Goal: Task Accomplishment & Management: Use online tool/utility

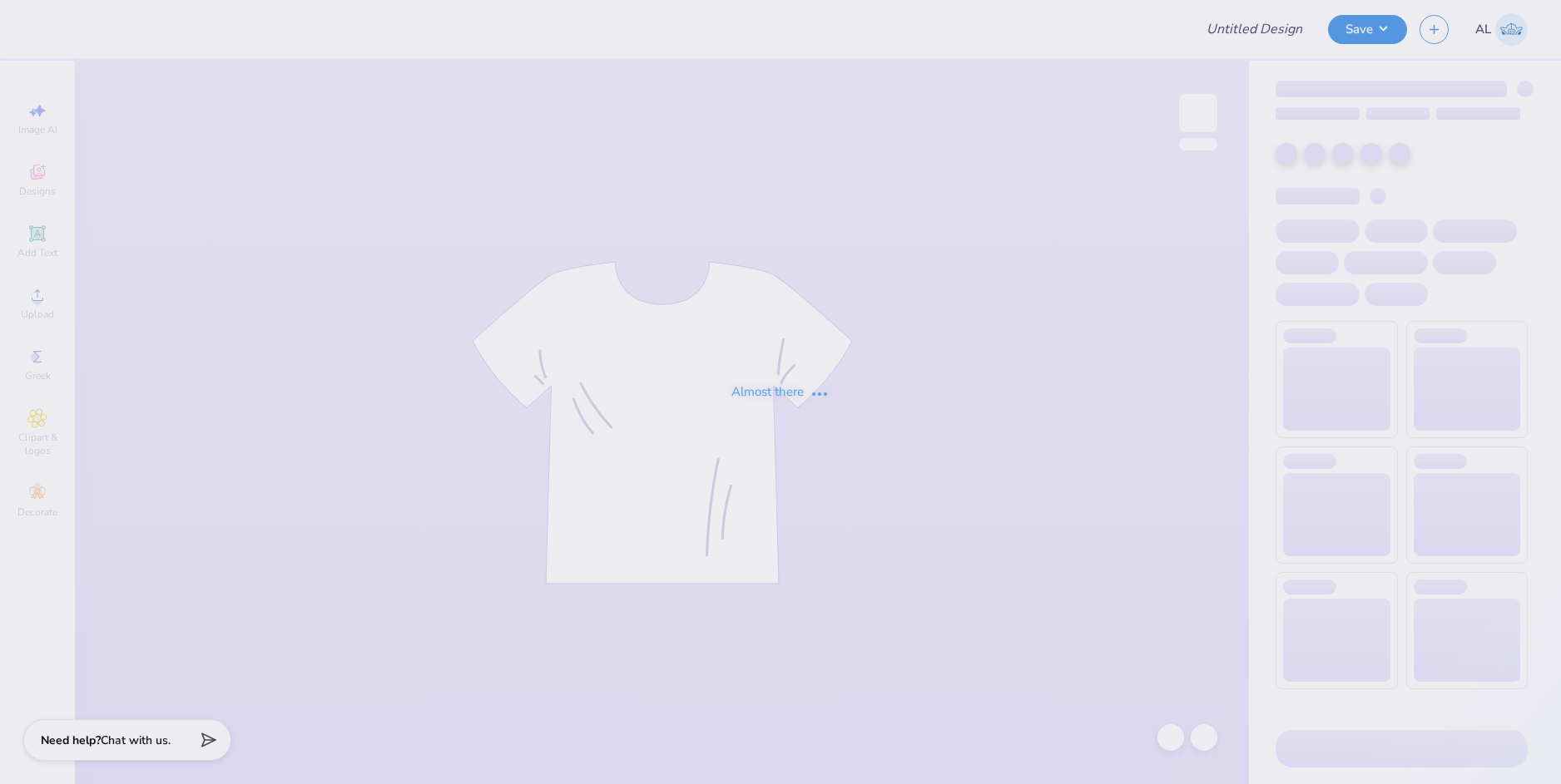
type input "Delta Sigma Pi : [PERSON_NAME]"
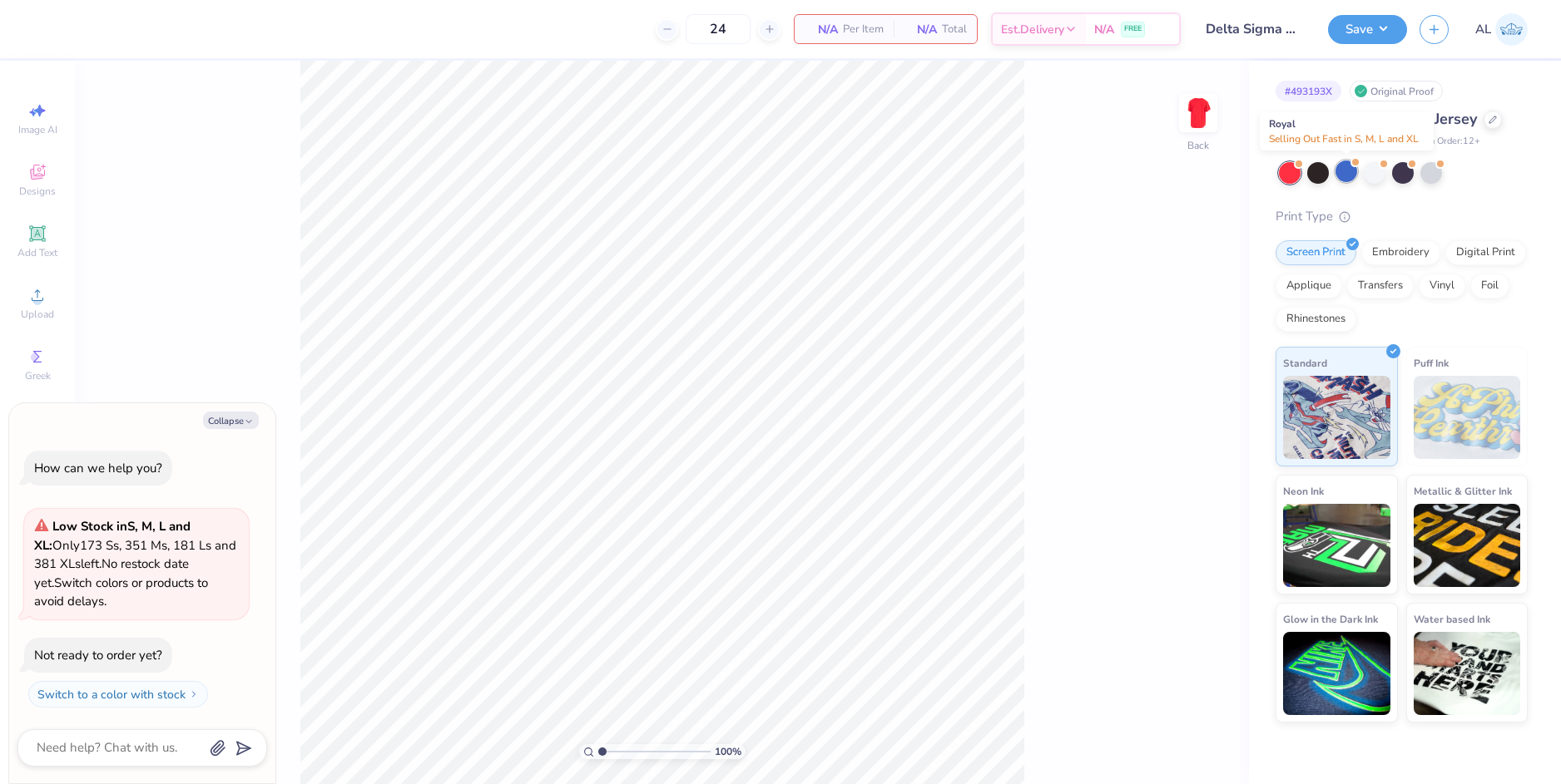
click at [1347, 173] on div at bounding box center [1346, 171] width 21 height 21
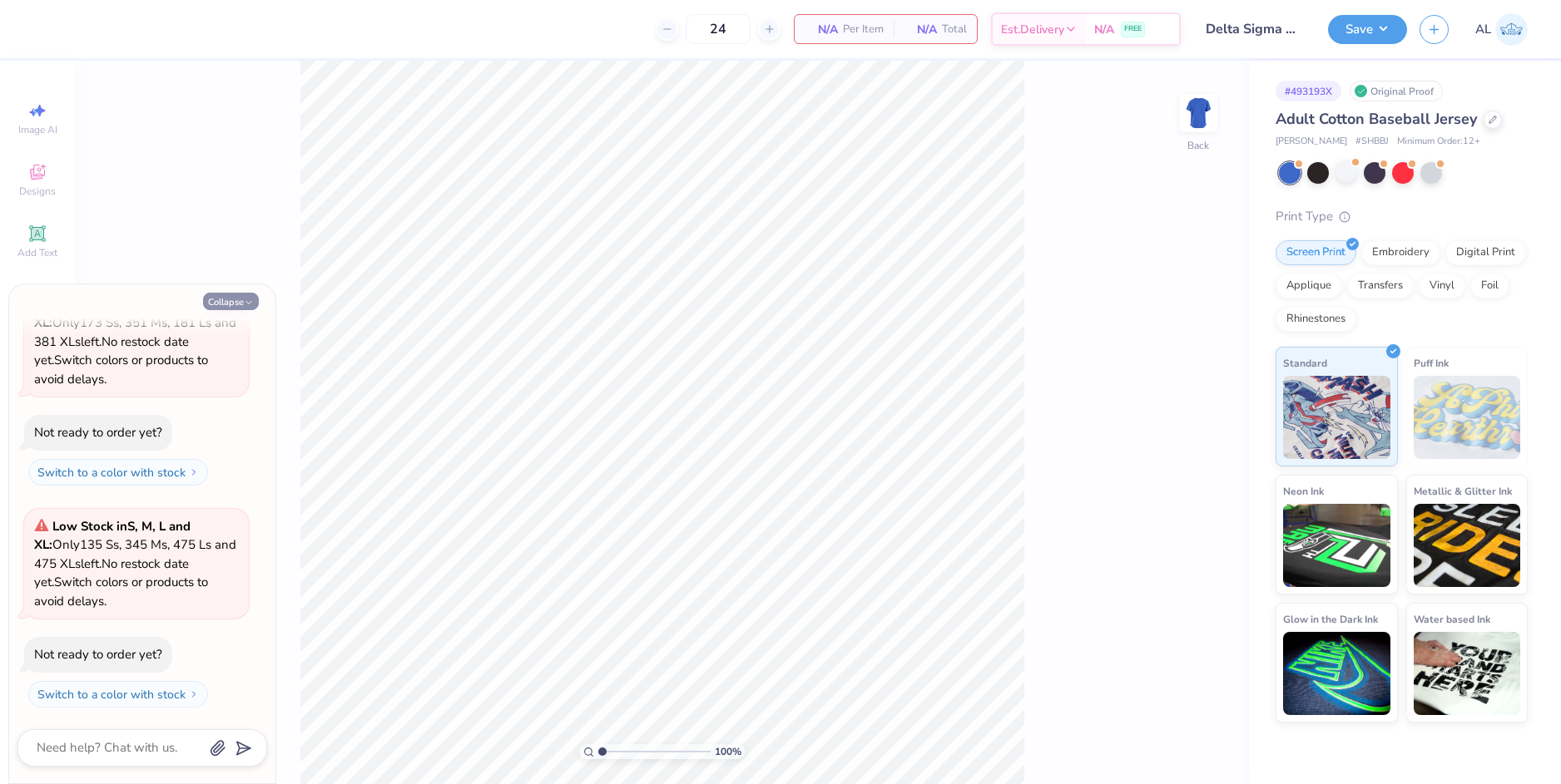
click at [242, 305] on button "Collapse" at bounding box center [230, 301] width 56 height 17
type textarea "x"
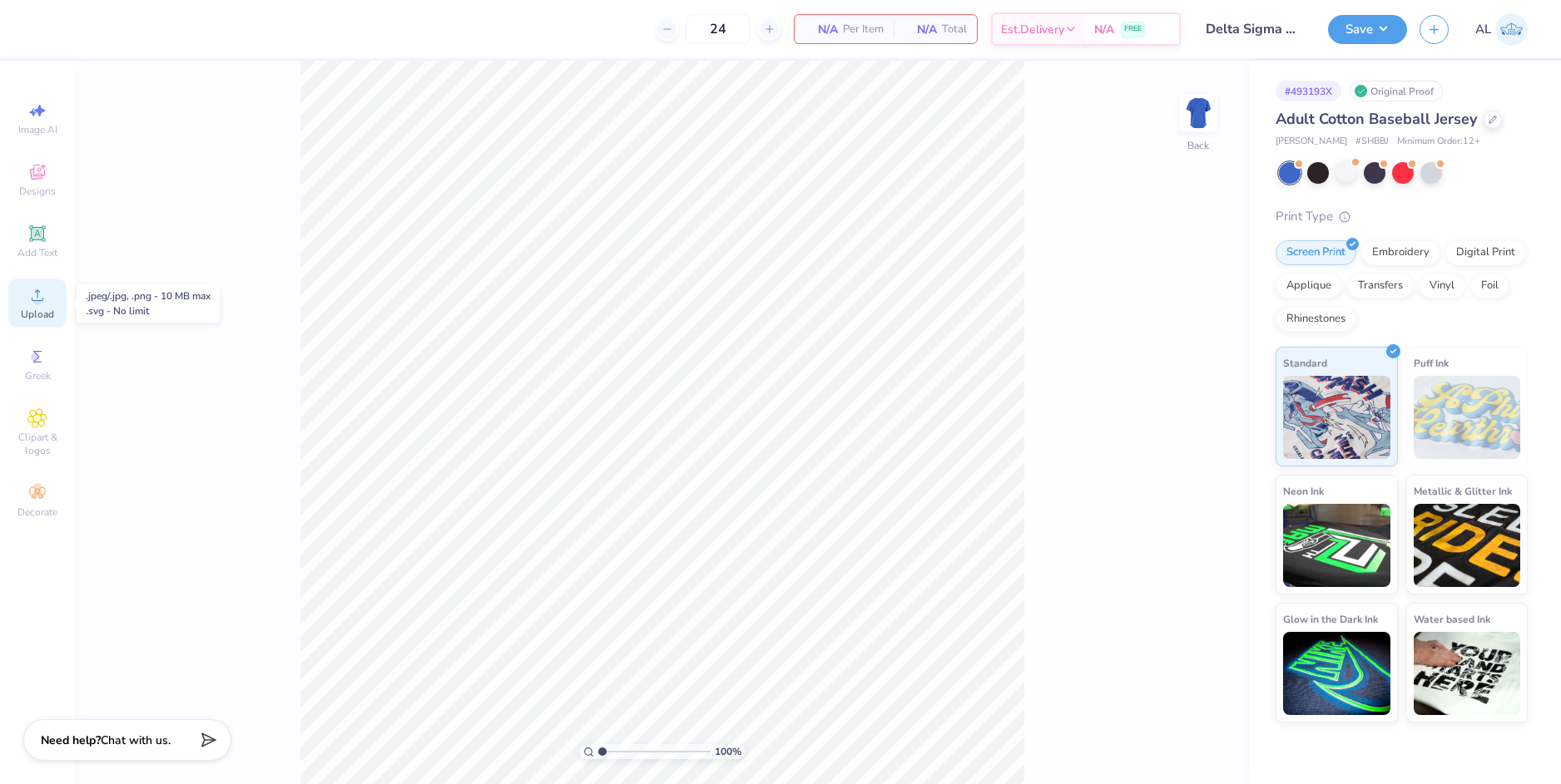
click at [50, 301] on div "Upload" at bounding box center [38, 302] width 58 height 49
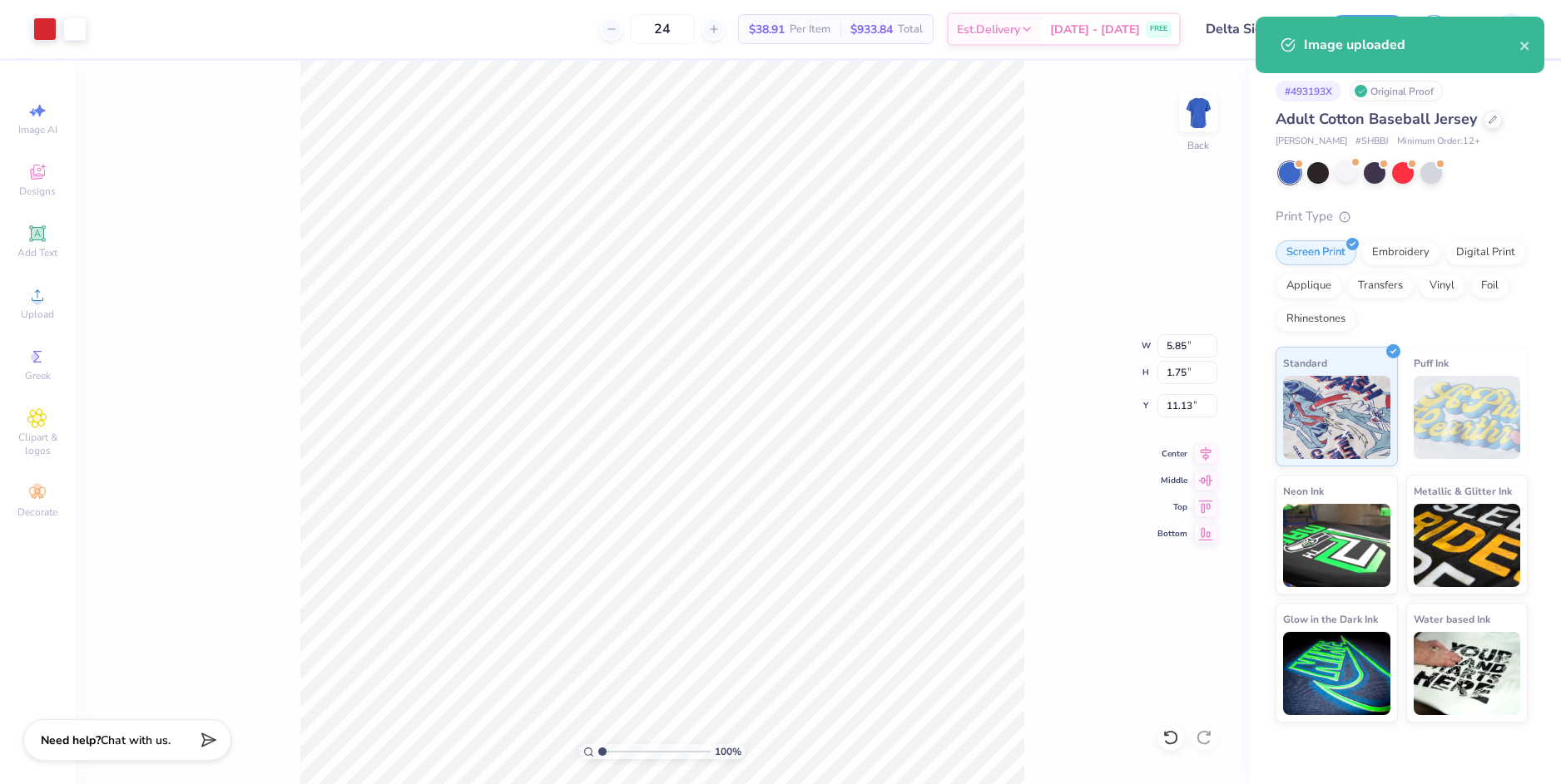
type input "3.00"
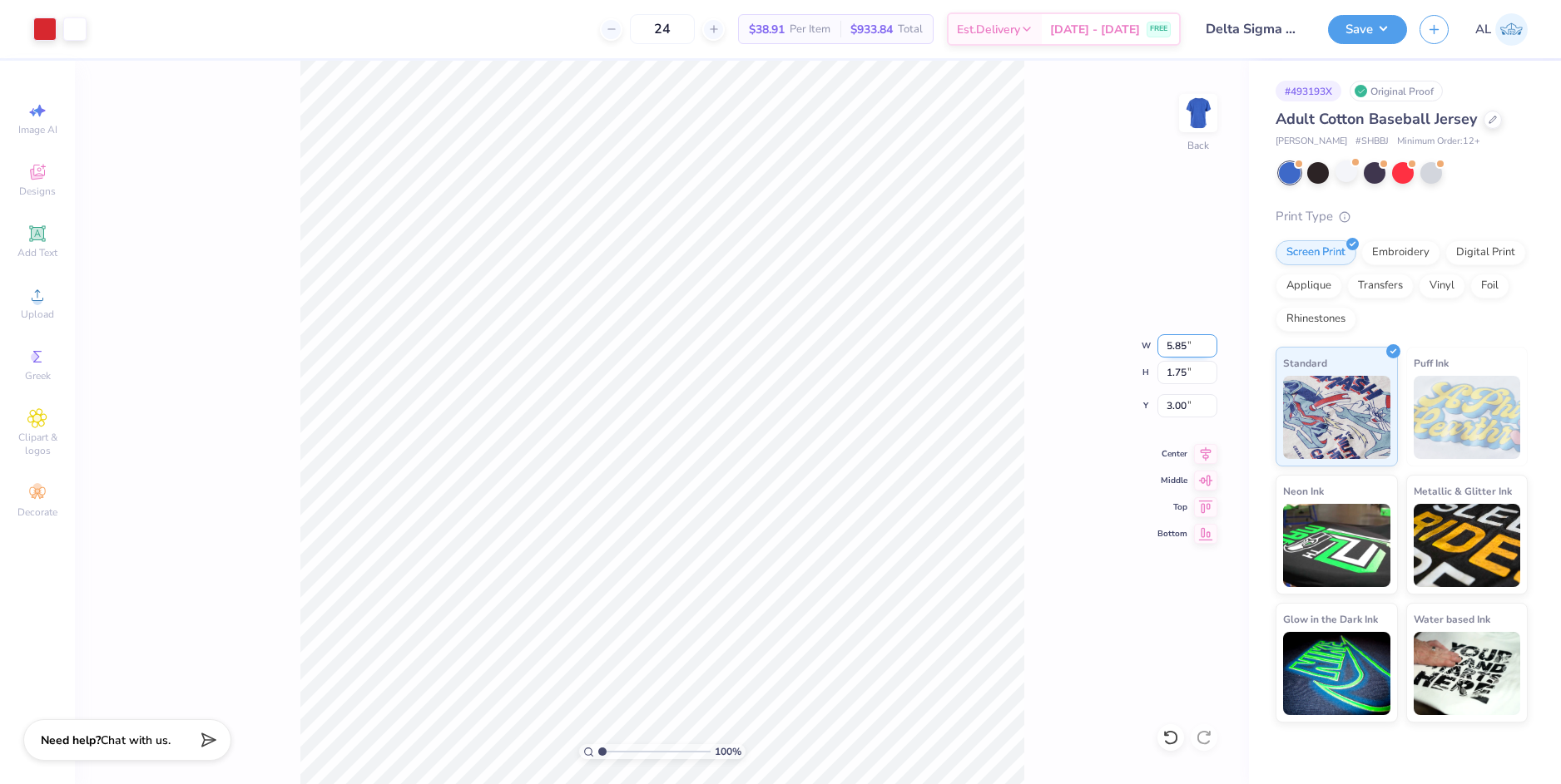
click at [1187, 344] on input "5.85" at bounding box center [1187, 345] width 60 height 23
type input "3.50"
type input "1.04"
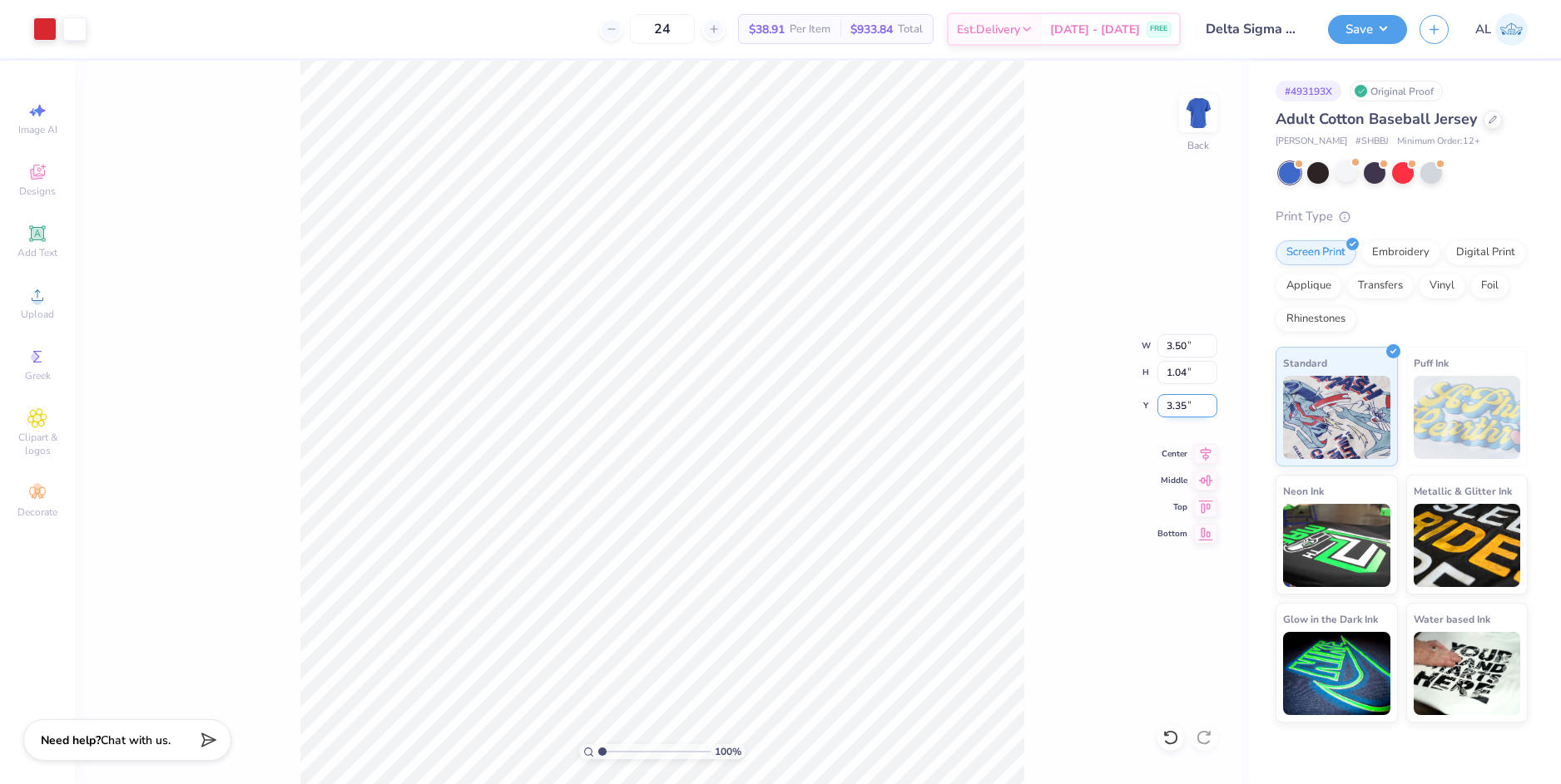
click at [1170, 403] on input "3.35" at bounding box center [1187, 405] width 60 height 23
click at [1175, 404] on input "3.35" at bounding box center [1187, 405] width 60 height 23
click at [1170, 376] on input "1.04" at bounding box center [1187, 372] width 60 height 23
type input "3.00"
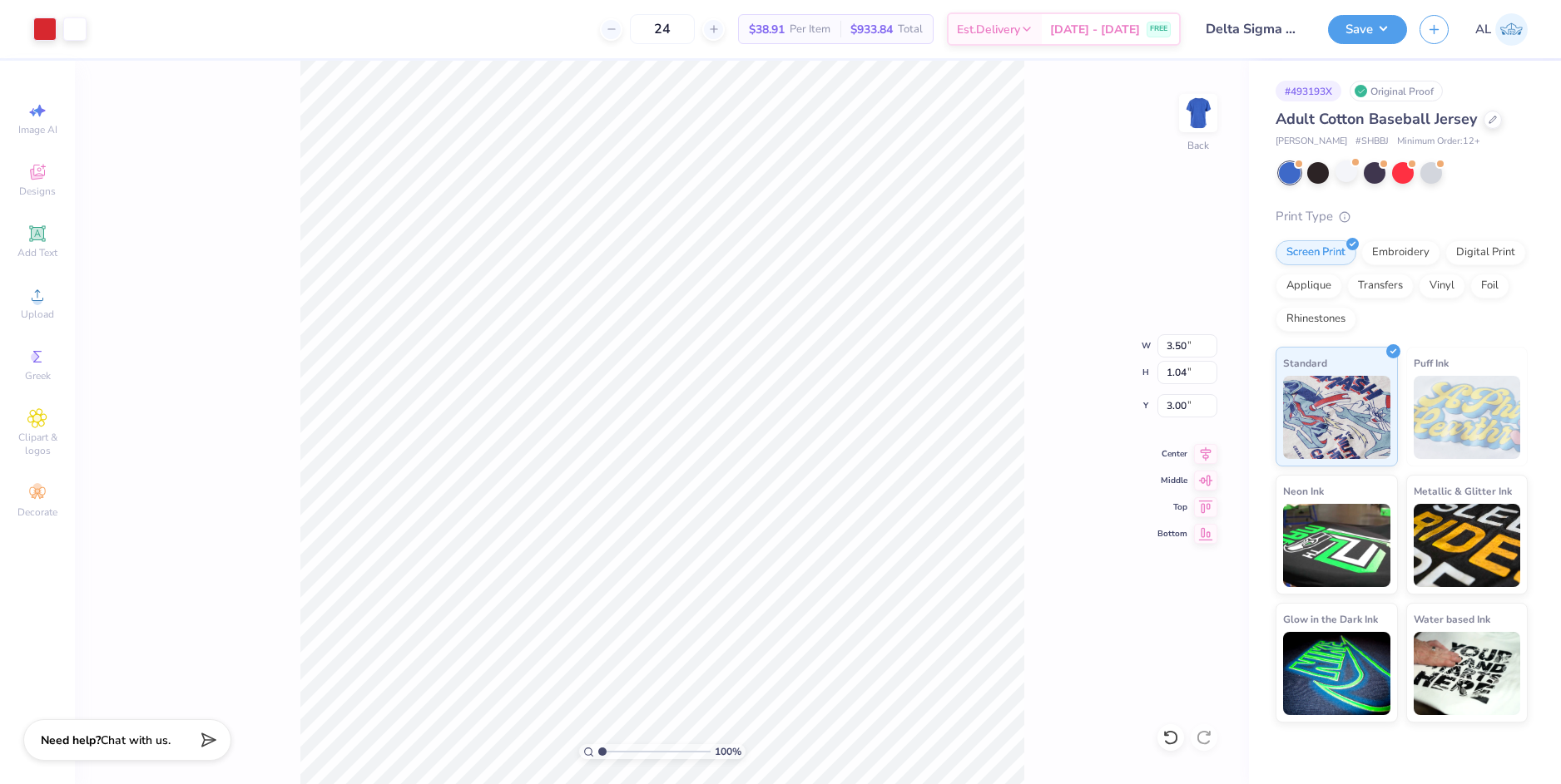
click at [1027, 348] on div "100 % Back W 3.50 3.50 " H 1.04 1.04 " Y 3.00 3.00 " Center Middle Top Bottom" at bounding box center [662, 422] width 1174 height 724
click at [1180, 408] on input "3.00" at bounding box center [1187, 405] width 60 height 23
click at [1180, 371] on input "1.04" at bounding box center [1187, 372] width 60 height 23
type input "2.00"
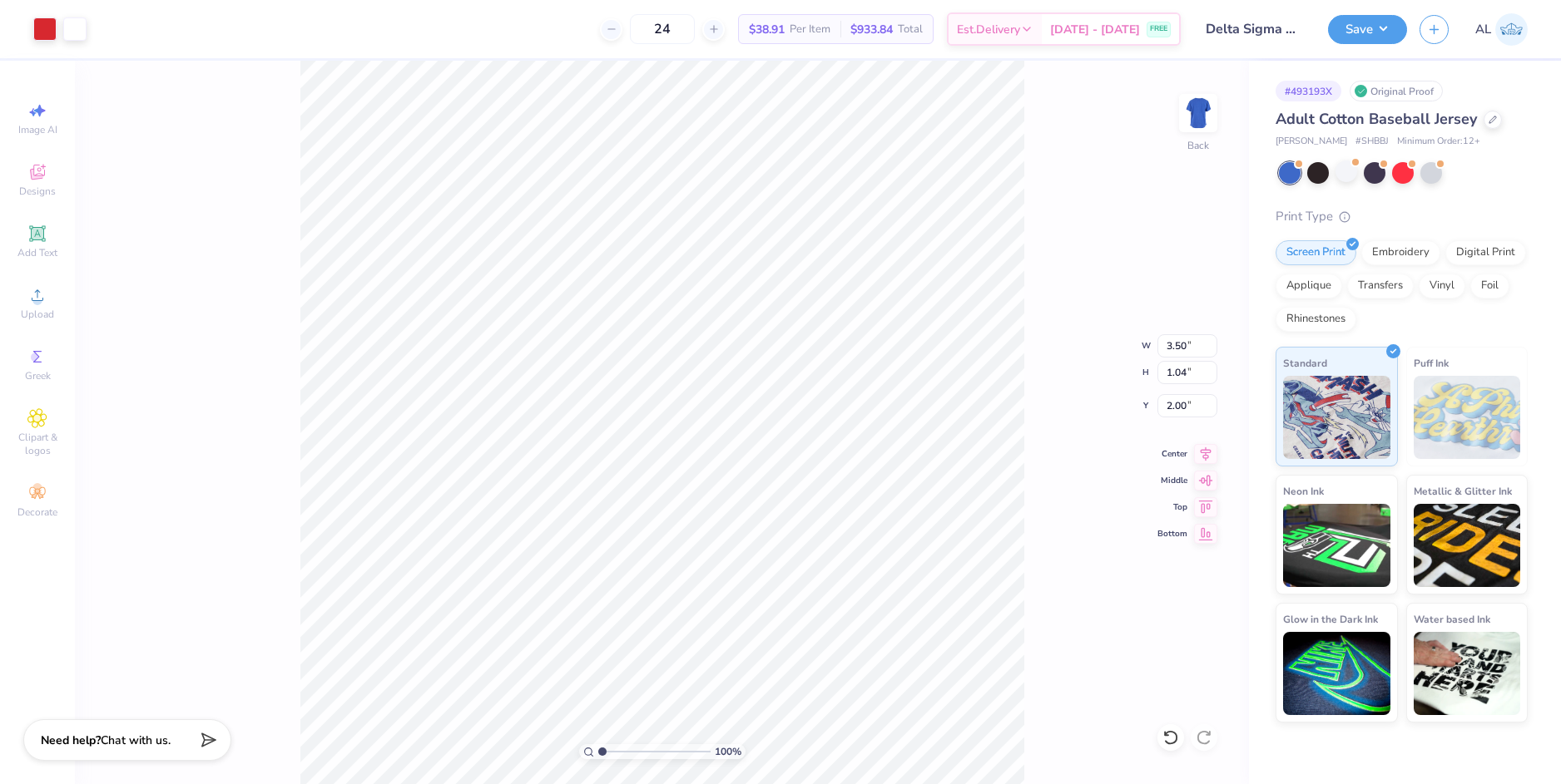
click at [1035, 370] on div "100 % Back W 3.50 3.50 " H 1.04 1.04 " Y 2.00 2.00 " Center Middle Top Bottom" at bounding box center [662, 422] width 1174 height 724
type input "3.00"
click at [1198, 120] on img at bounding box center [1198, 112] width 66 height 66
click at [46, 307] on div "Upload" at bounding box center [38, 302] width 58 height 49
click at [1180, 347] on input "14.10" at bounding box center [1187, 345] width 60 height 23
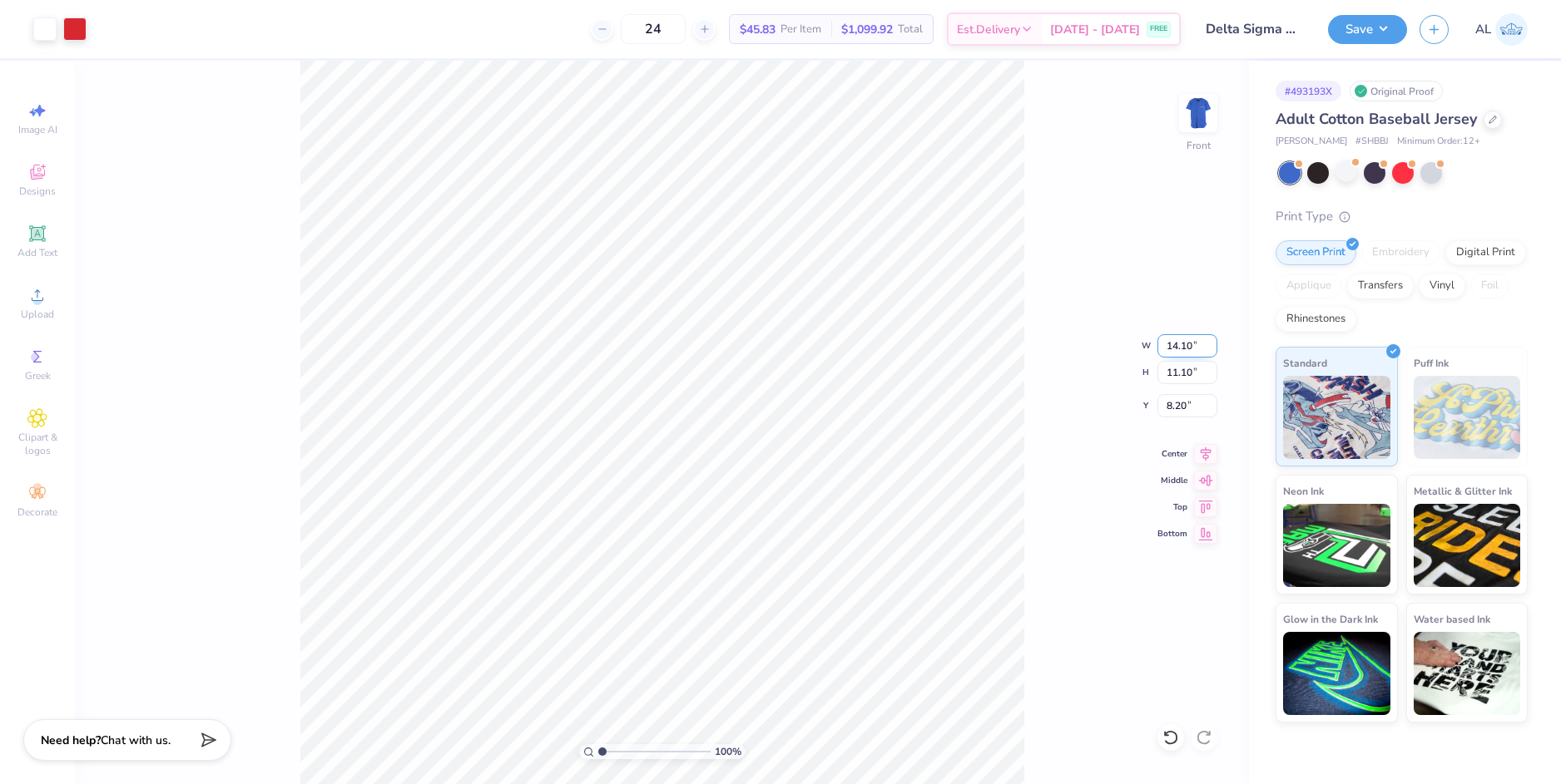
click at [1180, 347] on input "14.10" at bounding box center [1187, 345] width 60 height 23
click at [1180, 408] on input "8.20" at bounding box center [1187, 405] width 60 height 23
type input "11.00"
type input "8.66"
click at [1180, 407] on input "9.42" at bounding box center [1187, 405] width 60 height 23
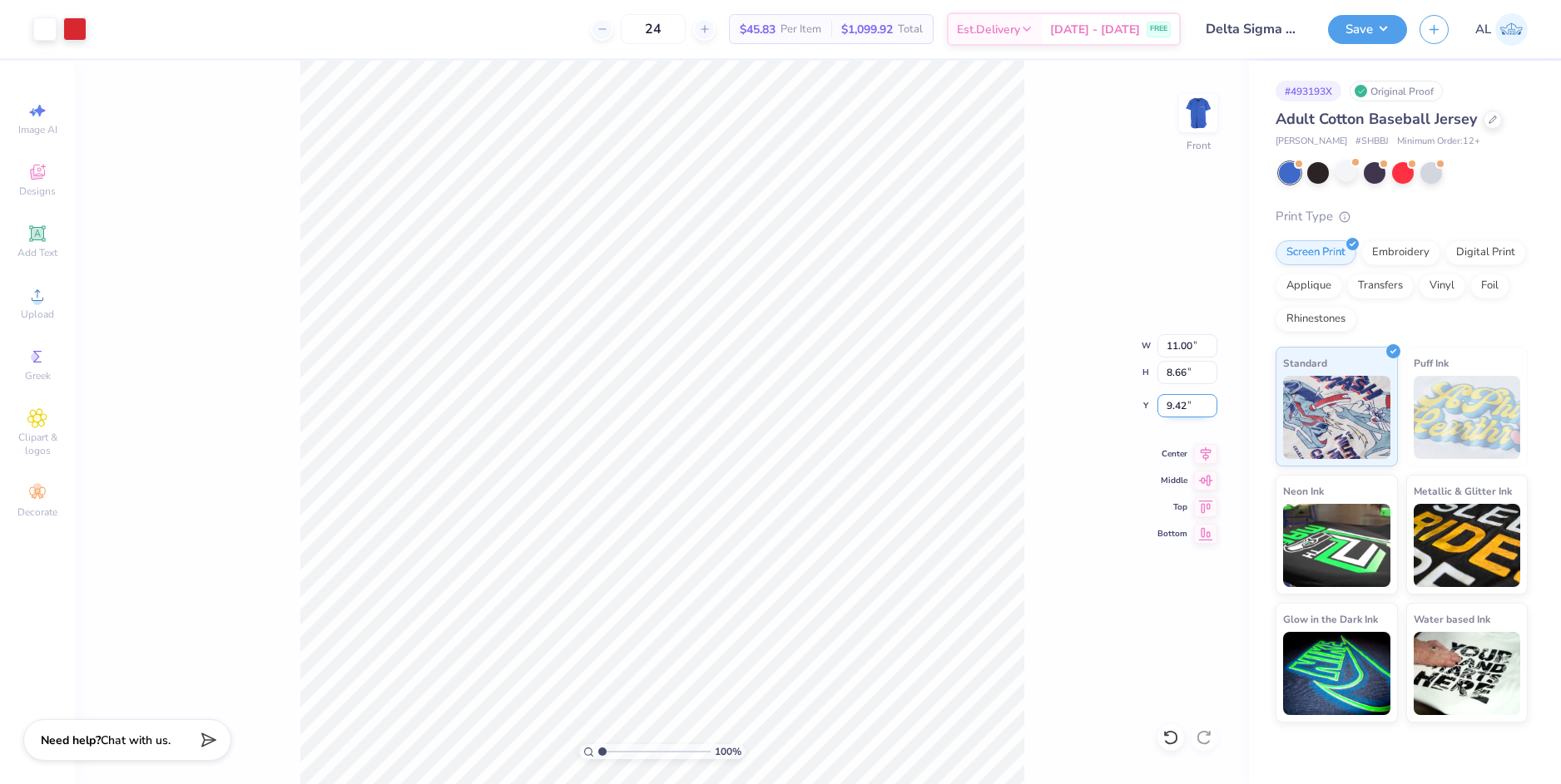
click at [1180, 407] on input "9.42" at bounding box center [1187, 405] width 60 height 23
click at [1180, 370] on input "8.66" at bounding box center [1187, 372] width 60 height 23
type input "3.00"
click at [1028, 402] on div "100 % Front W 11.00 11.00 " H 8.66 8.66 " Y 3.00 3.00 " Center Middle Top Bottom" at bounding box center [662, 422] width 1174 height 724
click at [1198, 130] on img at bounding box center [1198, 112] width 66 height 66
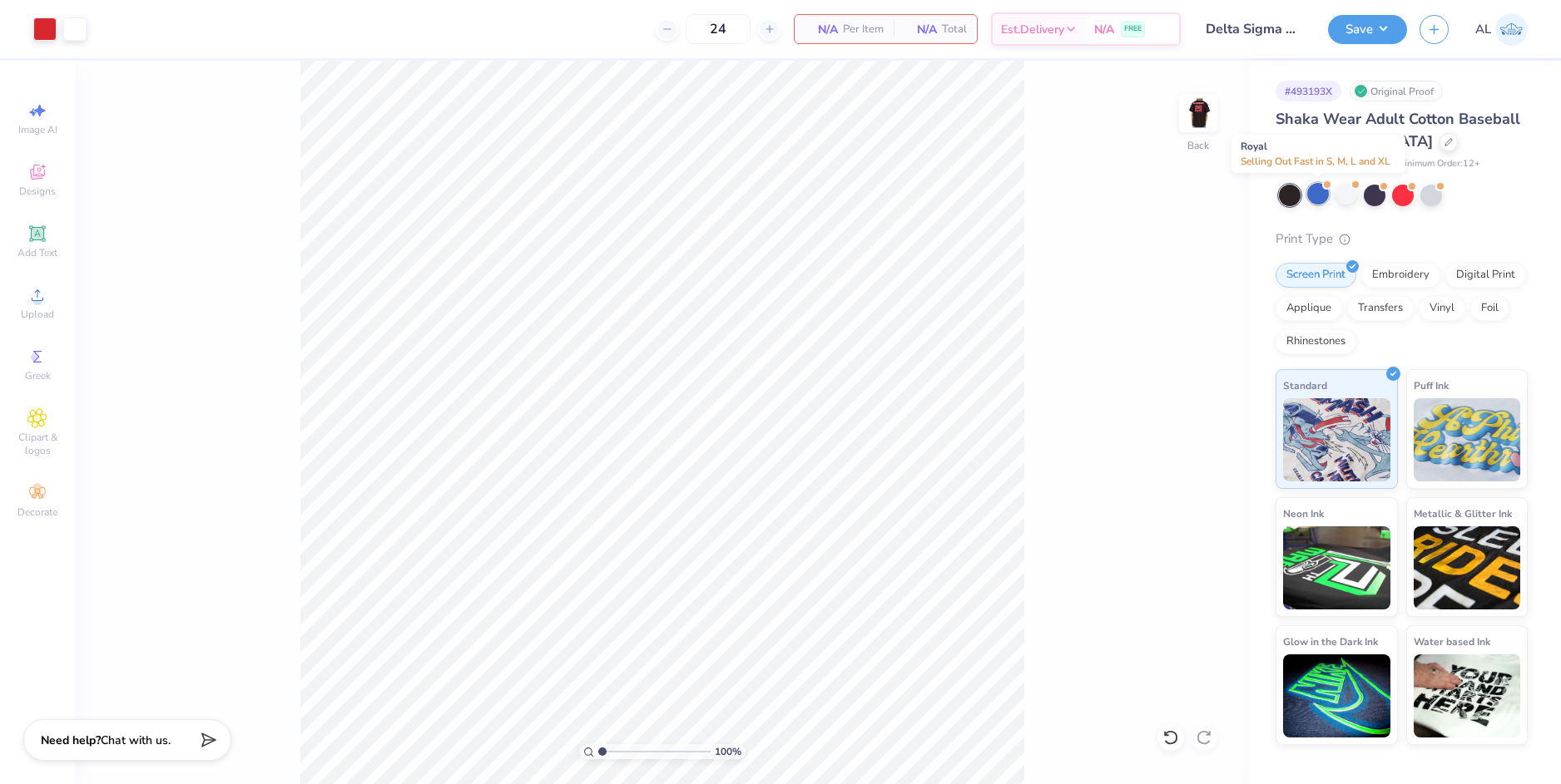
click at [1312, 198] on div at bounding box center [1318, 193] width 21 height 21
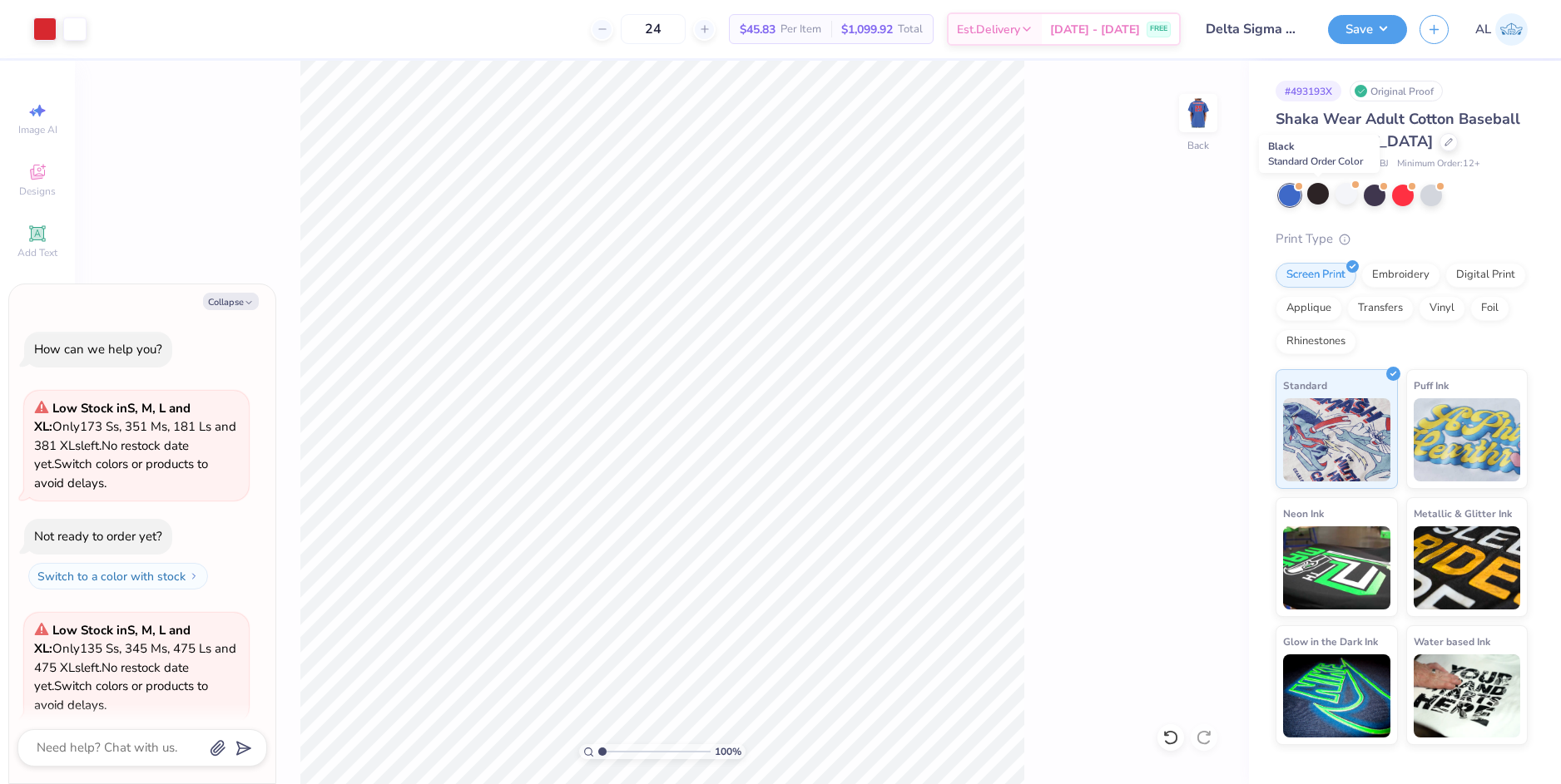
scroll to position [326, 0]
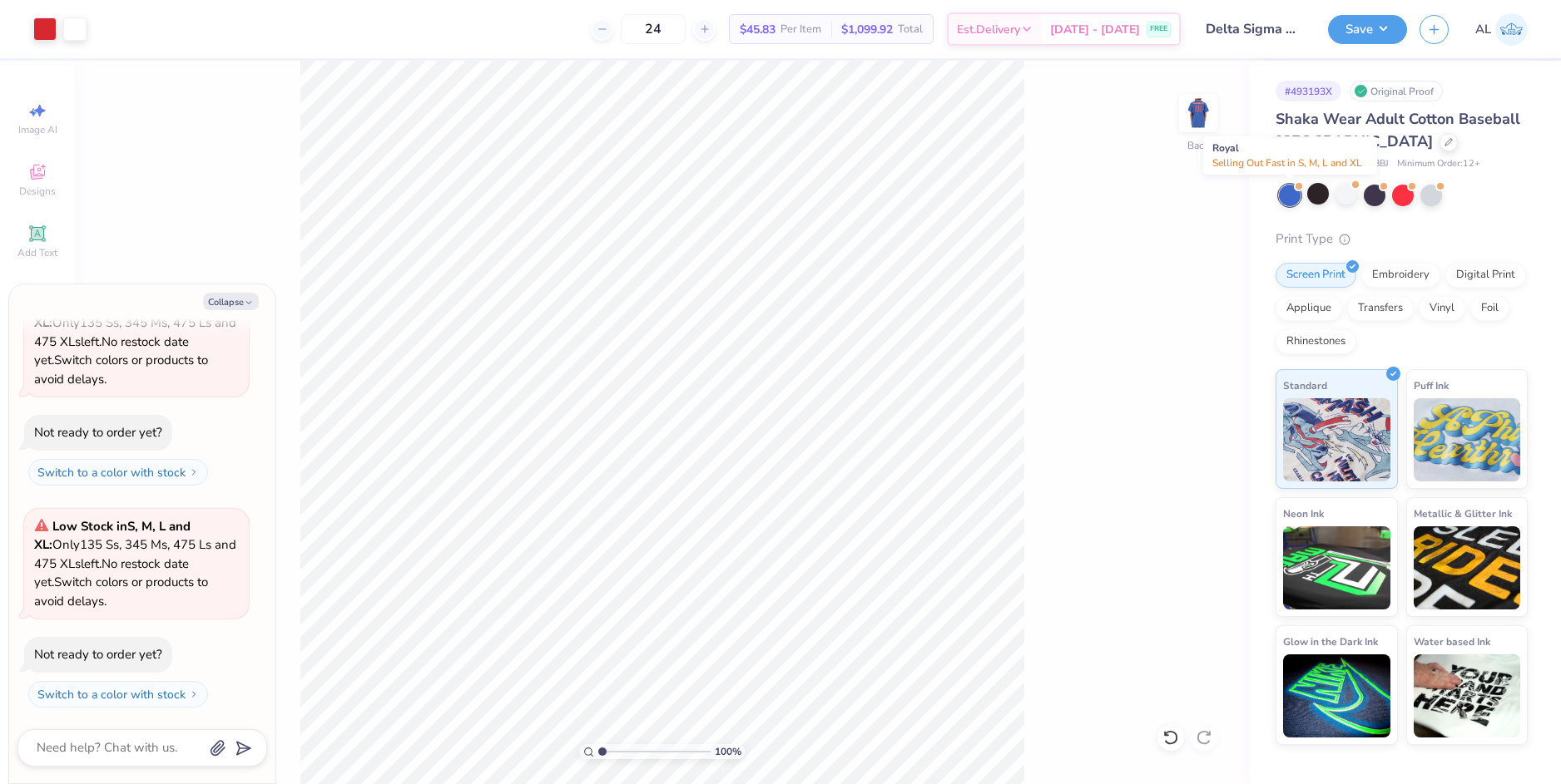
click at [1290, 195] on div at bounding box center [1290, 195] width 21 height 21
click at [1093, 278] on div "100 % Back" at bounding box center [662, 422] width 1174 height 724
click at [242, 297] on button "Collapse" at bounding box center [230, 301] width 56 height 17
type textarea "x"
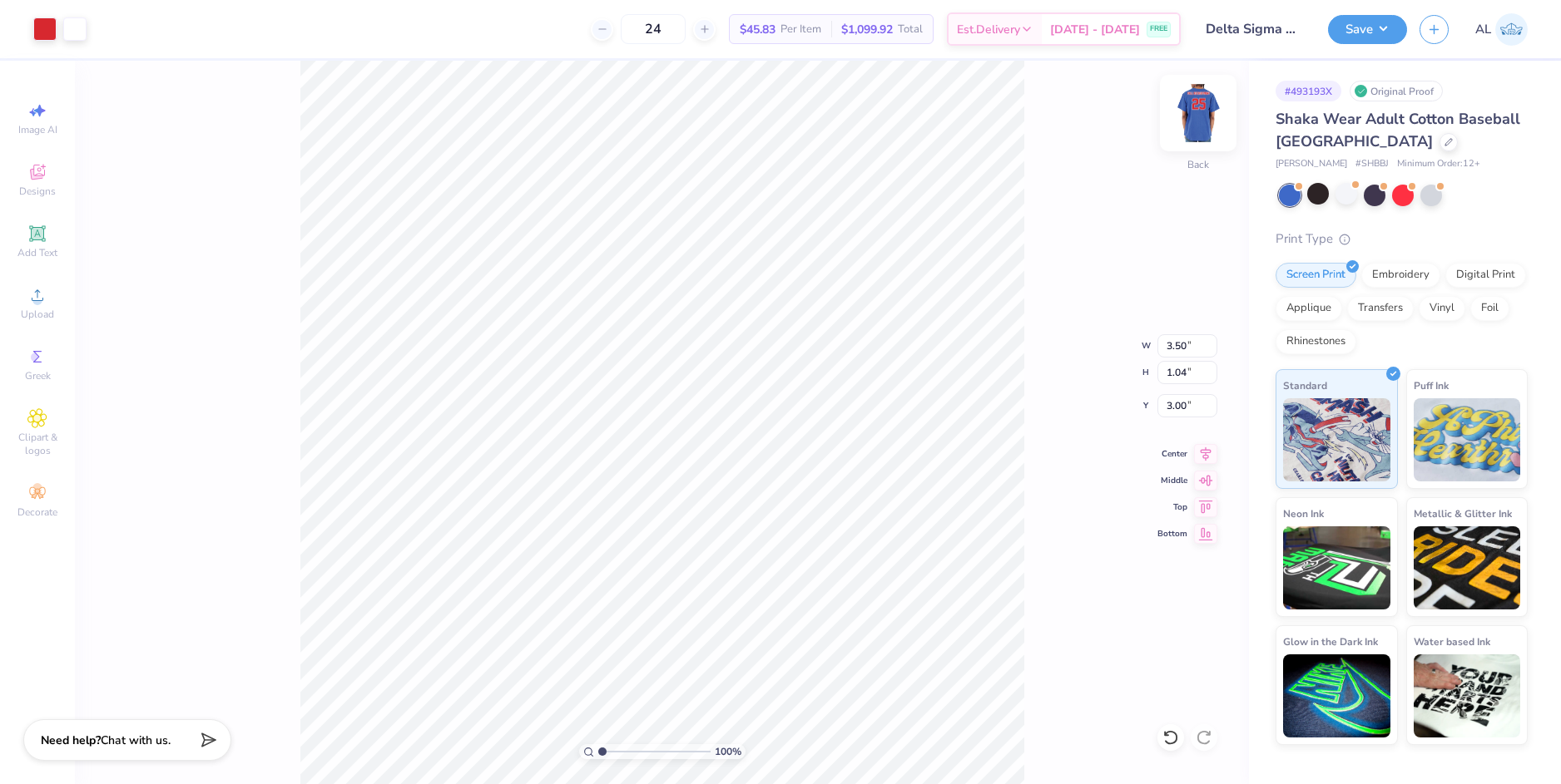
click at [1195, 120] on img at bounding box center [1198, 112] width 66 height 66
click at [1379, 33] on button "Save" at bounding box center [1368, 27] width 79 height 29
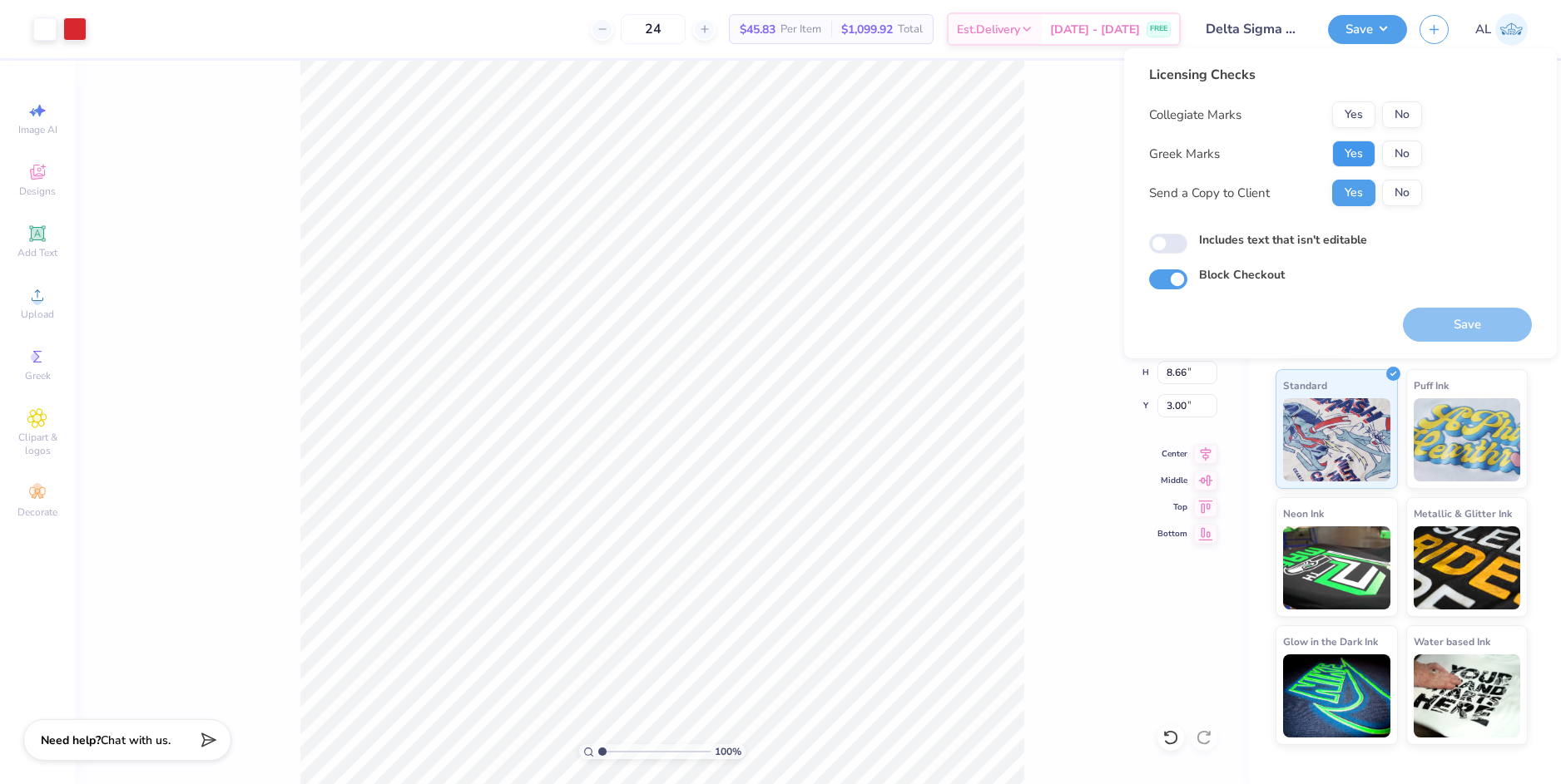
click at [1371, 155] on button "Yes" at bounding box center [1354, 154] width 43 height 27
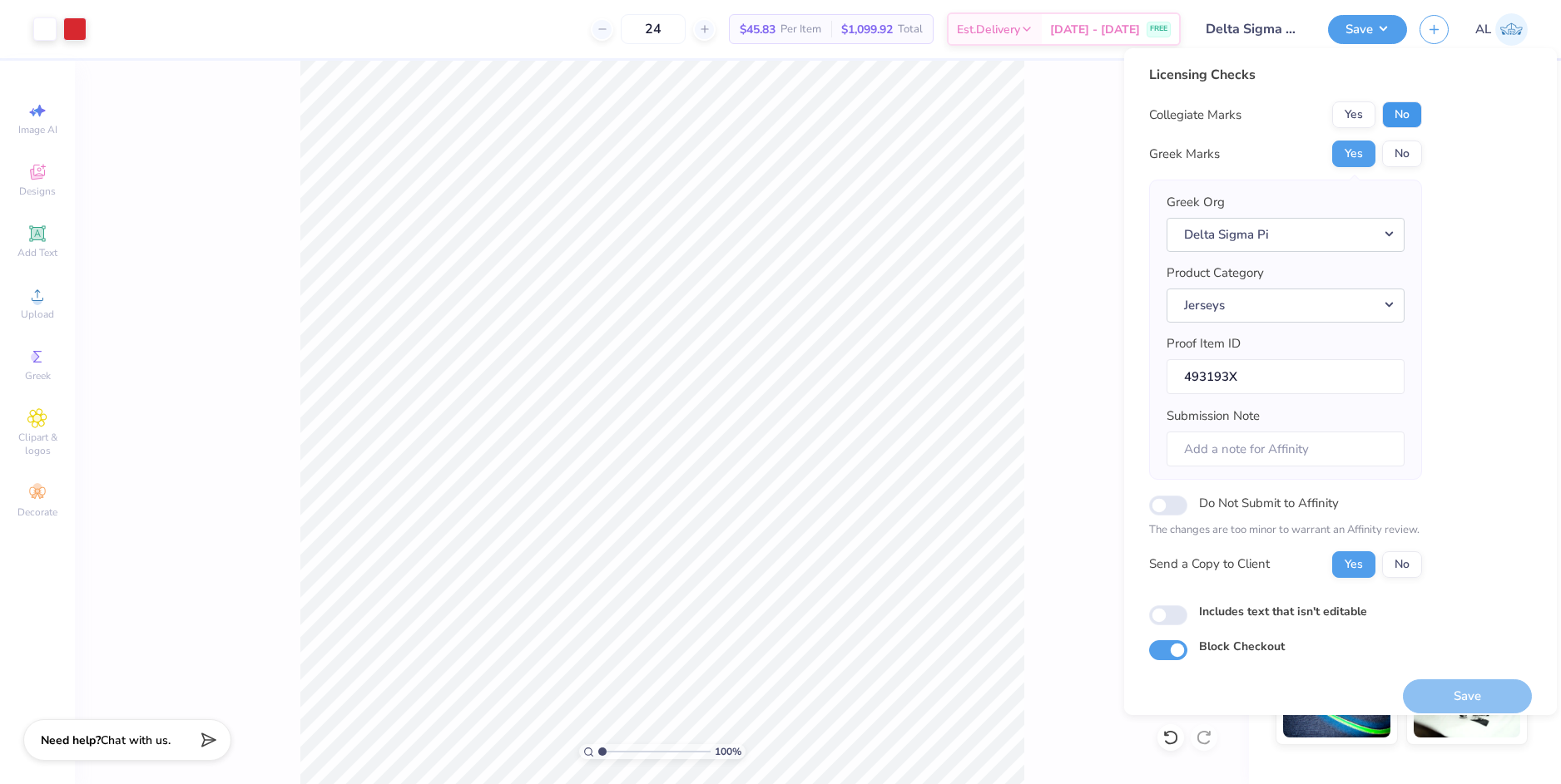
click at [1395, 113] on button "No" at bounding box center [1402, 114] width 40 height 27
click at [1357, 566] on button "Yes" at bounding box center [1354, 564] width 43 height 27
drag, startPoint x: 1445, startPoint y: 698, endPoint x: 1455, endPoint y: 684, distance: 17.2
click at [1448, 698] on button "Save" at bounding box center [1467, 696] width 129 height 34
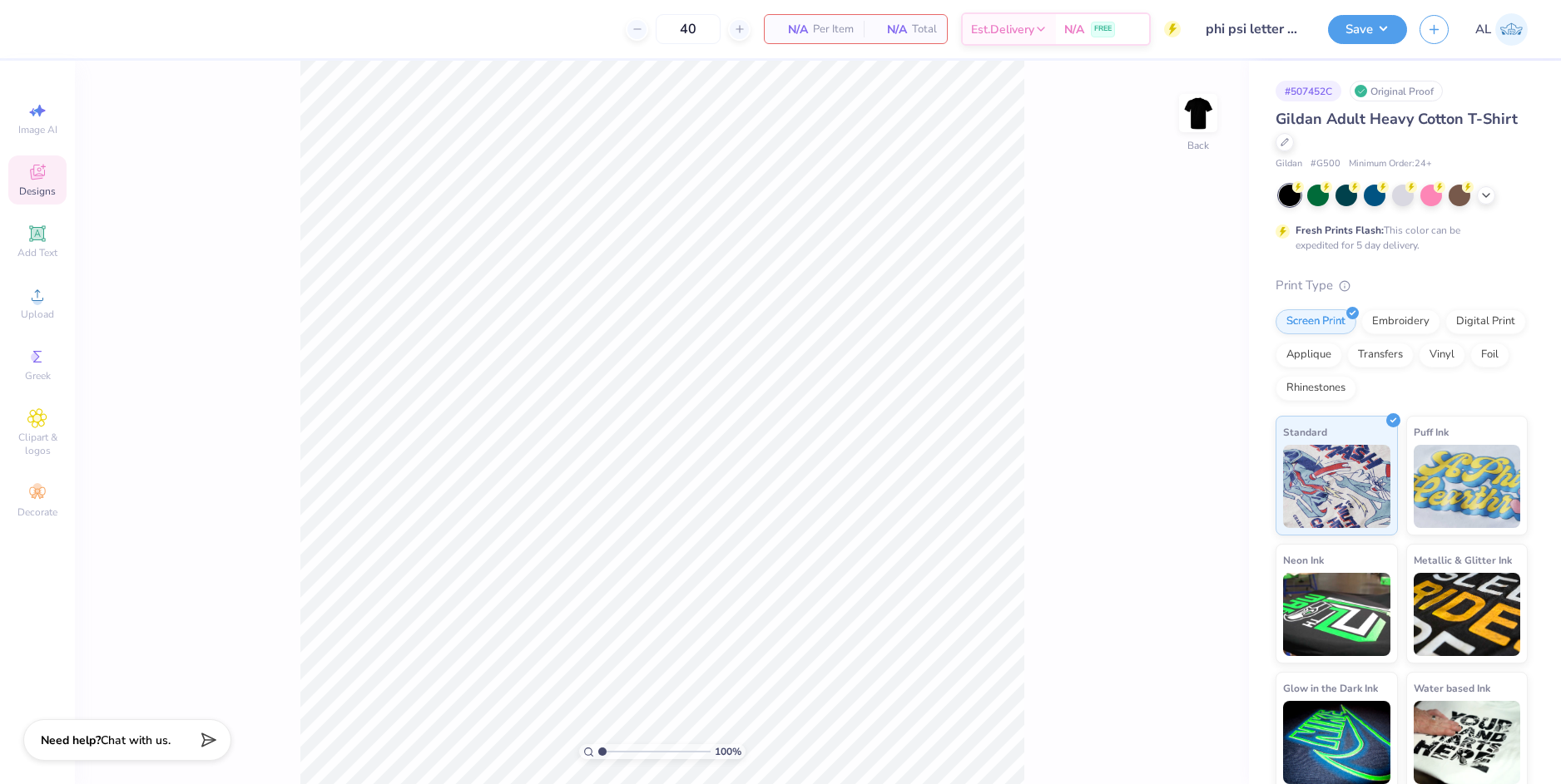
click at [38, 185] on span "Designs" at bounding box center [37, 191] width 37 height 13
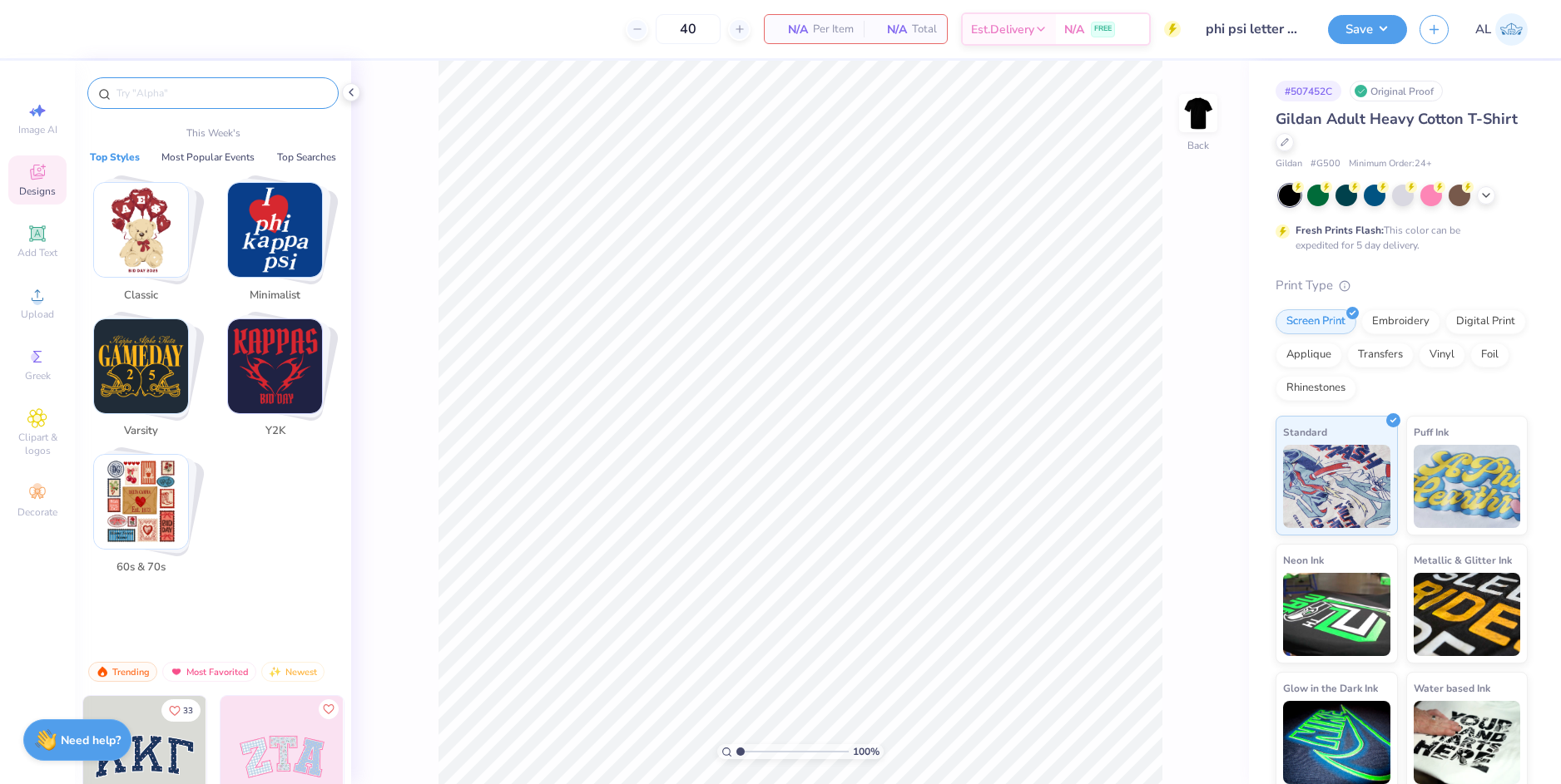
click at [175, 93] on input "text" at bounding box center [222, 93] width 213 height 16
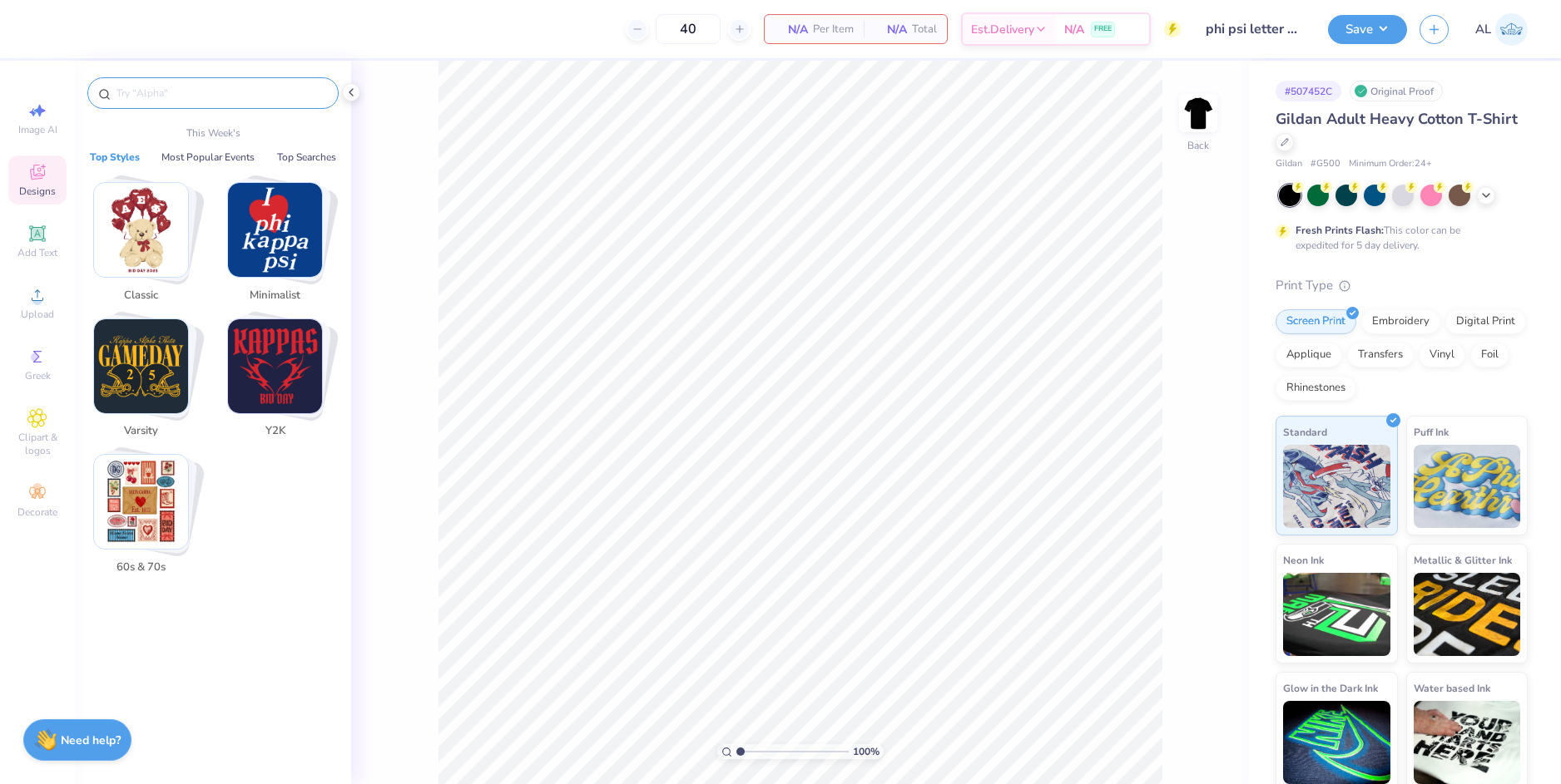
paste input "Alpha Sigma Phi"
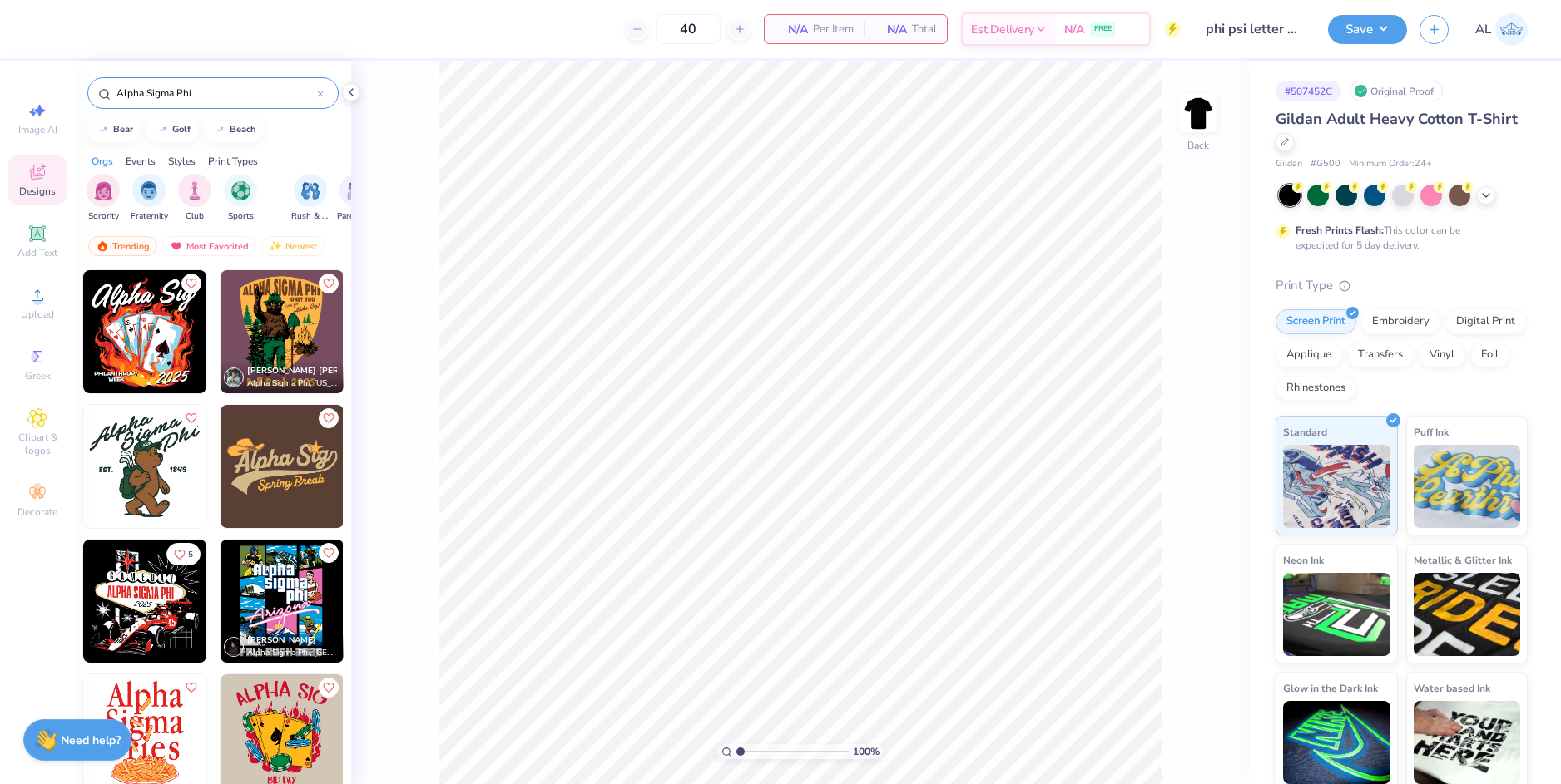
type input "Alpha Sigma Phi"
click at [131, 317] on img at bounding box center [144, 331] width 123 height 123
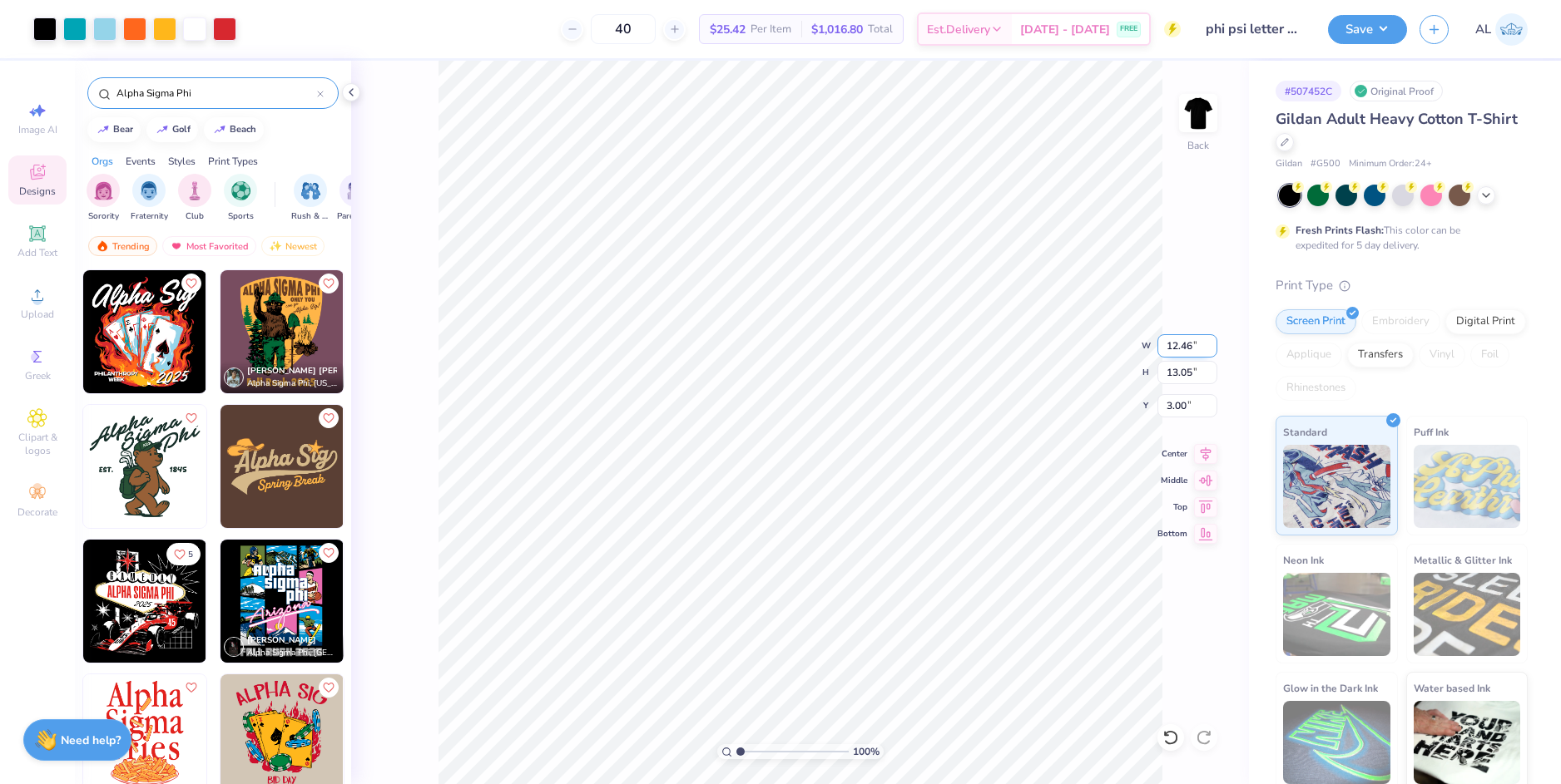
click at [1168, 340] on input "12.46" at bounding box center [1187, 345] width 60 height 23
click at [1180, 368] on input "13.05" at bounding box center [1187, 372] width 60 height 23
type input "12.00"
type input "12.57"
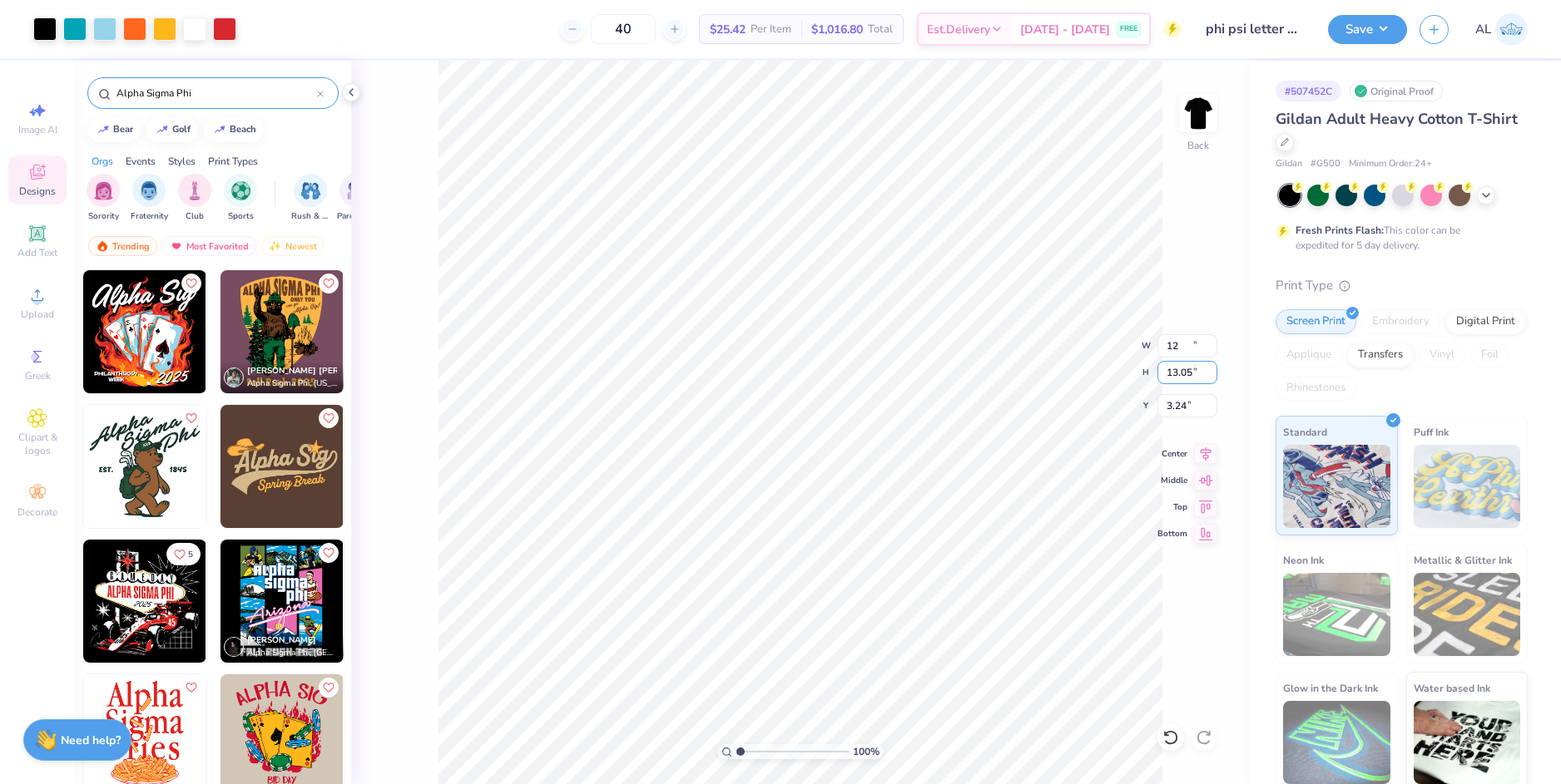
type input "3.24"
click at [1204, 455] on icon at bounding box center [1206, 451] width 11 height 14
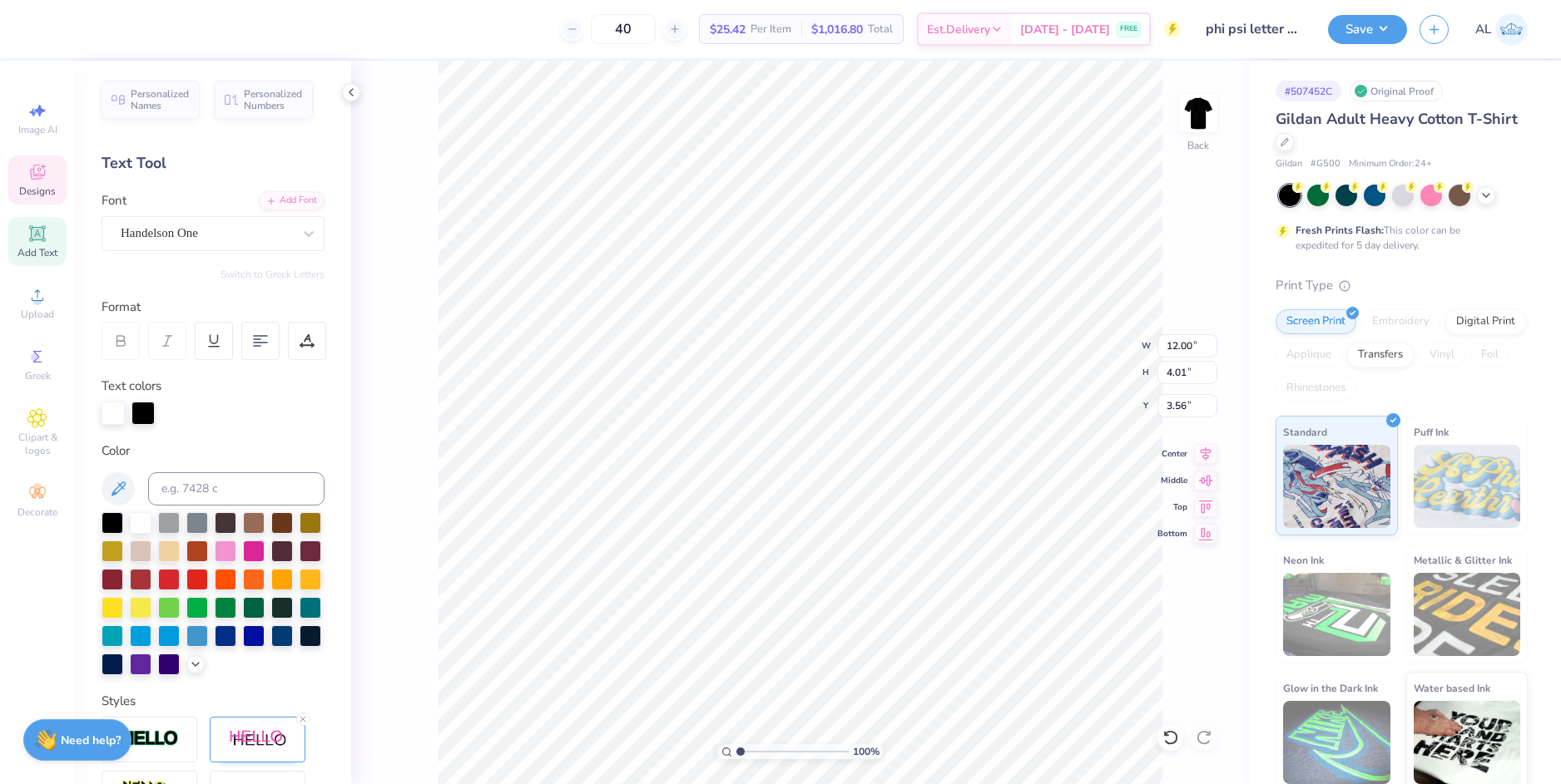
scroll to position [13, 4]
paste textarea "Phi Kappa Psi"
type textarea "Phi Kappa Psi"
type input "13.36"
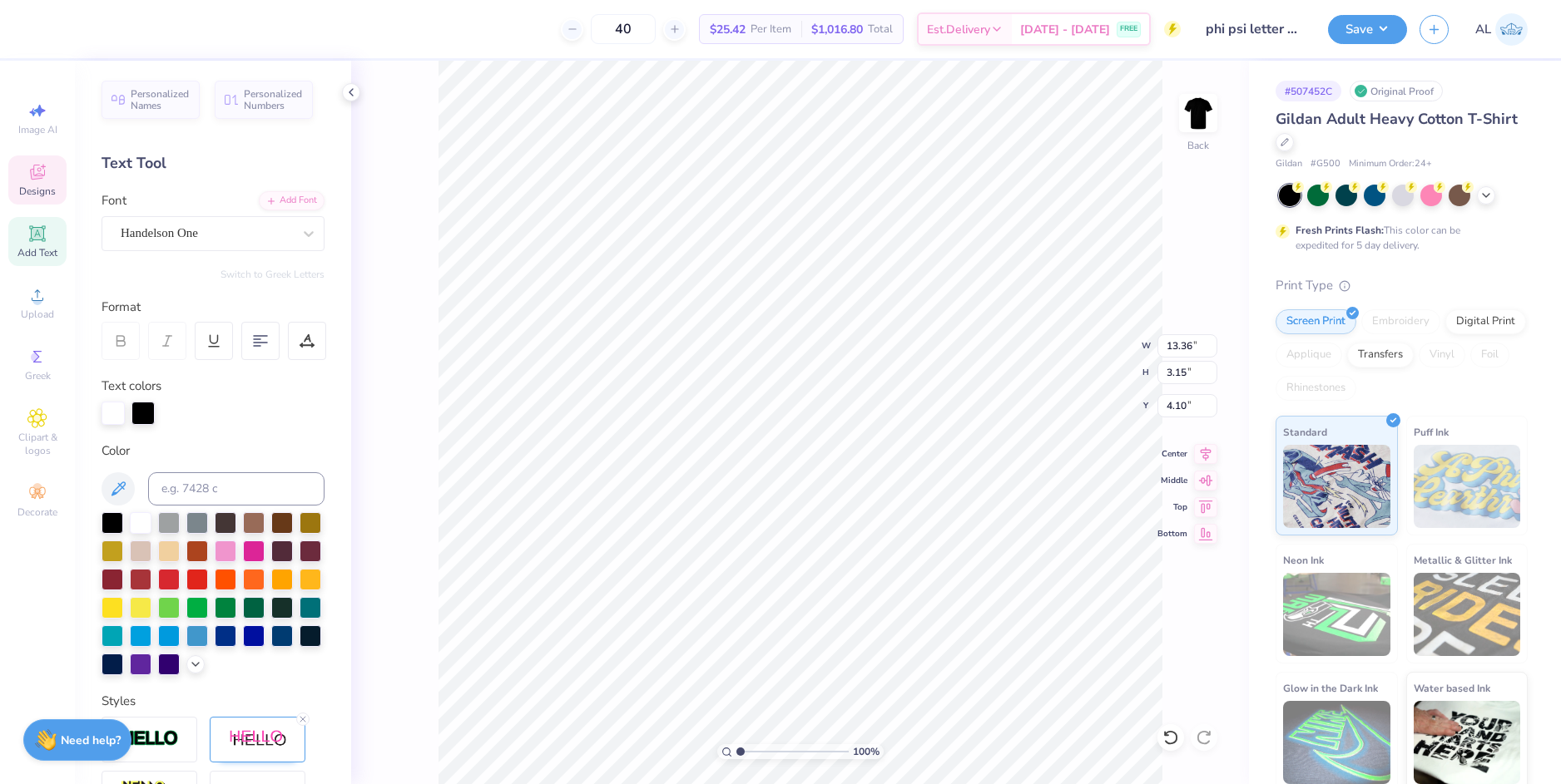
type input "3.15"
type input "4.10"
click at [1206, 455] on icon at bounding box center [1206, 451] width 11 height 14
type input "12.63"
type input "2.97"
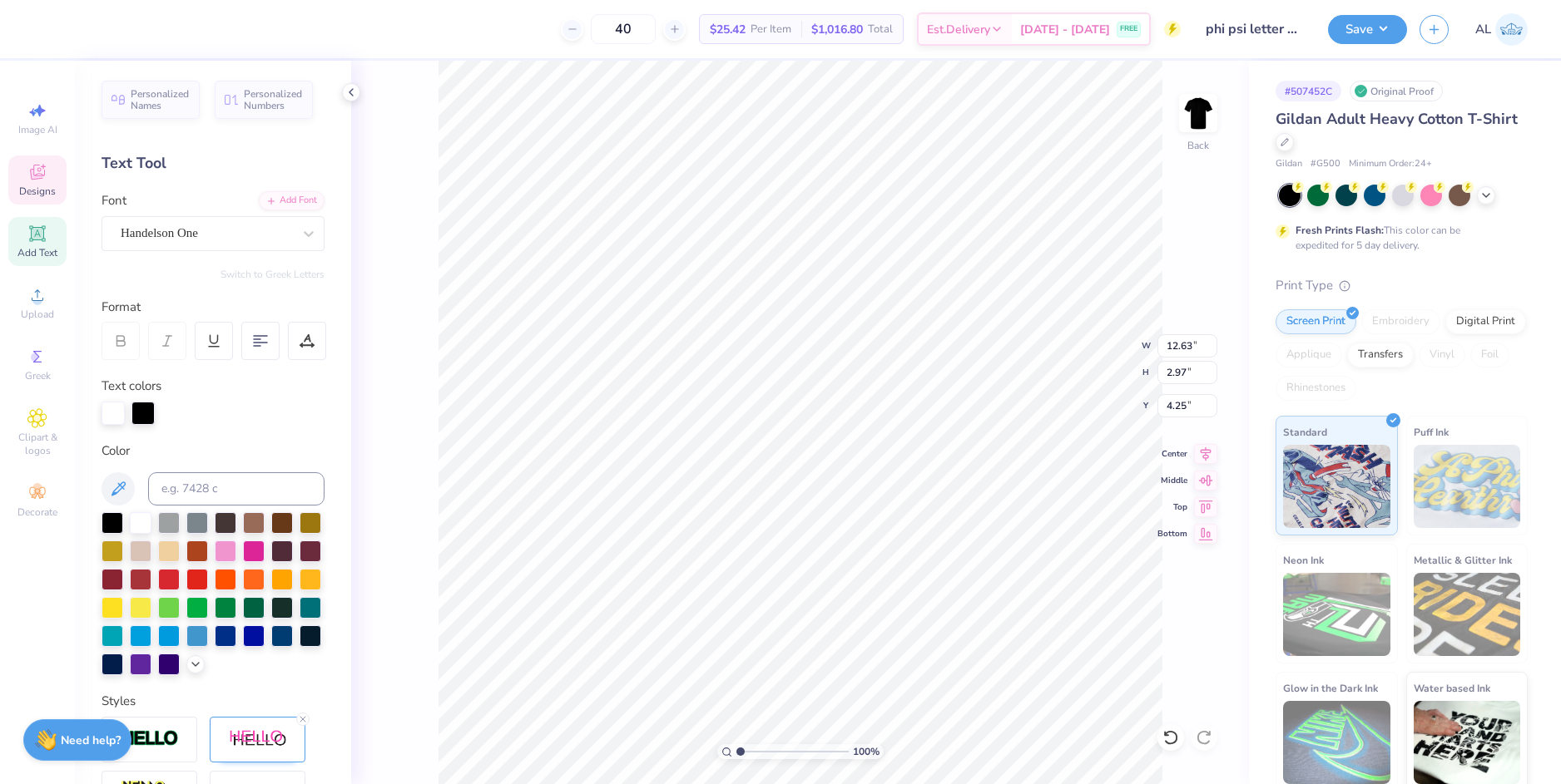
type input "4.25"
click at [1206, 454] on icon at bounding box center [1205, 453] width 23 height 20
type input "5.00"
type input "0.49"
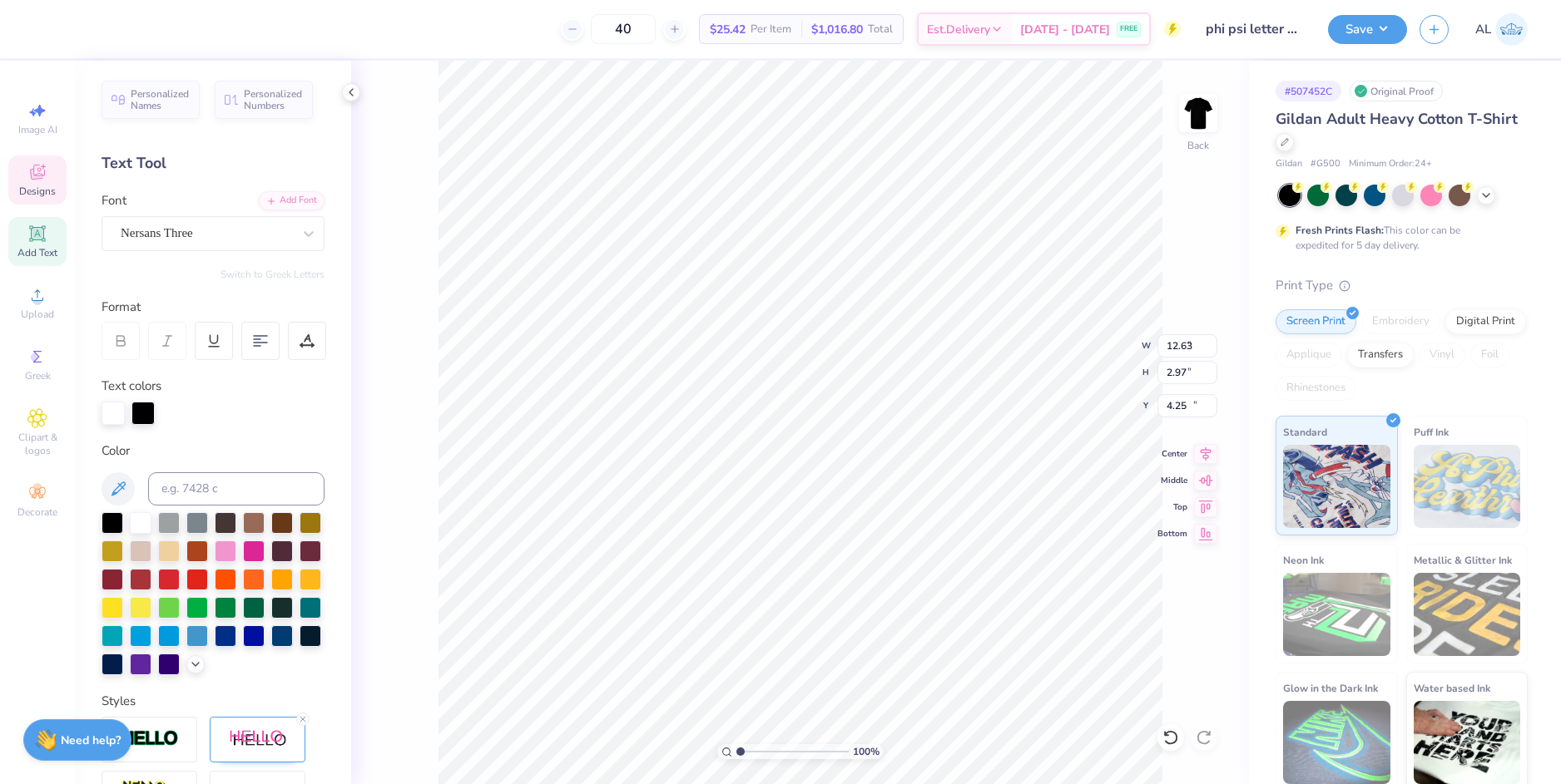
type input "14.08"
type textarea "fall"
type input "1.82"
type input "0.47"
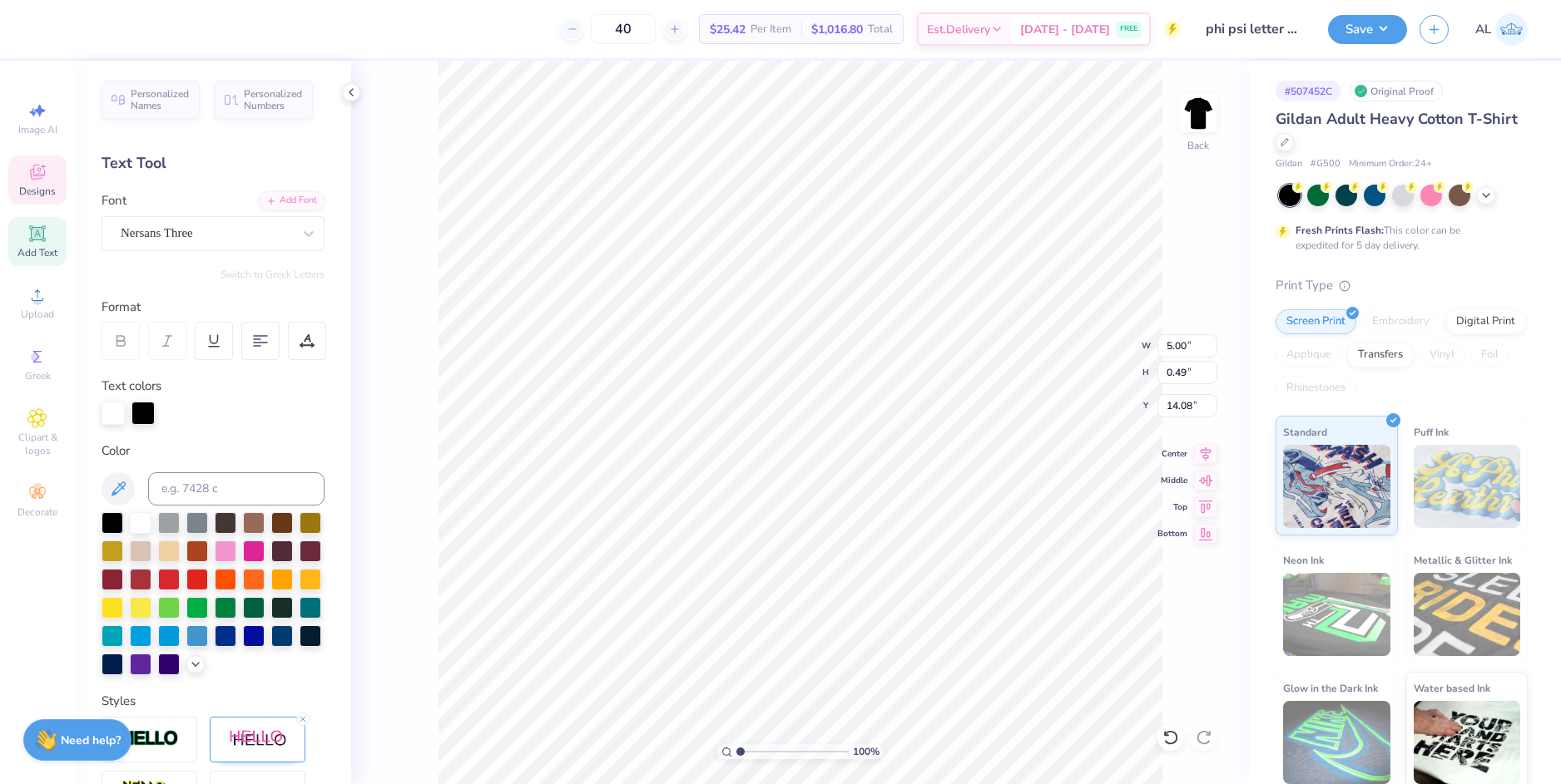
type input "14.74"
type textarea "rush"
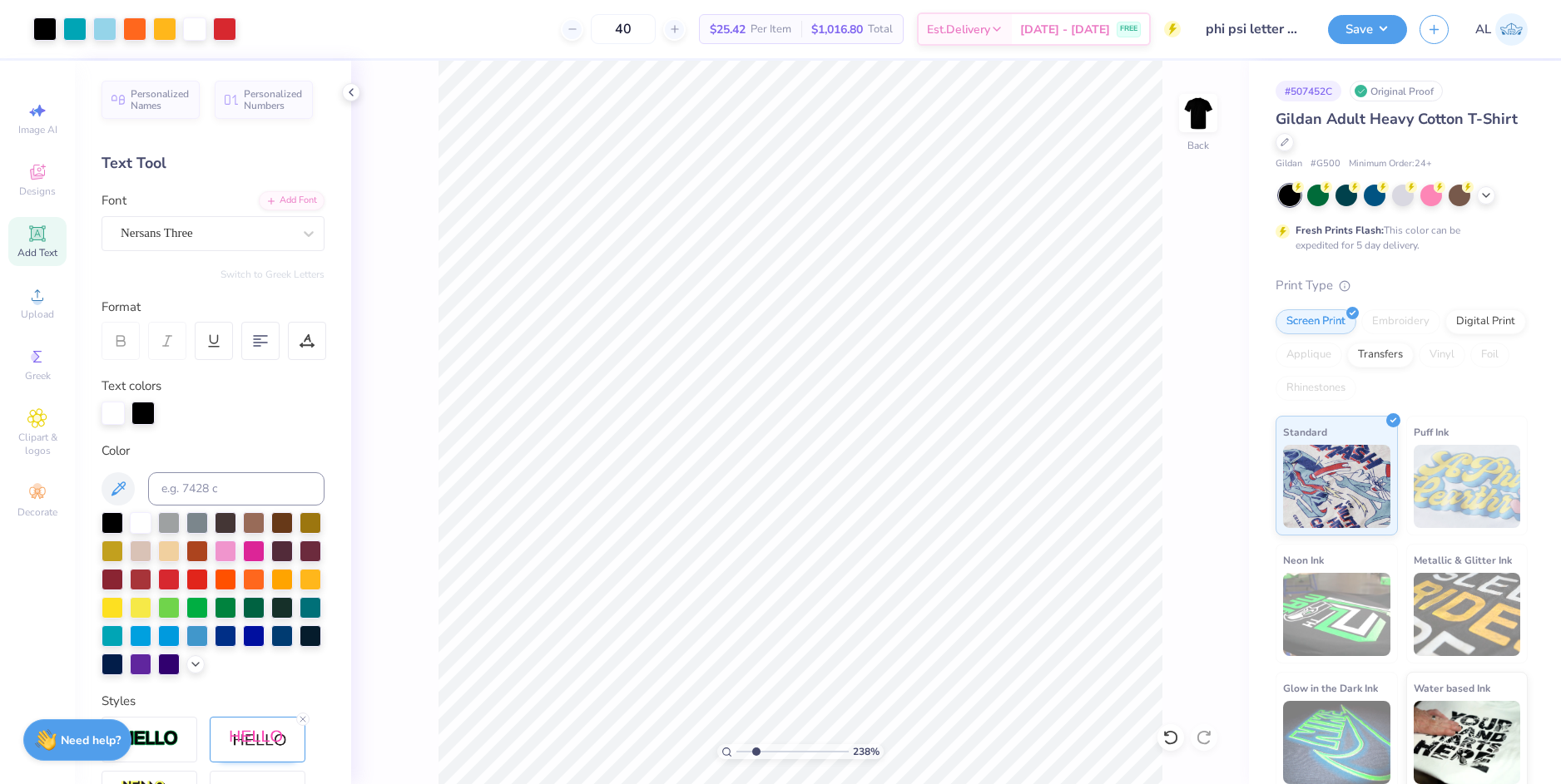
drag, startPoint x: 739, startPoint y: 751, endPoint x: 755, endPoint y: 752, distance: 16.0
click at [755, 752] on input "range" at bounding box center [792, 751] width 113 height 15
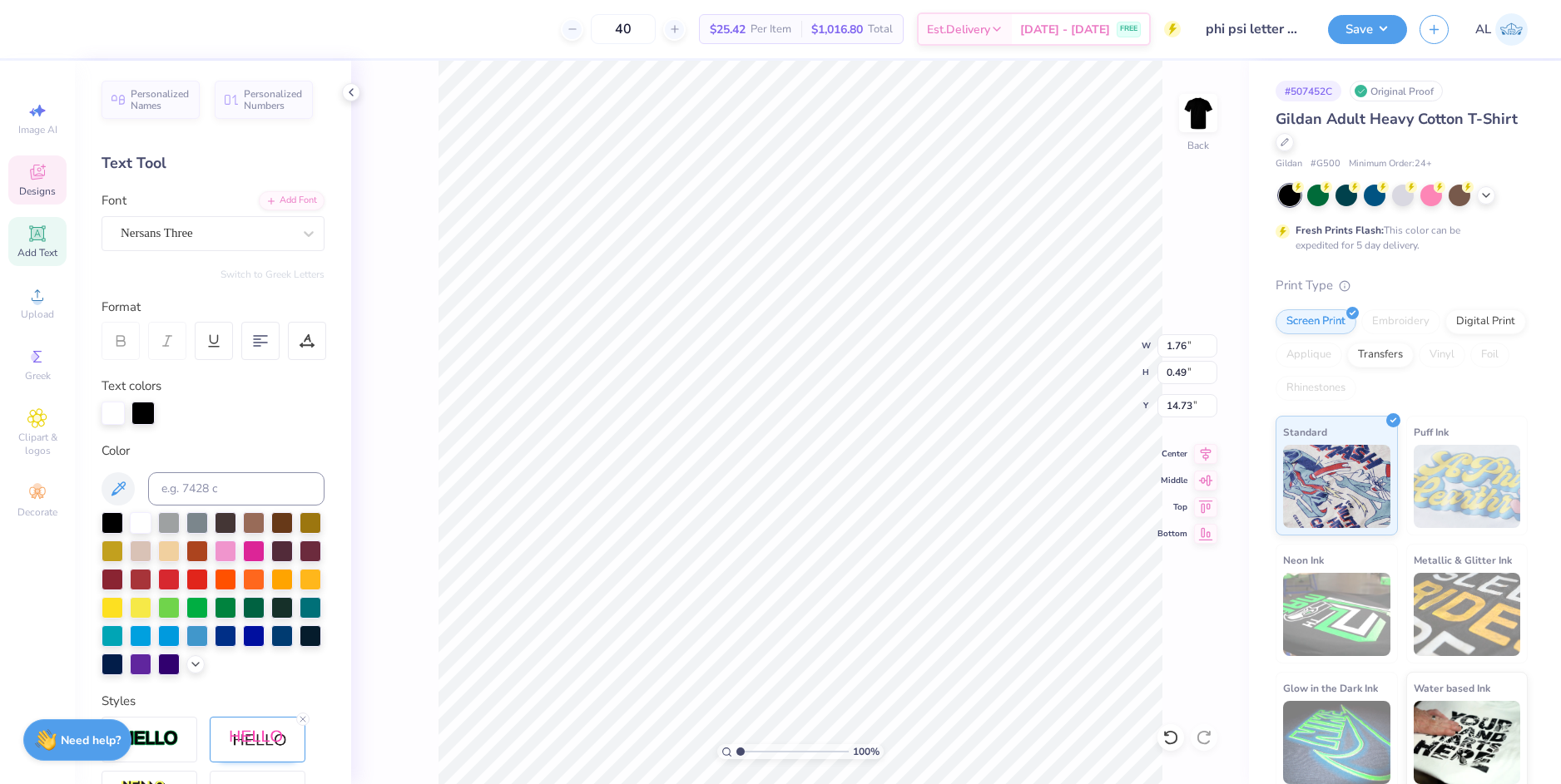
drag, startPoint x: 756, startPoint y: 749, endPoint x: 729, endPoint y: 750, distance: 27.0
click at [736, 750] on input "range" at bounding box center [792, 751] width 113 height 15
drag, startPoint x: 740, startPoint y: 751, endPoint x: 760, endPoint y: 751, distance: 20.0
type input "2.83"
click at [760, 751] on input "range" at bounding box center [792, 751] width 113 height 15
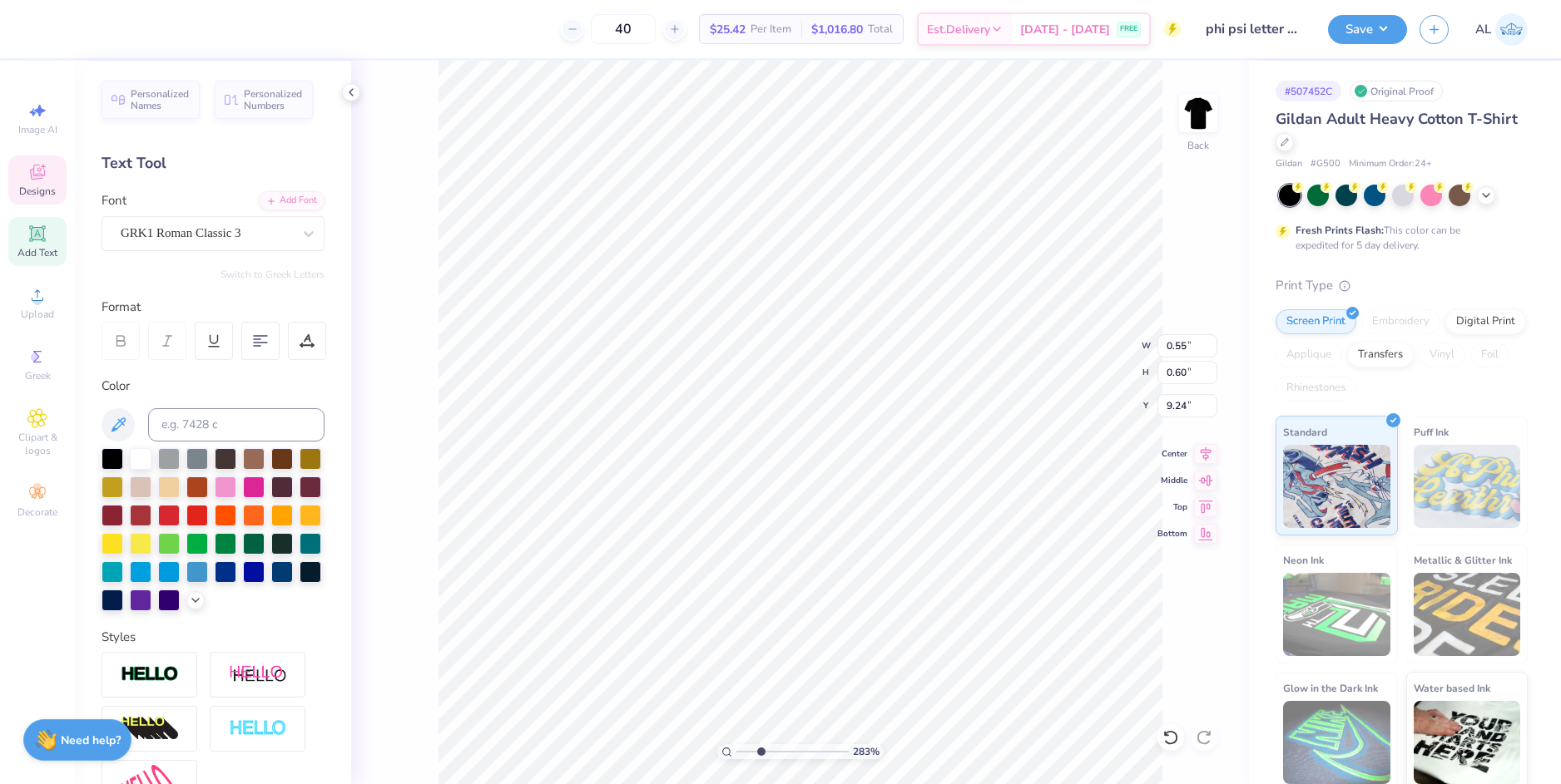
type input "0.55"
type input "0.60"
type input "9.24"
paste textarea
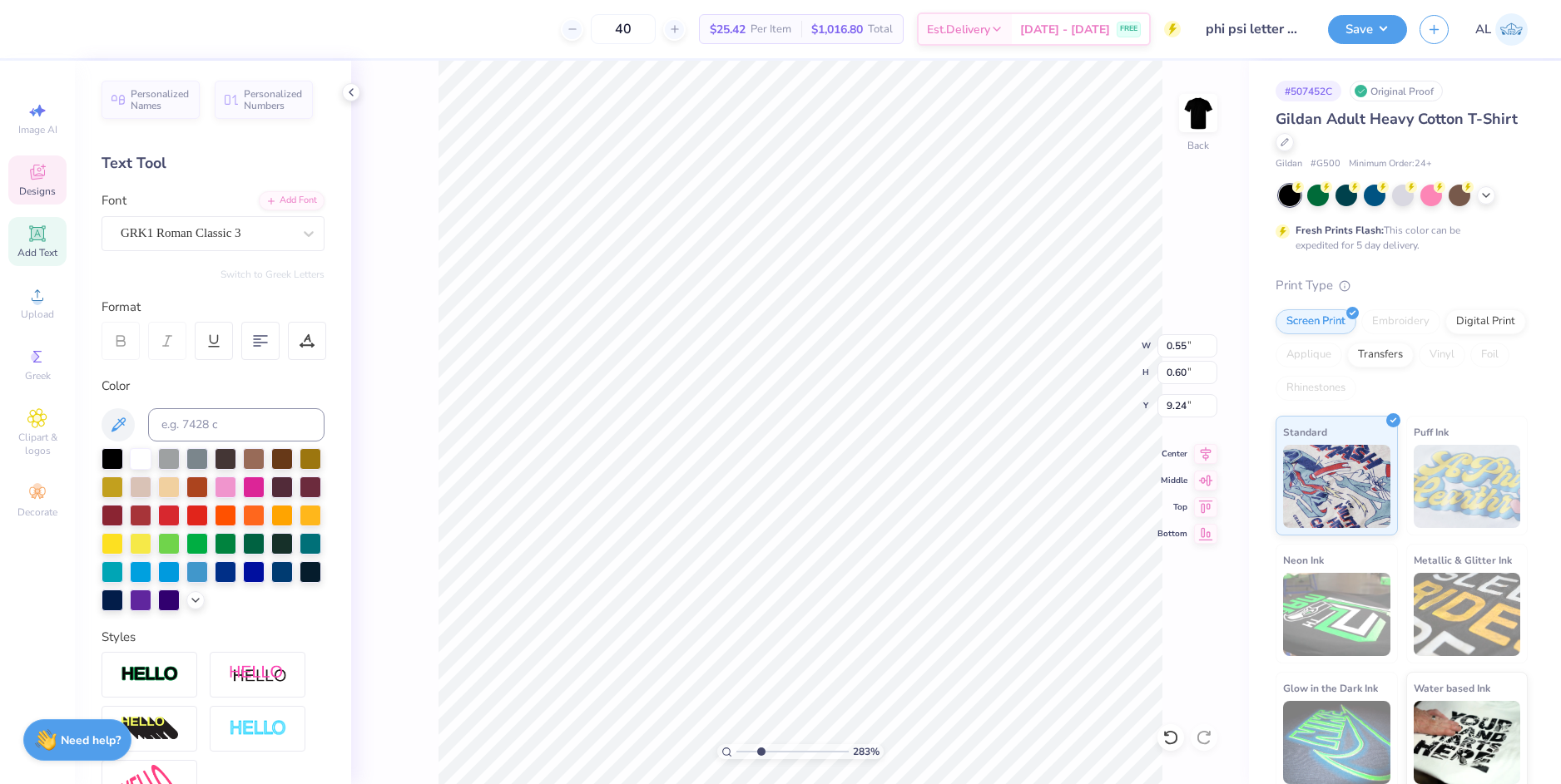
type textarea "P"
type textarea "q"
type textarea "o"
type textarea "P"
click at [1179, 741] on icon at bounding box center [1170, 737] width 16 height 16
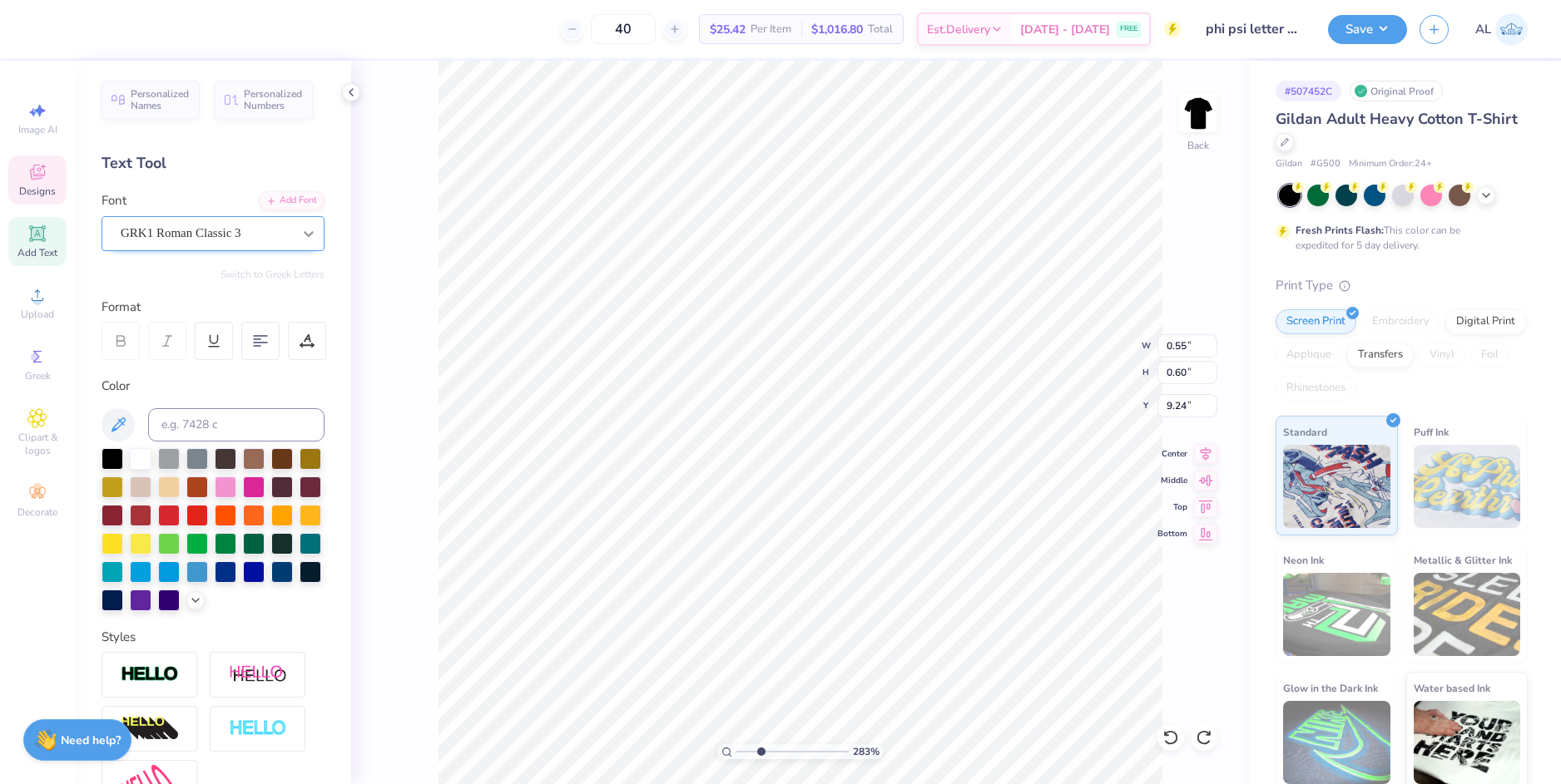
click at [301, 237] on icon at bounding box center [308, 233] width 16 height 16
type textarea "F"
type input "0.55"
type input "7.90"
type textarea "Y"
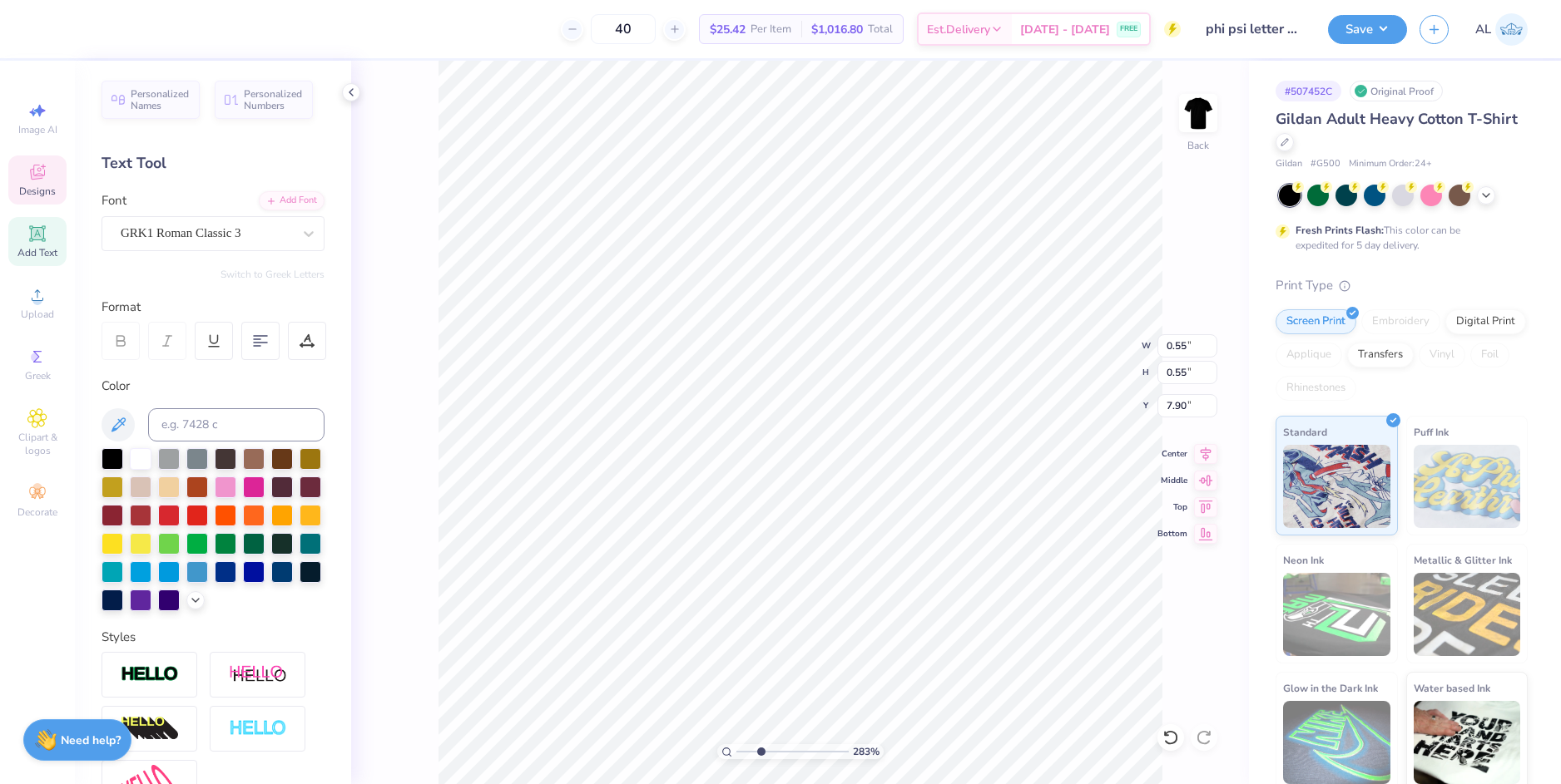
click at [1204, 270] on div "283 % Back W 0.55 0.55 " H 0.55 0.55 " Y 7.90 7.90 " Center Middle Top Bottom" at bounding box center [800, 422] width 898 height 724
click at [748, 752] on input "range" at bounding box center [792, 751] width 113 height 15
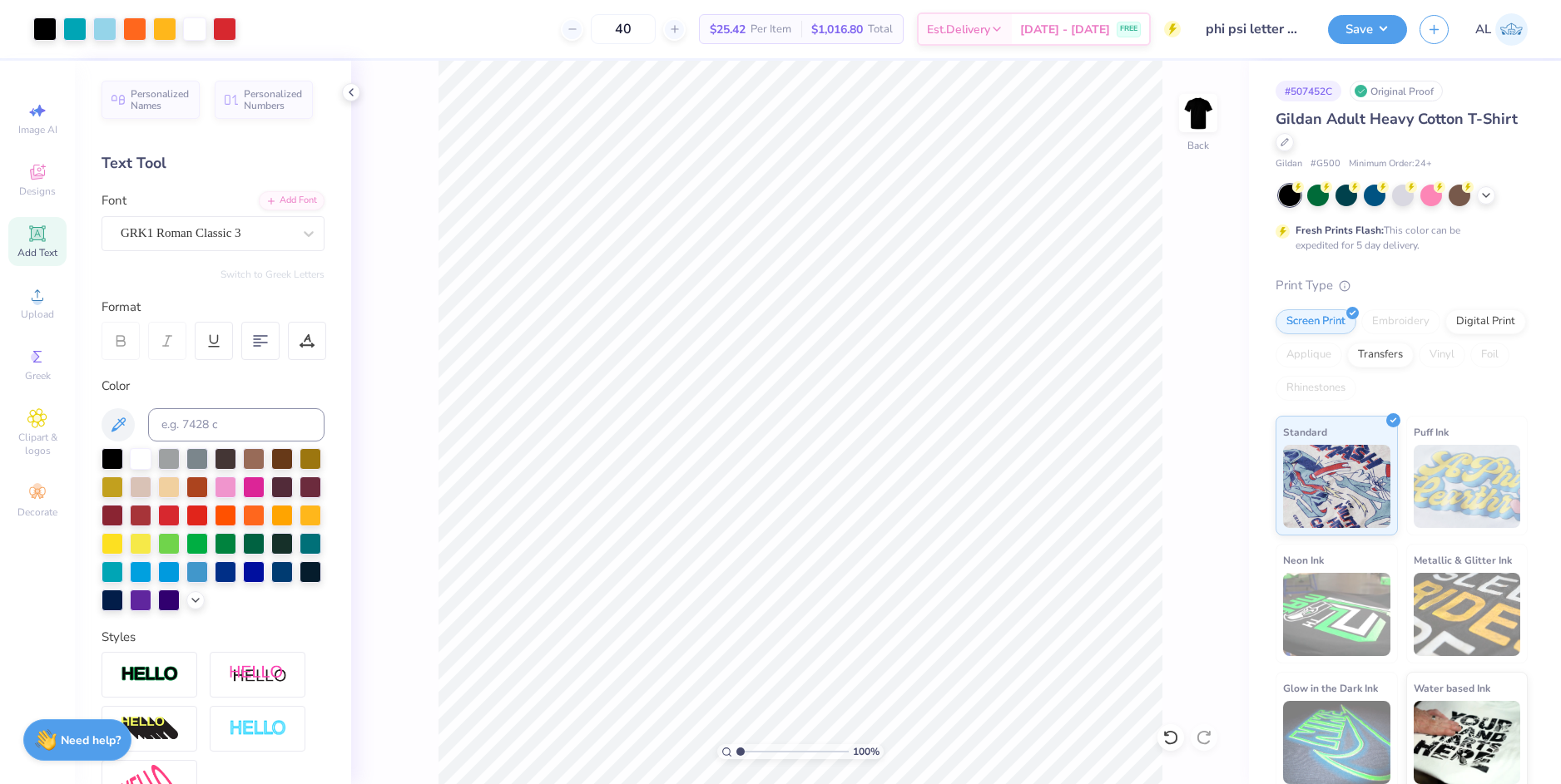
drag, startPoint x: 748, startPoint y: 752, endPoint x: 733, endPoint y: 754, distance: 15.1
type input "1"
click at [736, 754] on input "range" at bounding box center [792, 751] width 113 height 15
click at [896, 609] on li "Group" at bounding box center [909, 602] width 131 height 33
click at [1191, 115] on img at bounding box center [1198, 112] width 66 height 66
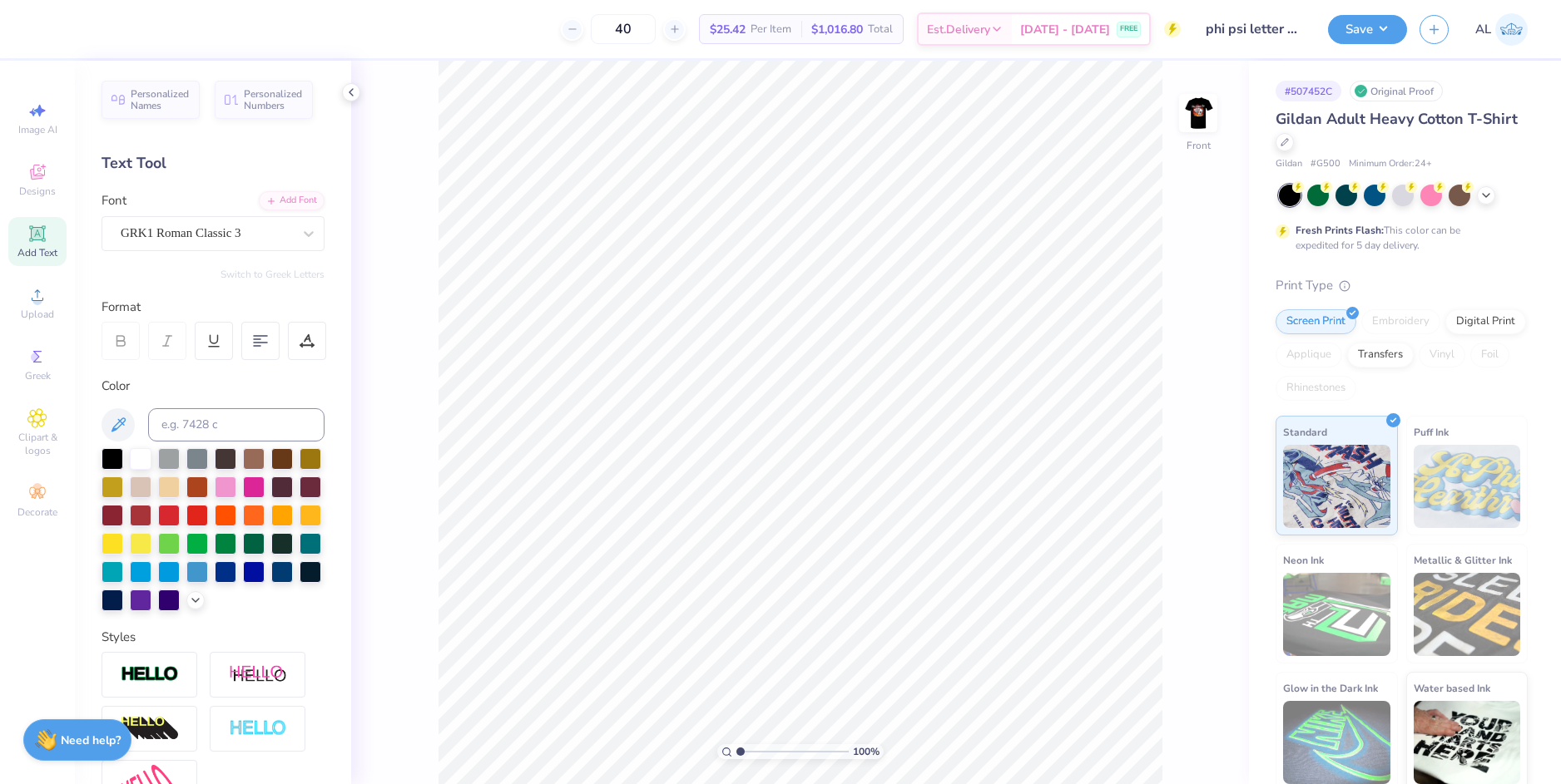
click at [41, 240] on icon at bounding box center [37, 233] width 15 height 15
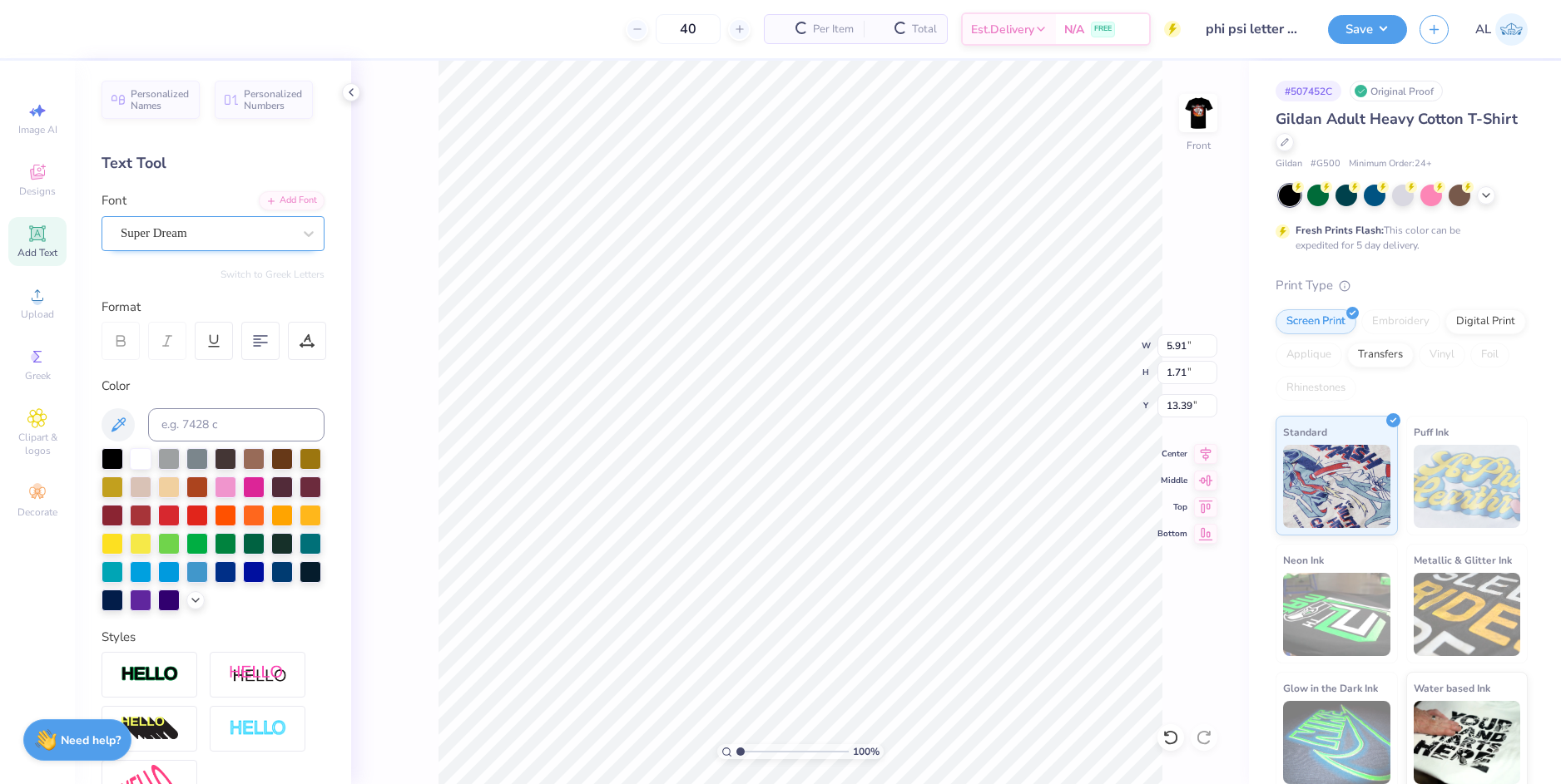
click at [231, 241] on div "Super Dream" at bounding box center [206, 234] width 174 height 26
click at [213, 225] on div "Super Dream" at bounding box center [206, 234] width 174 height 26
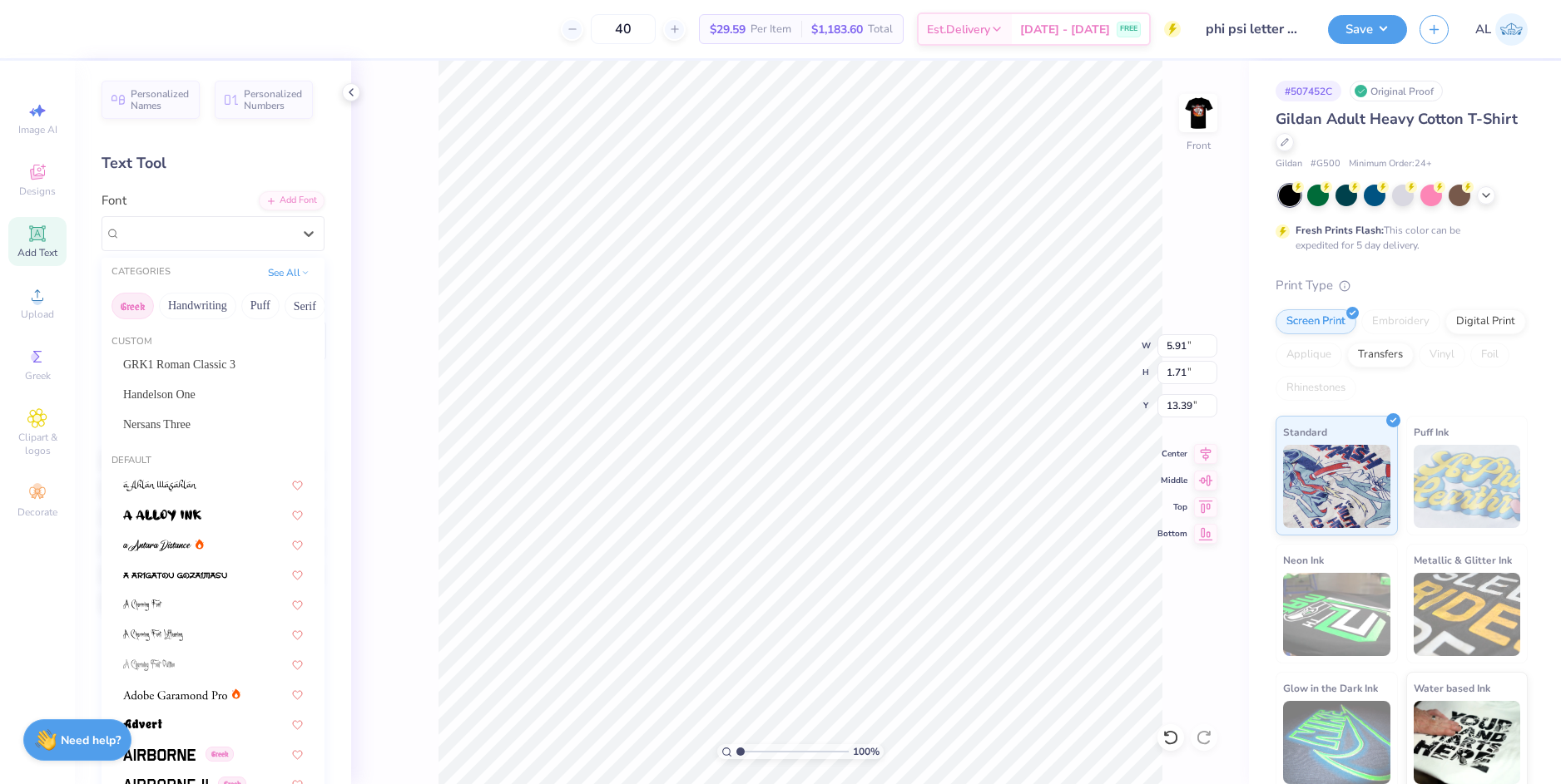
click at [135, 305] on button "Greek" at bounding box center [132, 306] width 42 height 27
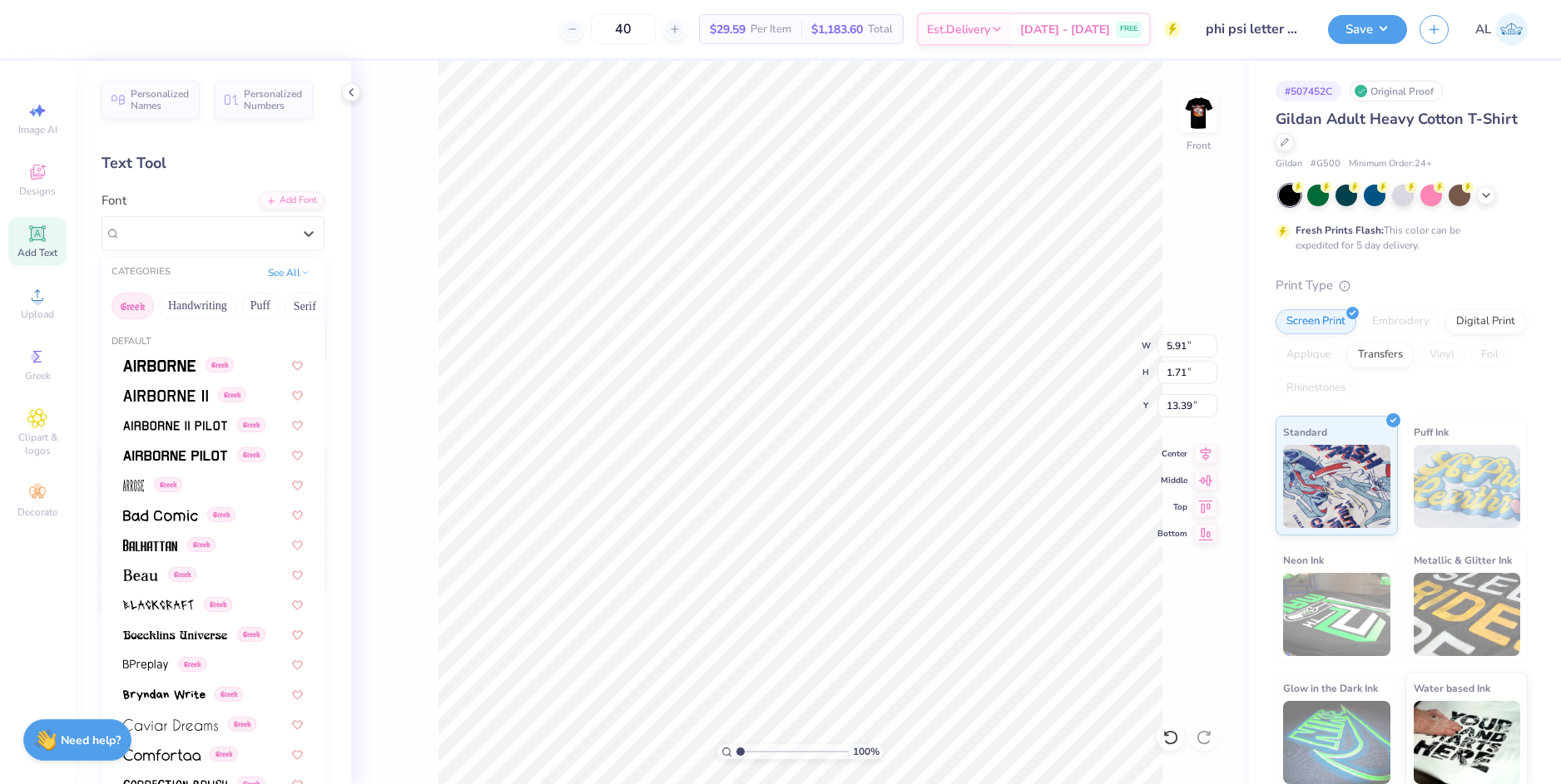
click at [135, 305] on button "Greek" at bounding box center [132, 306] width 42 height 27
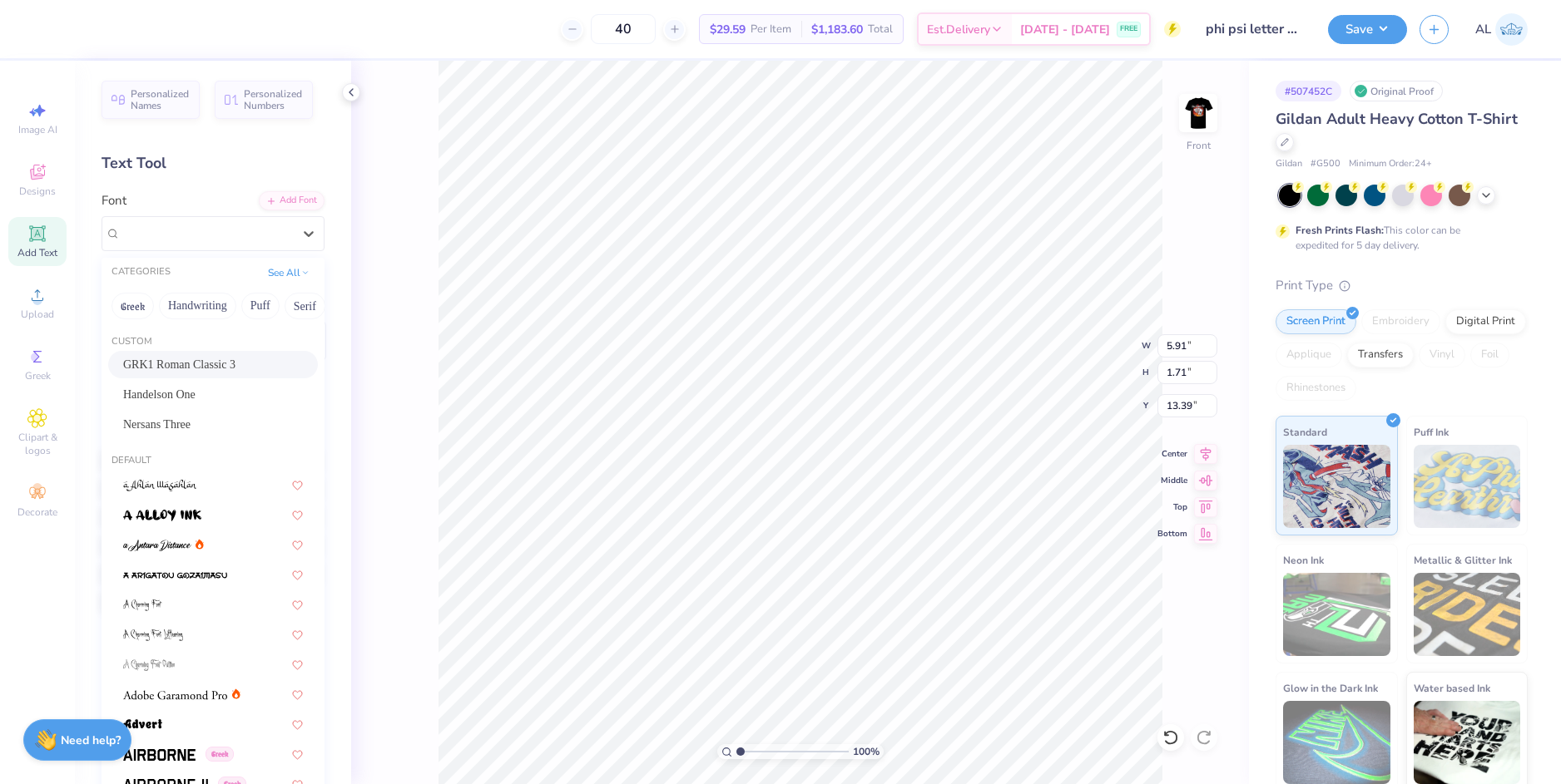
click at [197, 361] on span "GRK1 Roman Classic 3" at bounding box center [179, 365] width 113 height 17
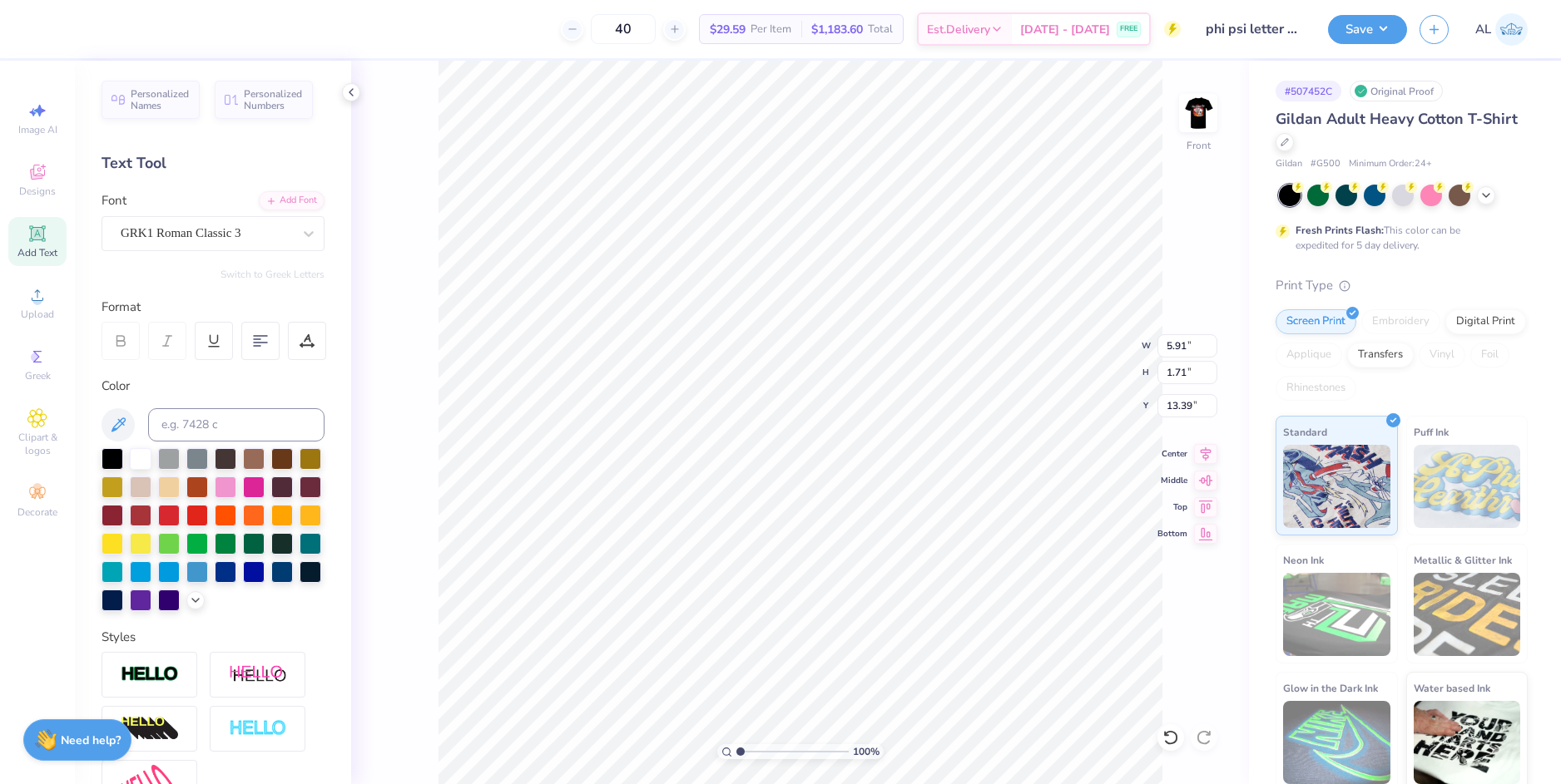
scroll to position [14, 3]
type textarea "K"
type textarea "FKY"
type input "10.00"
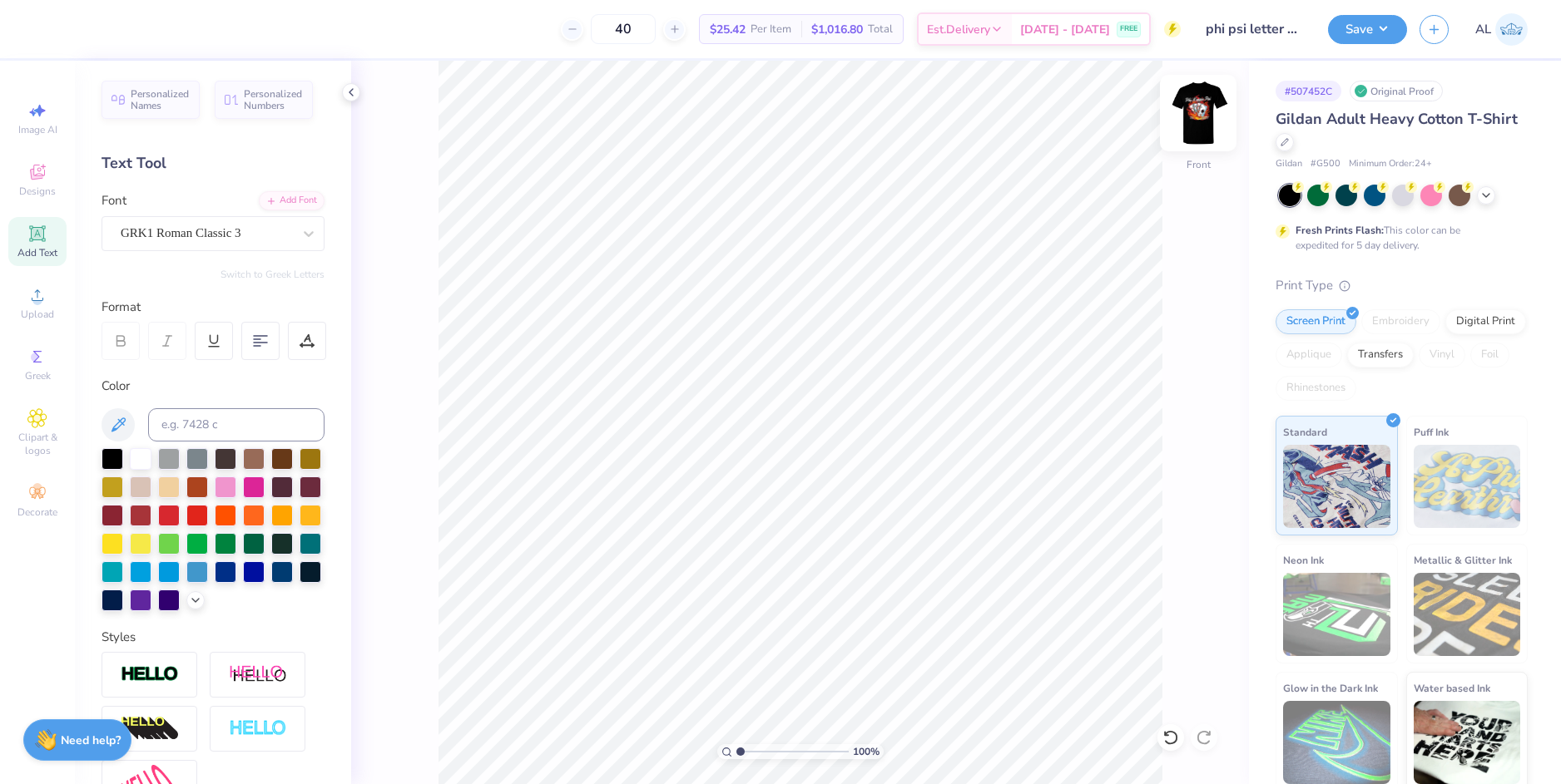
click at [1195, 106] on img at bounding box center [1198, 112] width 66 height 66
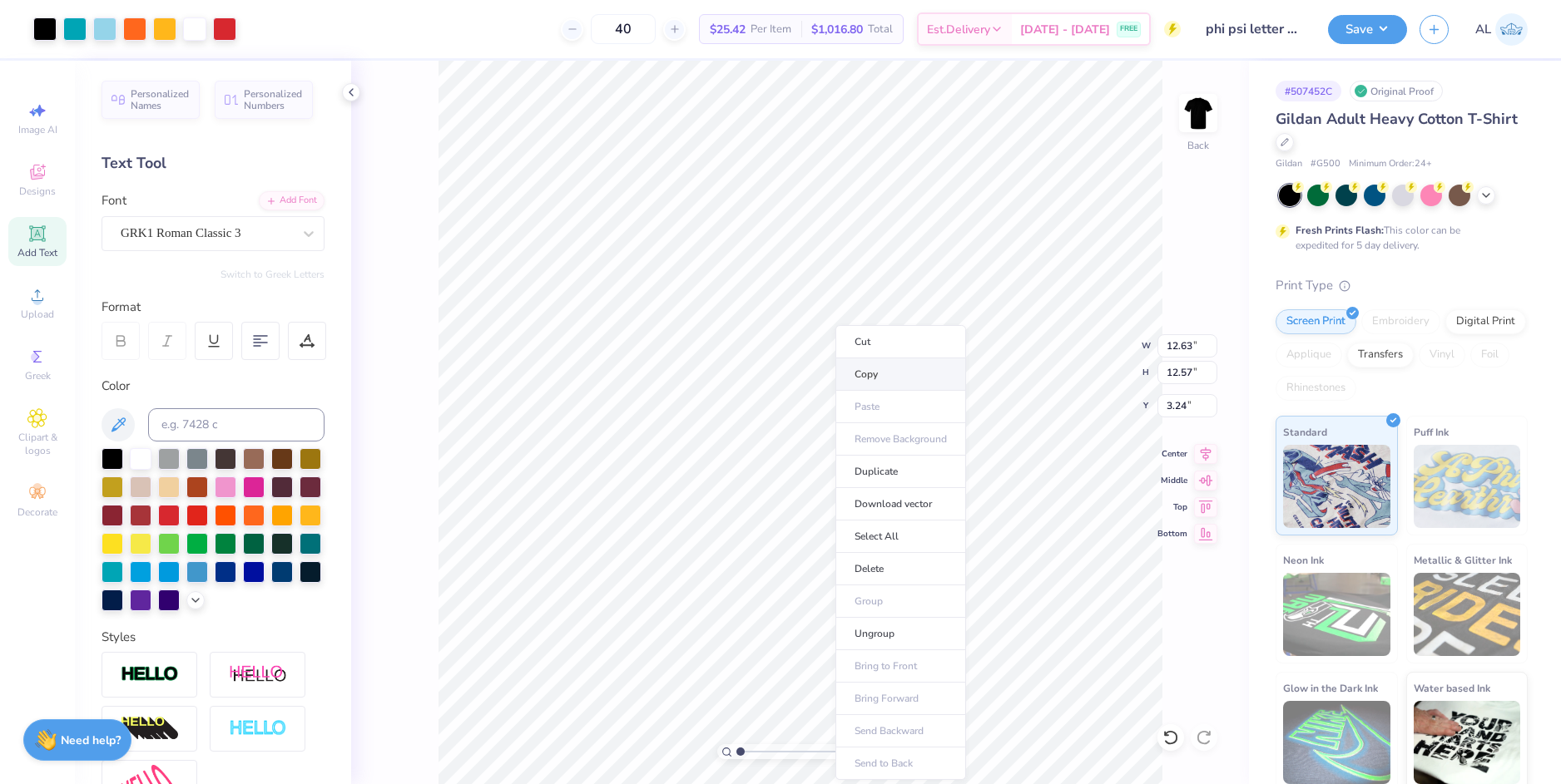
click at [897, 371] on li "Copy" at bounding box center [900, 374] width 131 height 33
click at [1196, 113] on img at bounding box center [1198, 112] width 66 height 66
click at [1209, 109] on img at bounding box center [1198, 112] width 66 height 66
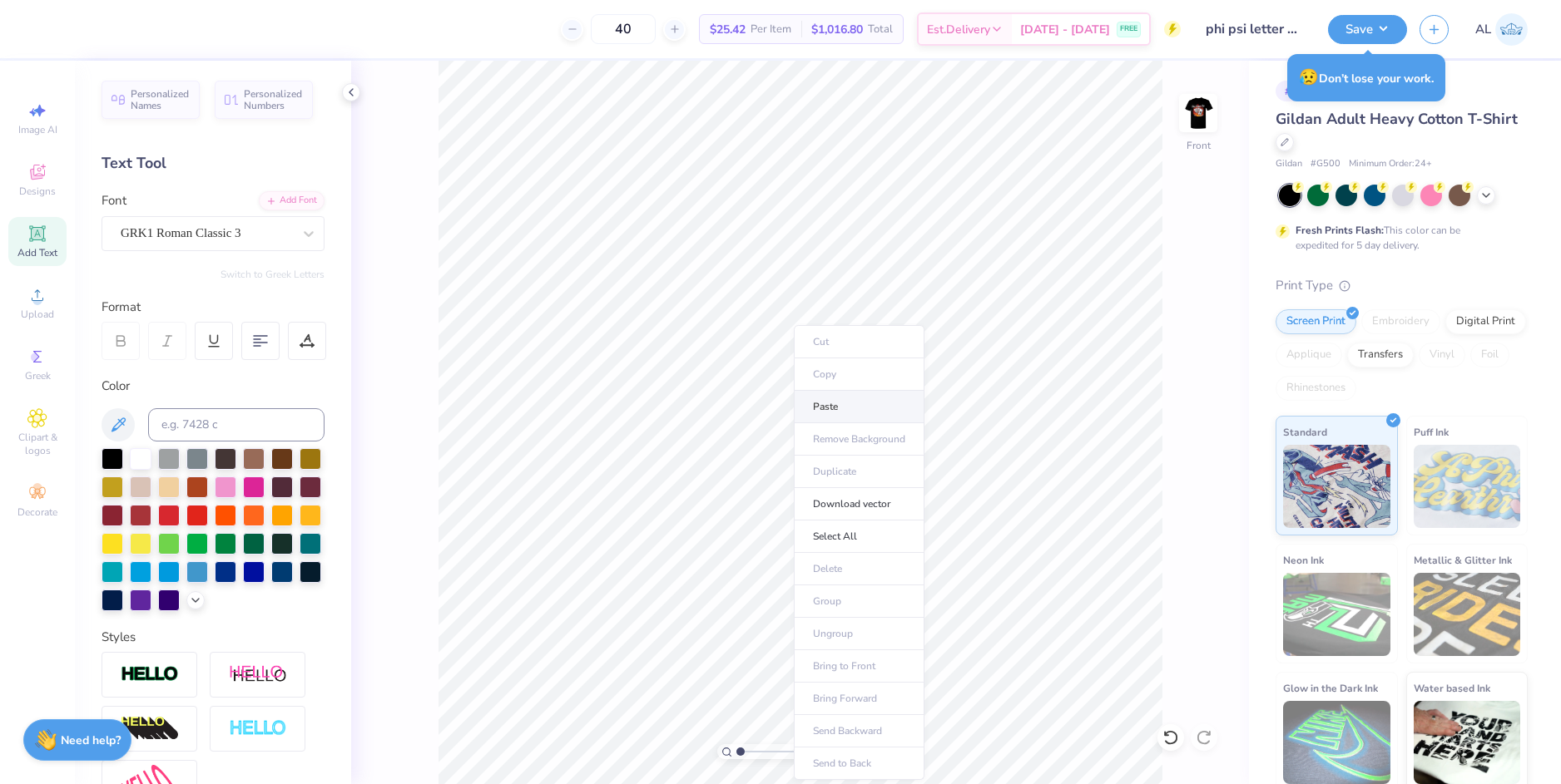
click at [825, 405] on li "Paste" at bounding box center [859, 407] width 131 height 33
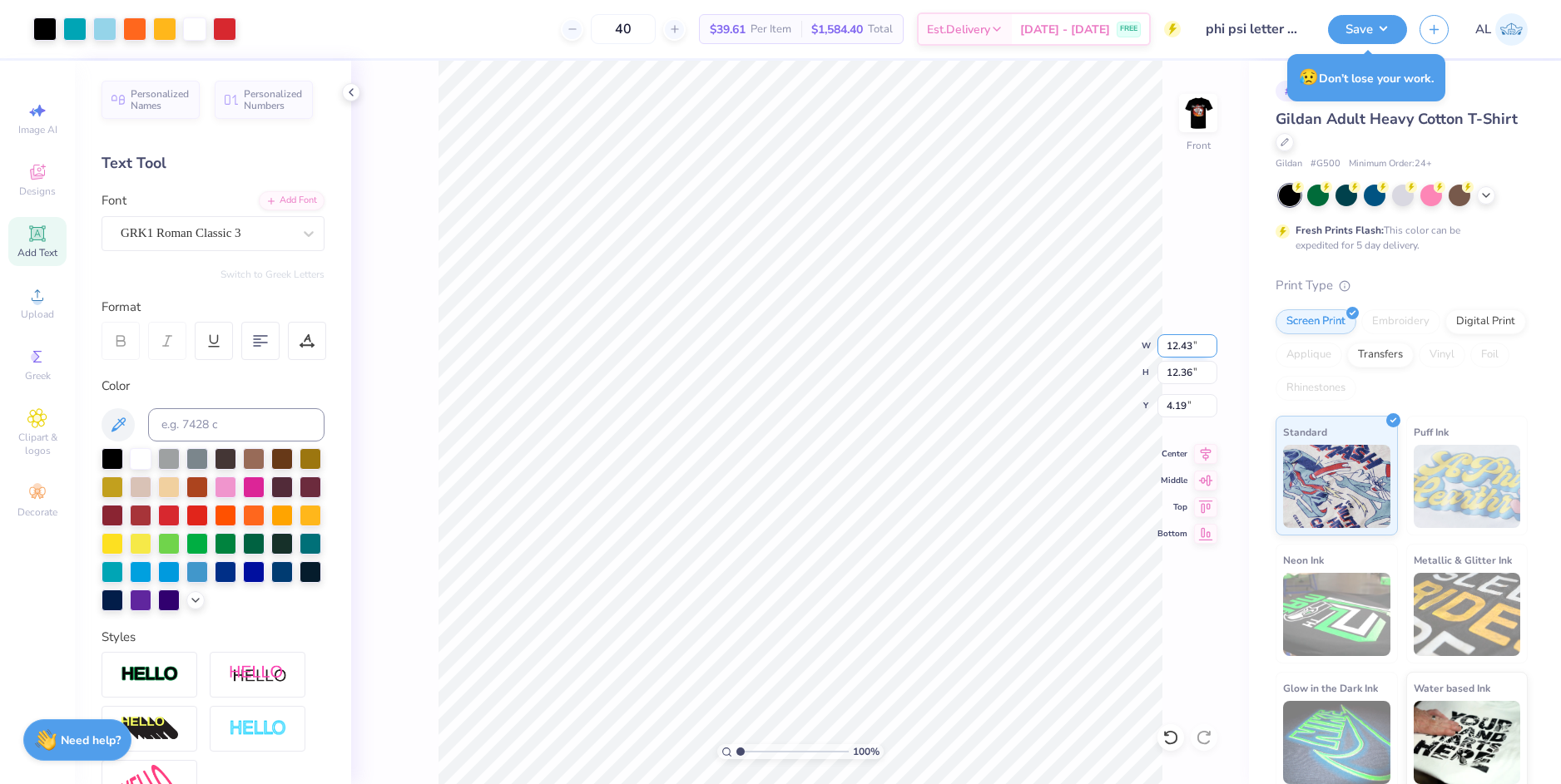
click at [1186, 347] on input "12.43" at bounding box center [1187, 345] width 60 height 23
click at [1178, 411] on input "4.19" at bounding box center [1187, 405] width 60 height 23
type input "12.00"
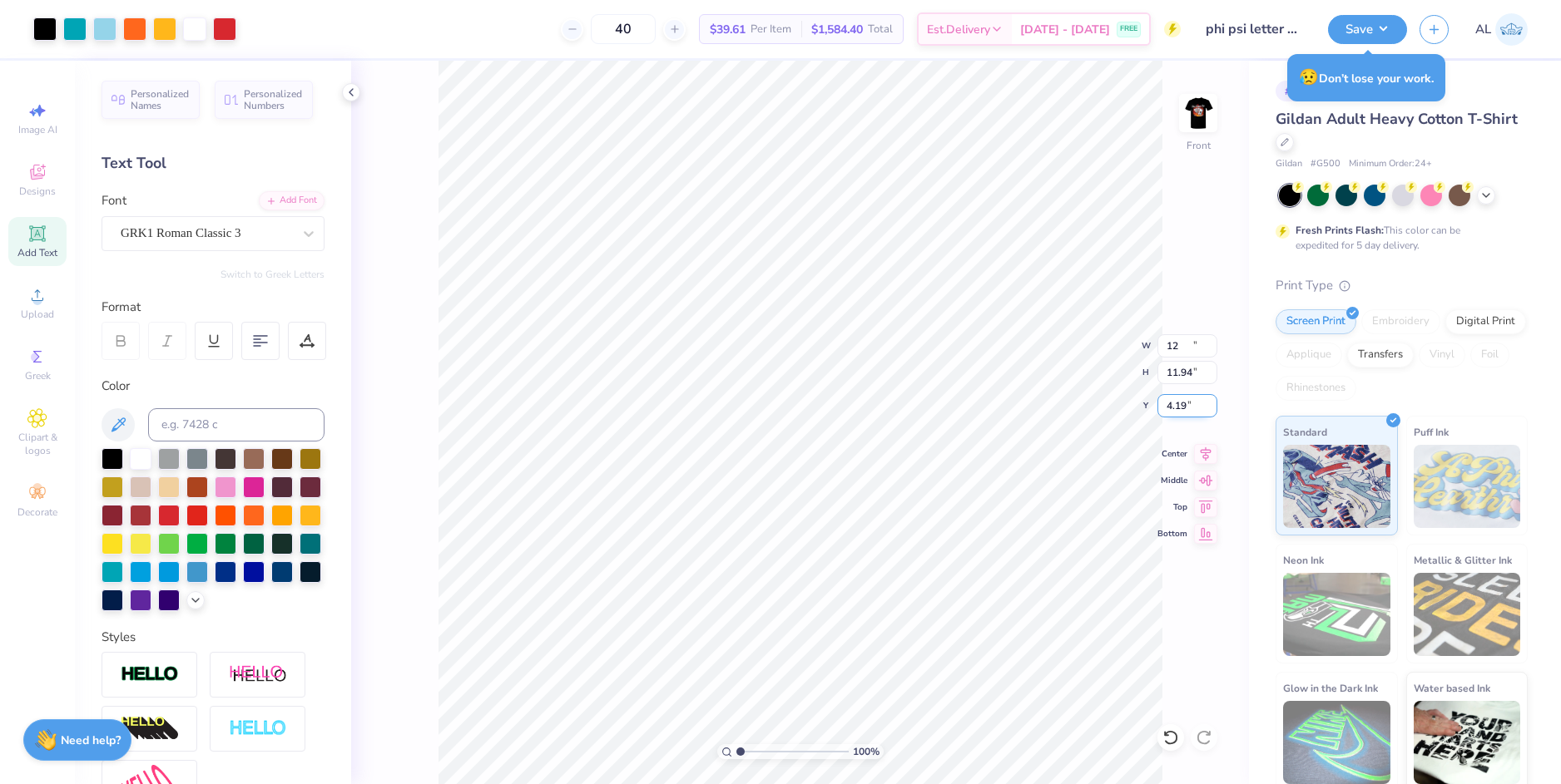
type input "11.94"
click at [1178, 410] on input "4.41" at bounding box center [1187, 405] width 60 height 23
click at [1182, 374] on input "11.94" at bounding box center [1187, 372] width 60 height 23
type input "3.00"
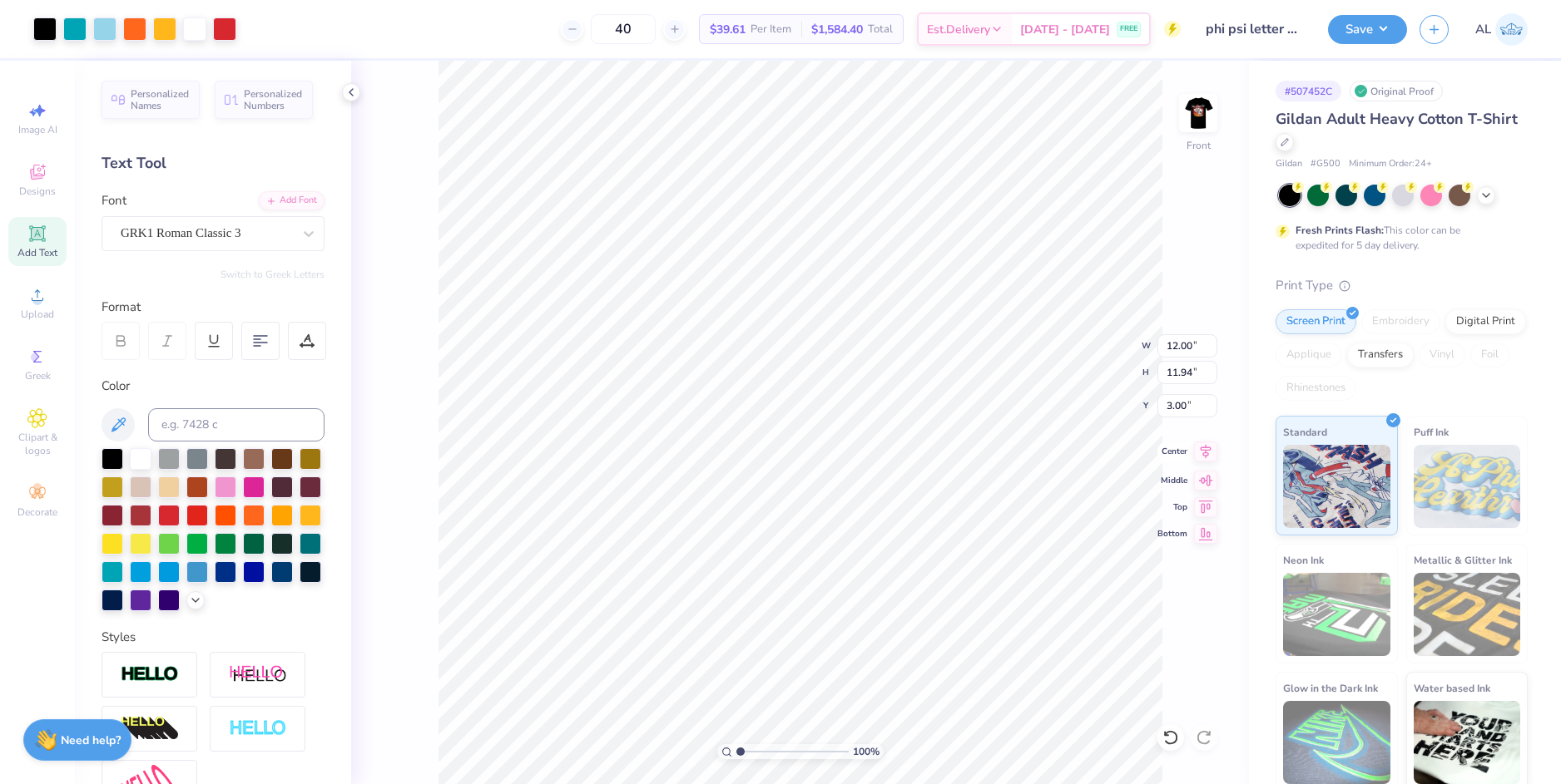
click at [1206, 453] on icon at bounding box center [1206, 451] width 11 height 14
click at [1197, 117] on img at bounding box center [1198, 112] width 66 height 66
click at [42, 250] on span "Add Text" at bounding box center [37, 252] width 40 height 13
click at [210, 217] on div "Super Dream" at bounding box center [213, 234] width 223 height 35
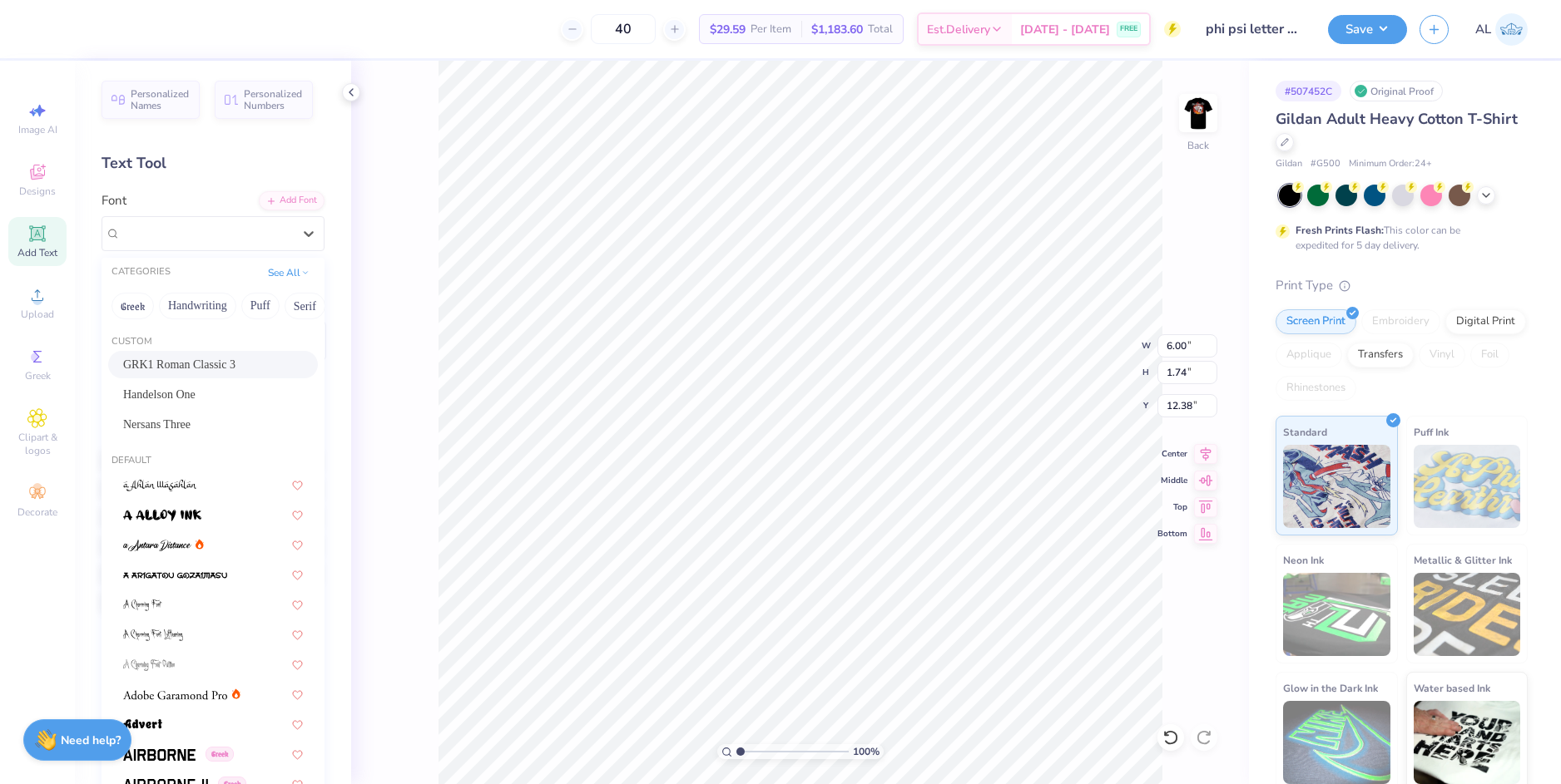
click at [210, 356] on div "GRK1 Roman Classic 3" at bounding box center [213, 365] width 210 height 27
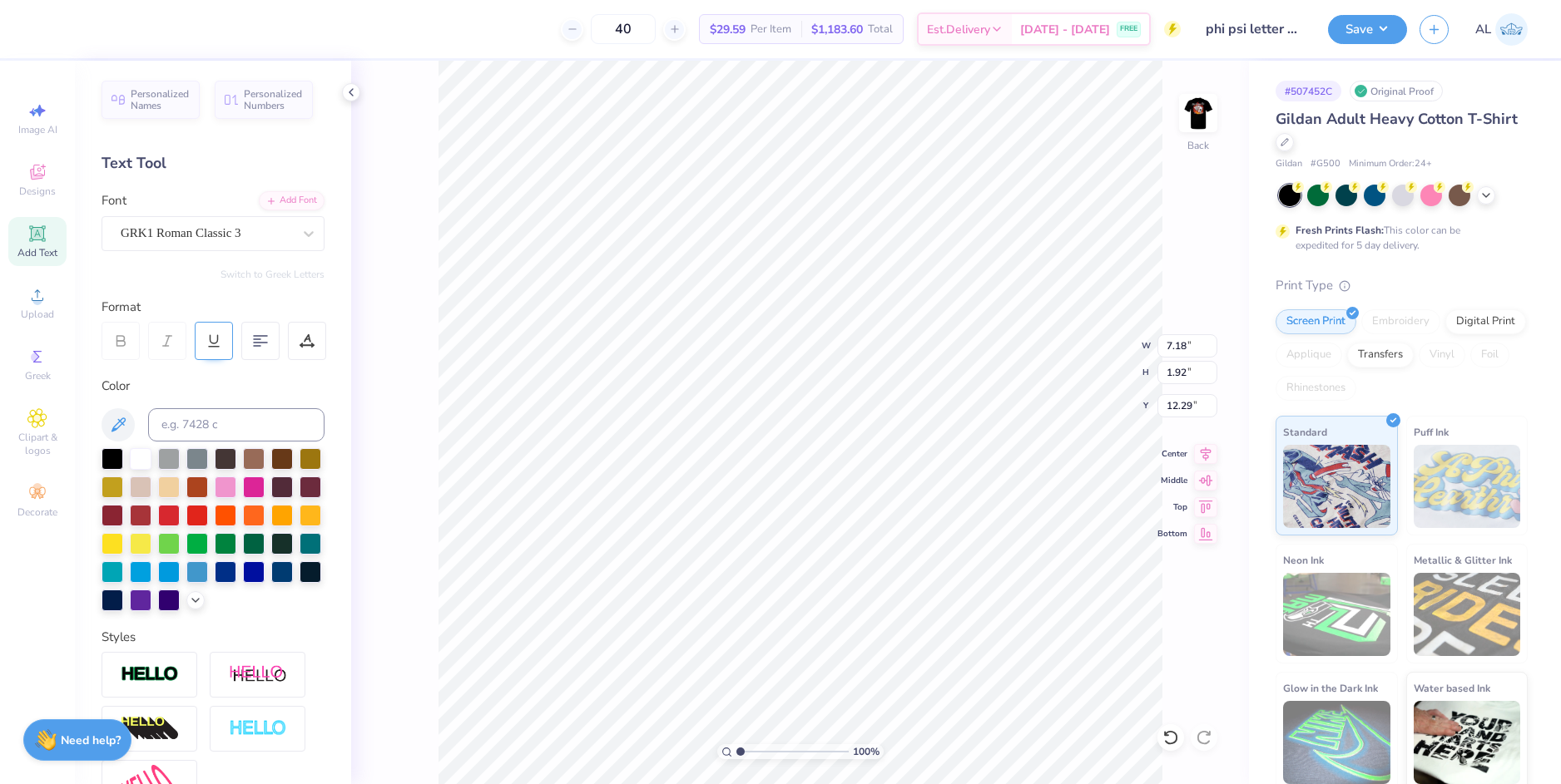
type input "7.18"
type input "1.92"
type input "12.29"
type textarea "FKY"
click at [1175, 352] on input "6.17" at bounding box center [1187, 345] width 60 height 23
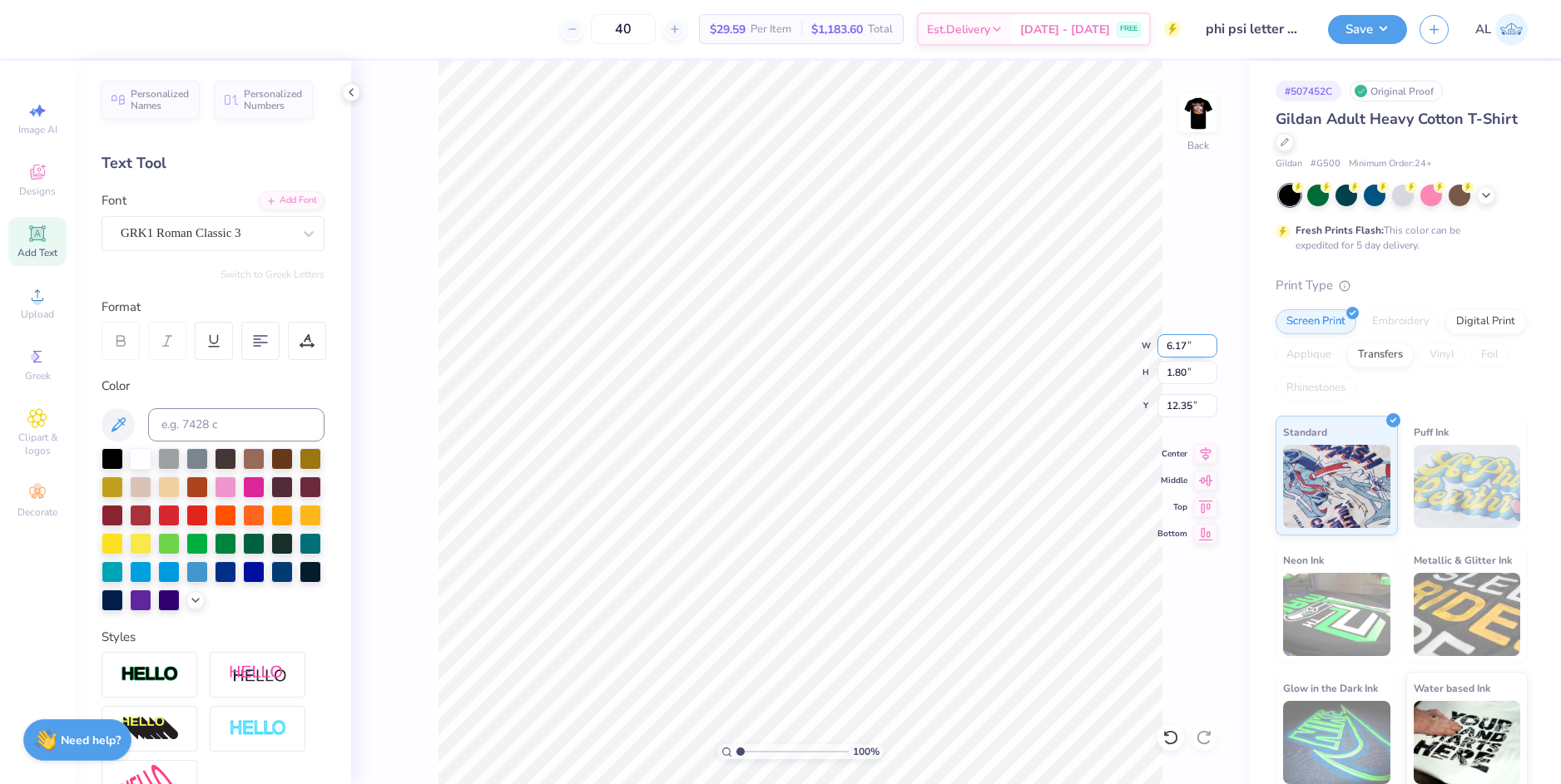
click at [1175, 352] on input "6.17" at bounding box center [1187, 345] width 60 height 23
click at [1177, 400] on input "12.35" at bounding box center [1187, 405] width 60 height 23
type input "3.50"
type input "1.02"
click at [1177, 404] on input "12.74" at bounding box center [1187, 405] width 60 height 23
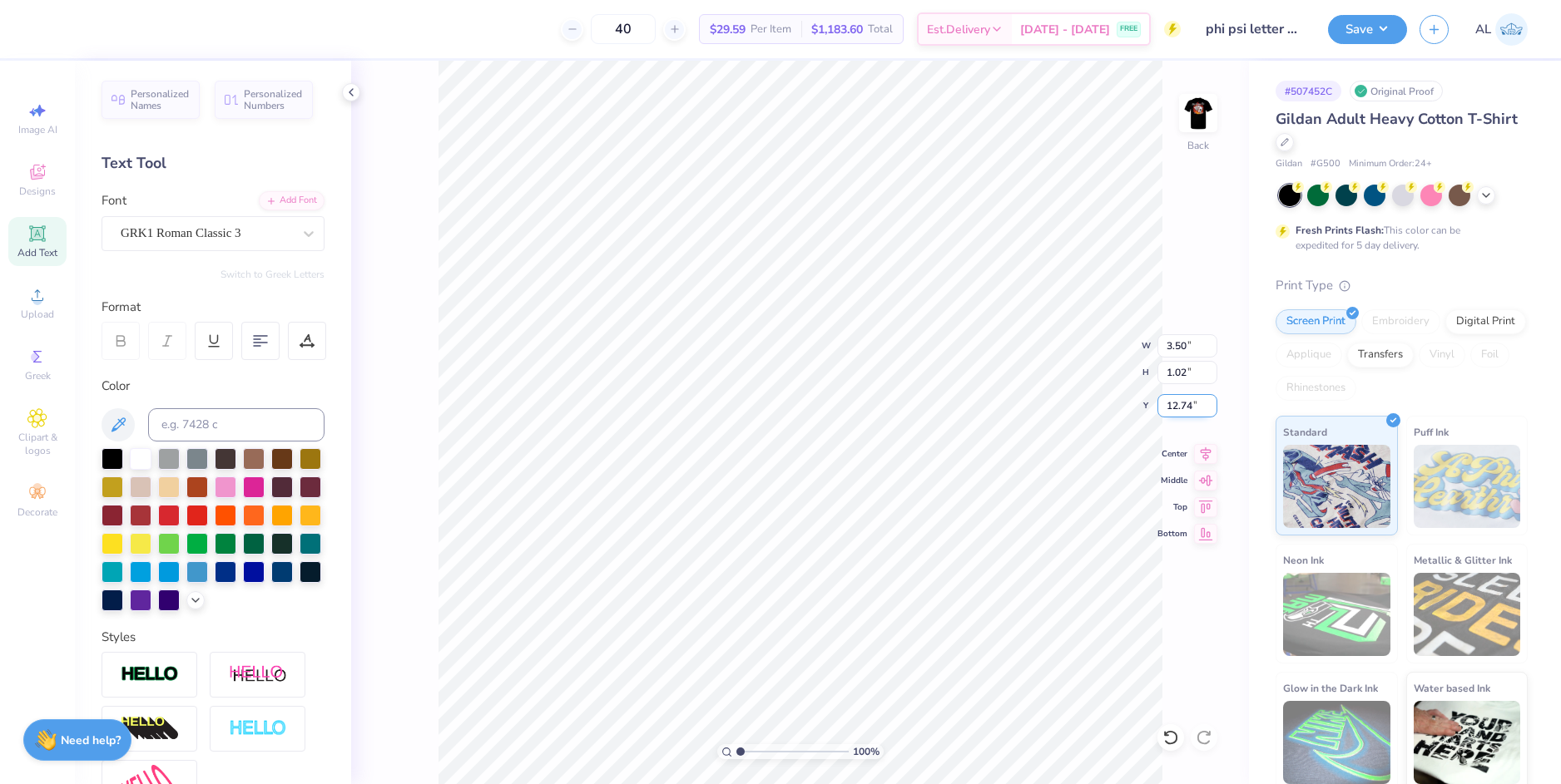
click at [1177, 404] on input "12.74" at bounding box center [1187, 405] width 60 height 23
click at [1176, 377] on input "1.02" at bounding box center [1187, 372] width 60 height 23
type input "3.00"
click at [1189, 107] on img at bounding box center [1198, 112] width 66 height 66
type input "3.35"
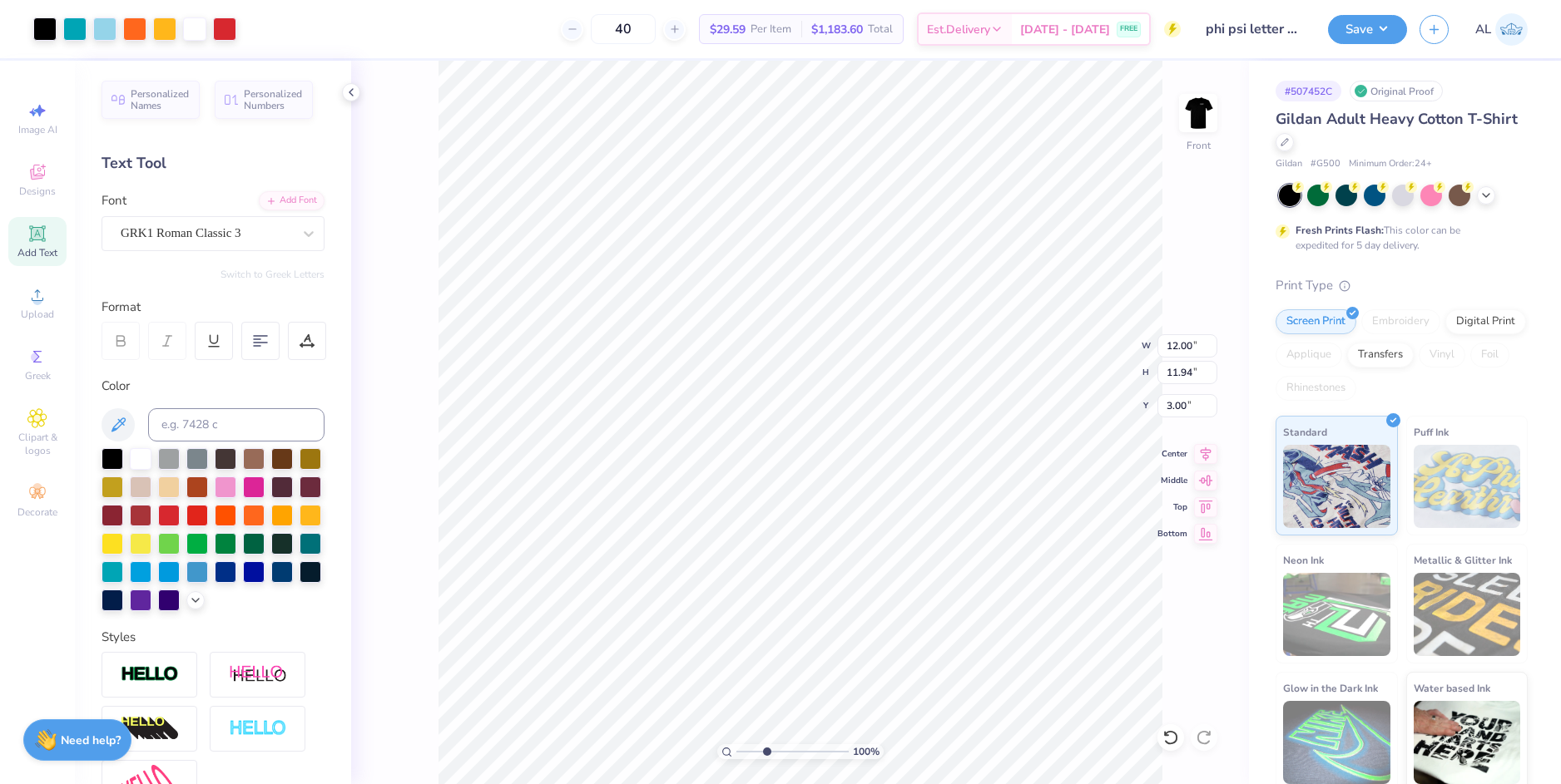
click at [766, 752] on input "range" at bounding box center [792, 751] width 113 height 15
type input "0.52"
type input "0.57"
type input "7.70"
type textarea "K"
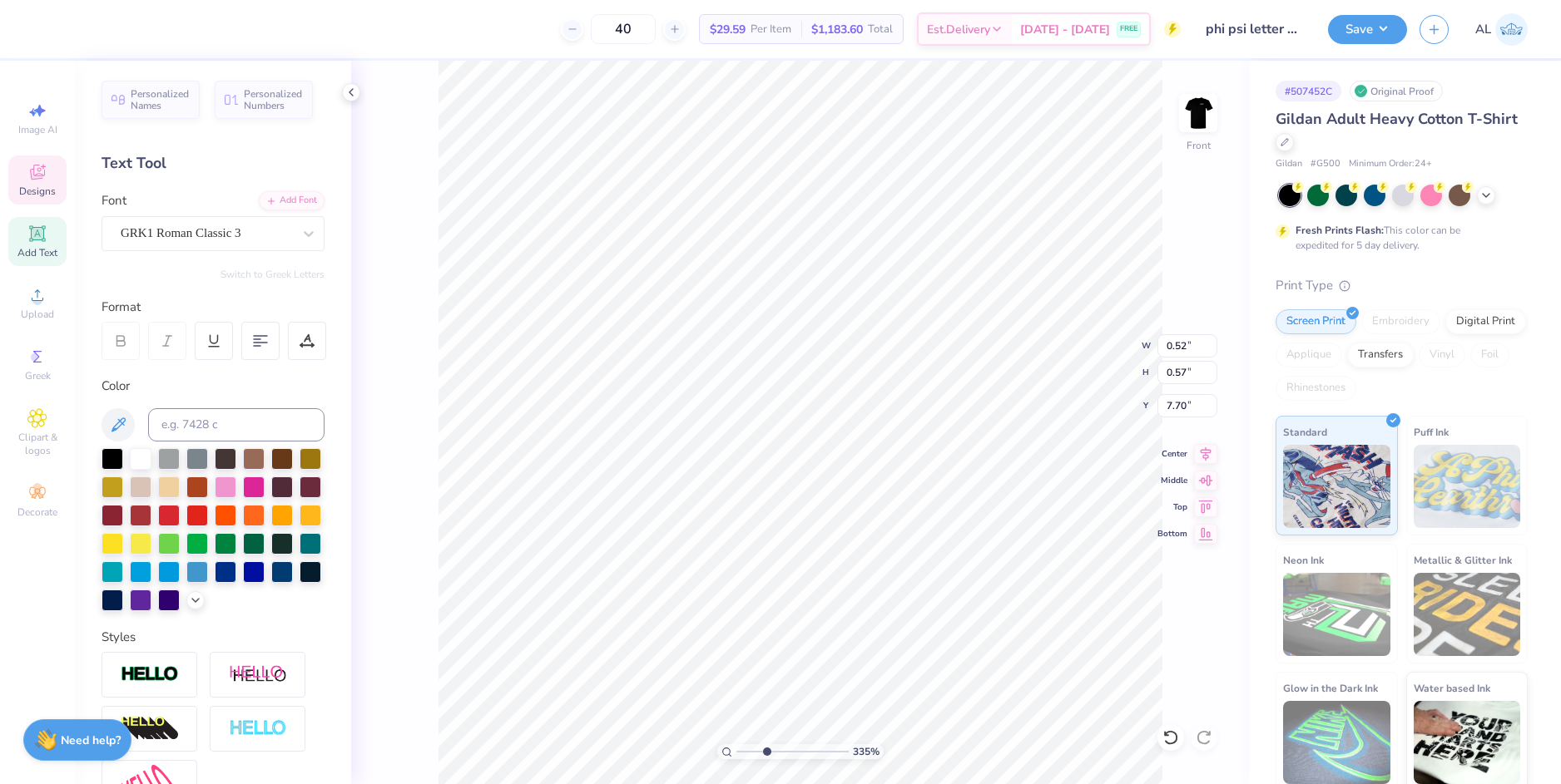
click at [1181, 256] on div "335 % Front W 0.52 0.52 " H 0.57 0.57 " Y 7.70 7.70 " Center Middle Top Bottom" at bounding box center [800, 422] width 898 height 724
click at [750, 753] on input "range" at bounding box center [792, 751] width 113 height 15
click at [1180, 248] on div "260 % Front W 0.58 0.58 " H 0.57 0.57 " Y 7.75 7.75 " Center Middle Top Bottom" at bounding box center [800, 422] width 898 height 724
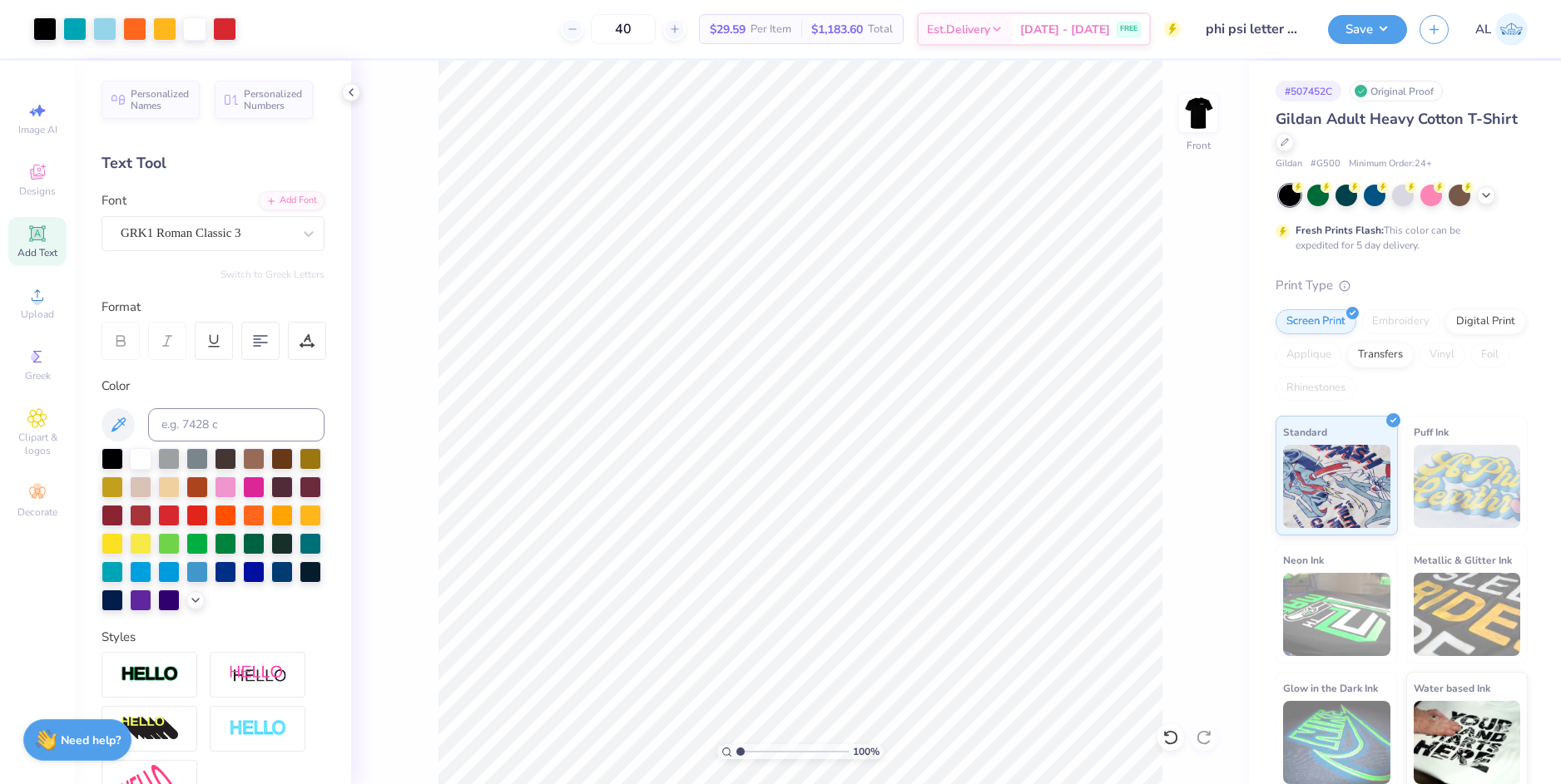
drag, startPoint x: 758, startPoint y: 750, endPoint x: 735, endPoint y: 758, distance: 24.4
type input "1"
click at [736, 758] on input "range" at bounding box center [792, 751] width 113 height 15
click at [921, 590] on li "Group" at bounding box center [920, 602] width 131 height 33
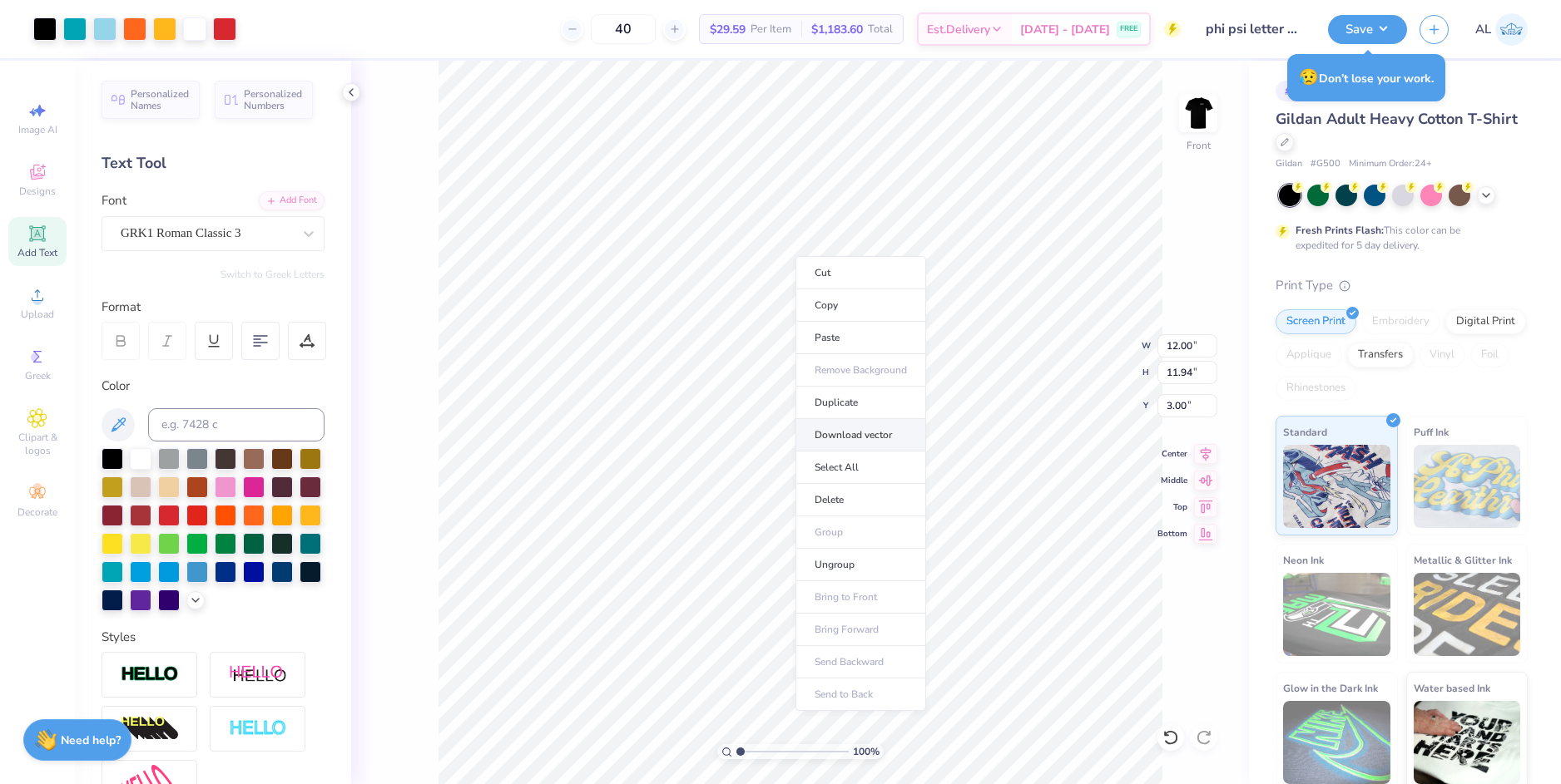
click at [860, 435] on li "Download vector" at bounding box center [861, 435] width 131 height 33
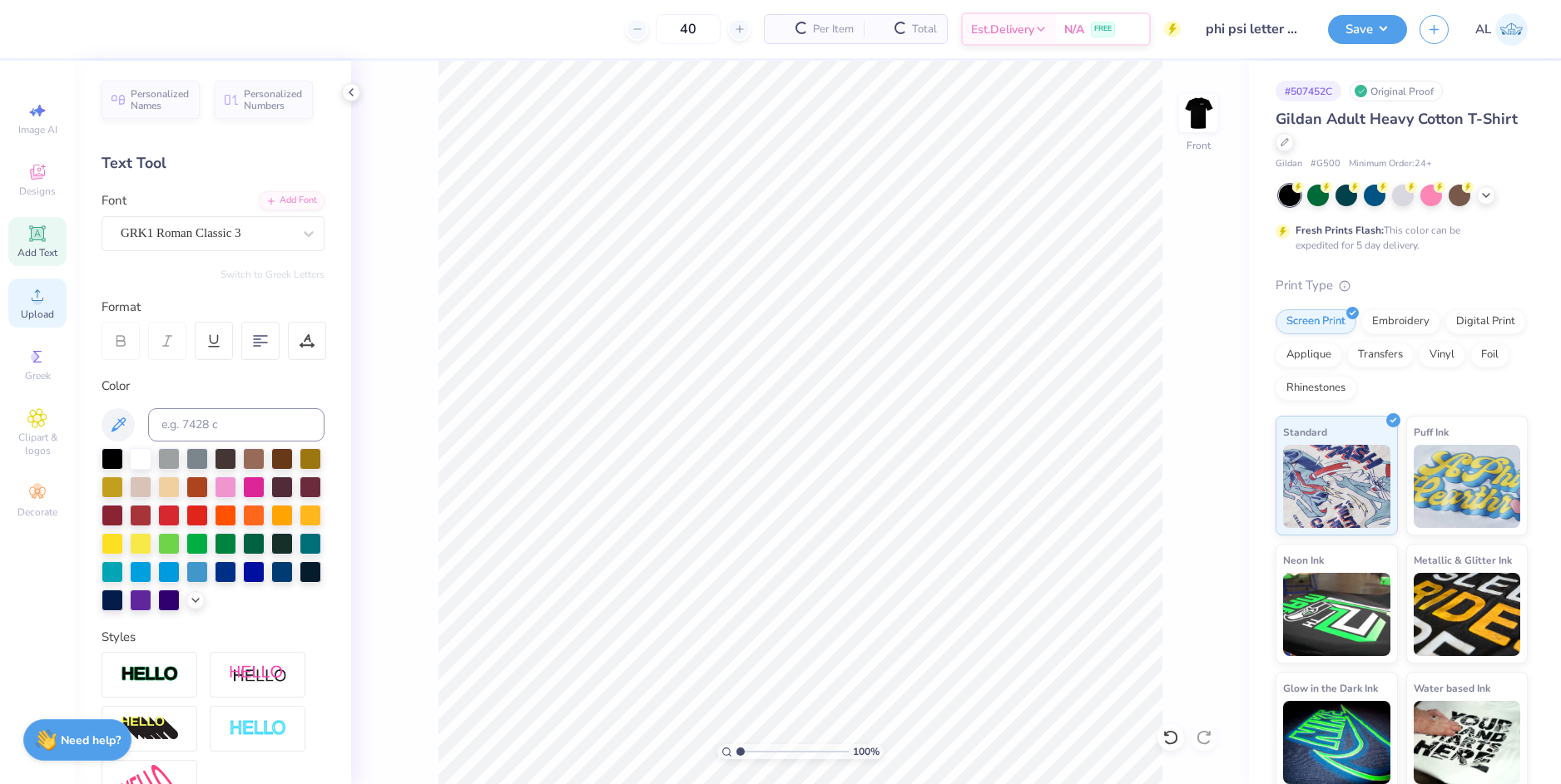
click at [36, 284] on div "Upload" at bounding box center [38, 302] width 58 height 49
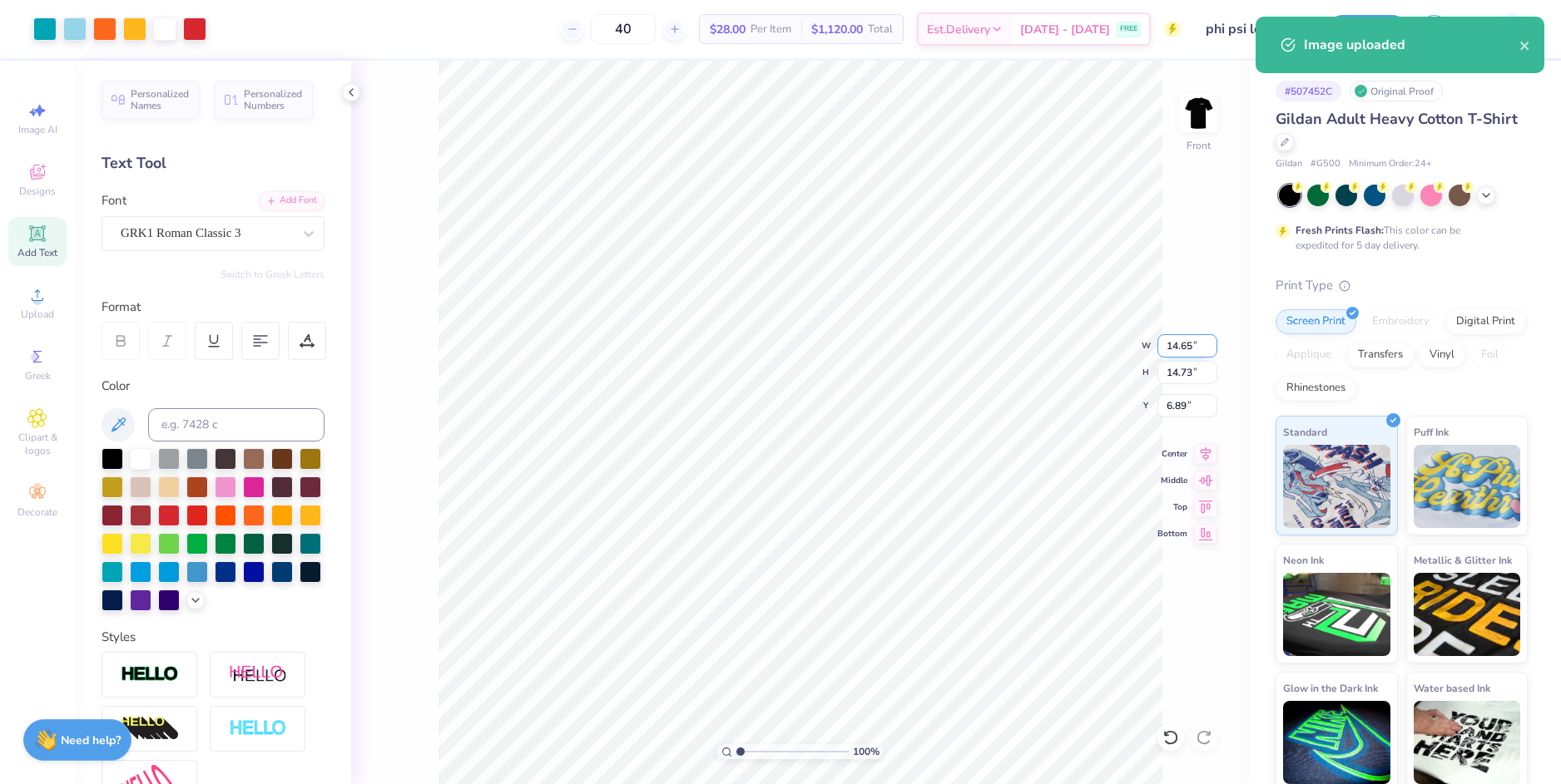
click at [1183, 342] on input "14.65" at bounding box center [1187, 345] width 60 height 23
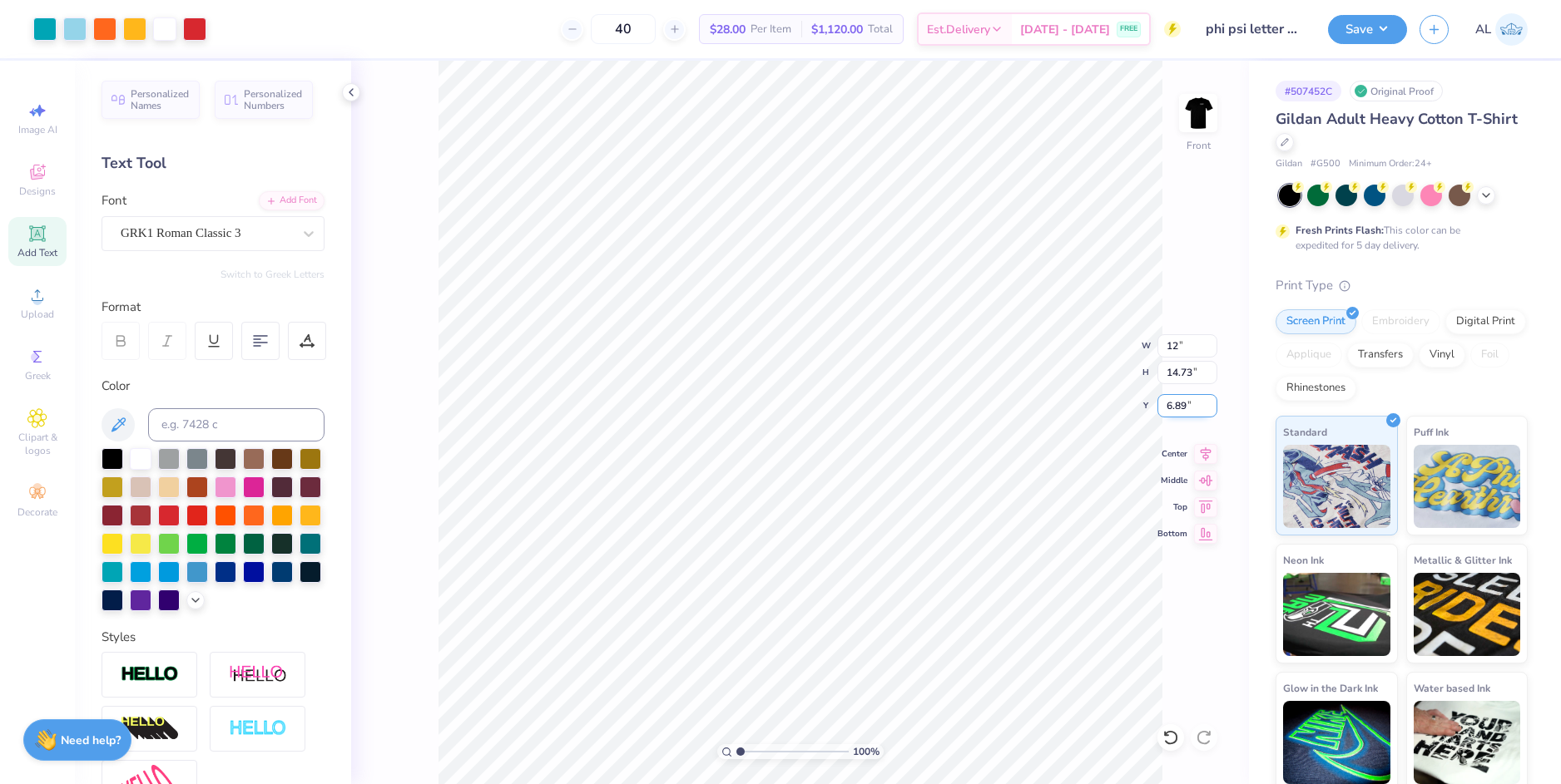
click at [1180, 406] on input "6.89" at bounding box center [1187, 405] width 60 height 23
click at [1177, 404] on input "6.89" at bounding box center [1187, 405] width 60 height 23
type input "12.00"
type input "12.06"
click at [1177, 404] on input "8.22" at bounding box center [1187, 405] width 60 height 23
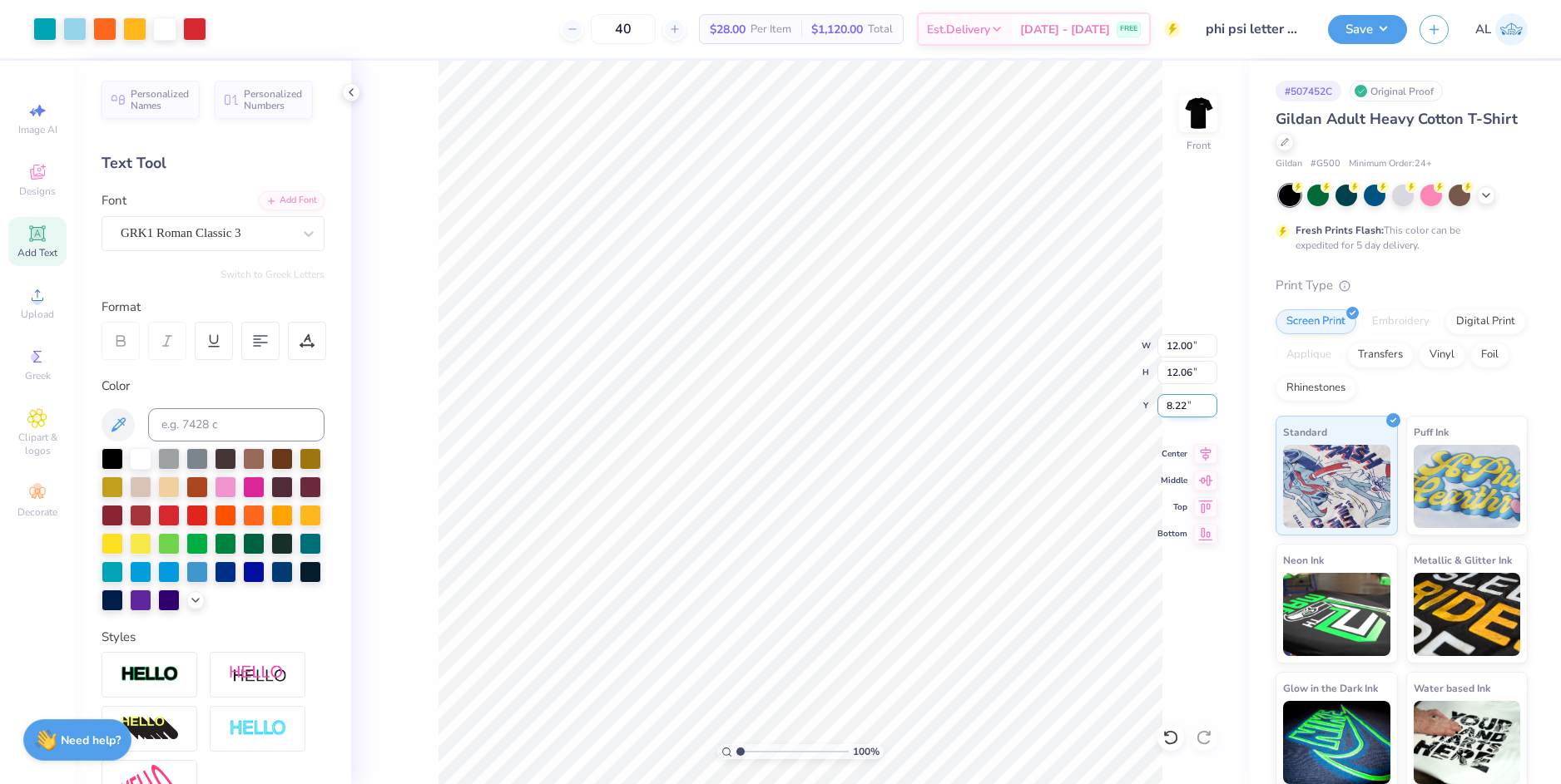
click at [1177, 404] on input "8.22" at bounding box center [1187, 405] width 60 height 23
click at [1173, 373] on input "12.06" at bounding box center [1187, 372] width 60 height 23
type input "3.00"
click at [1189, 124] on img at bounding box center [1198, 112] width 66 height 66
click at [1345, 40] on button "Save" at bounding box center [1368, 27] width 79 height 29
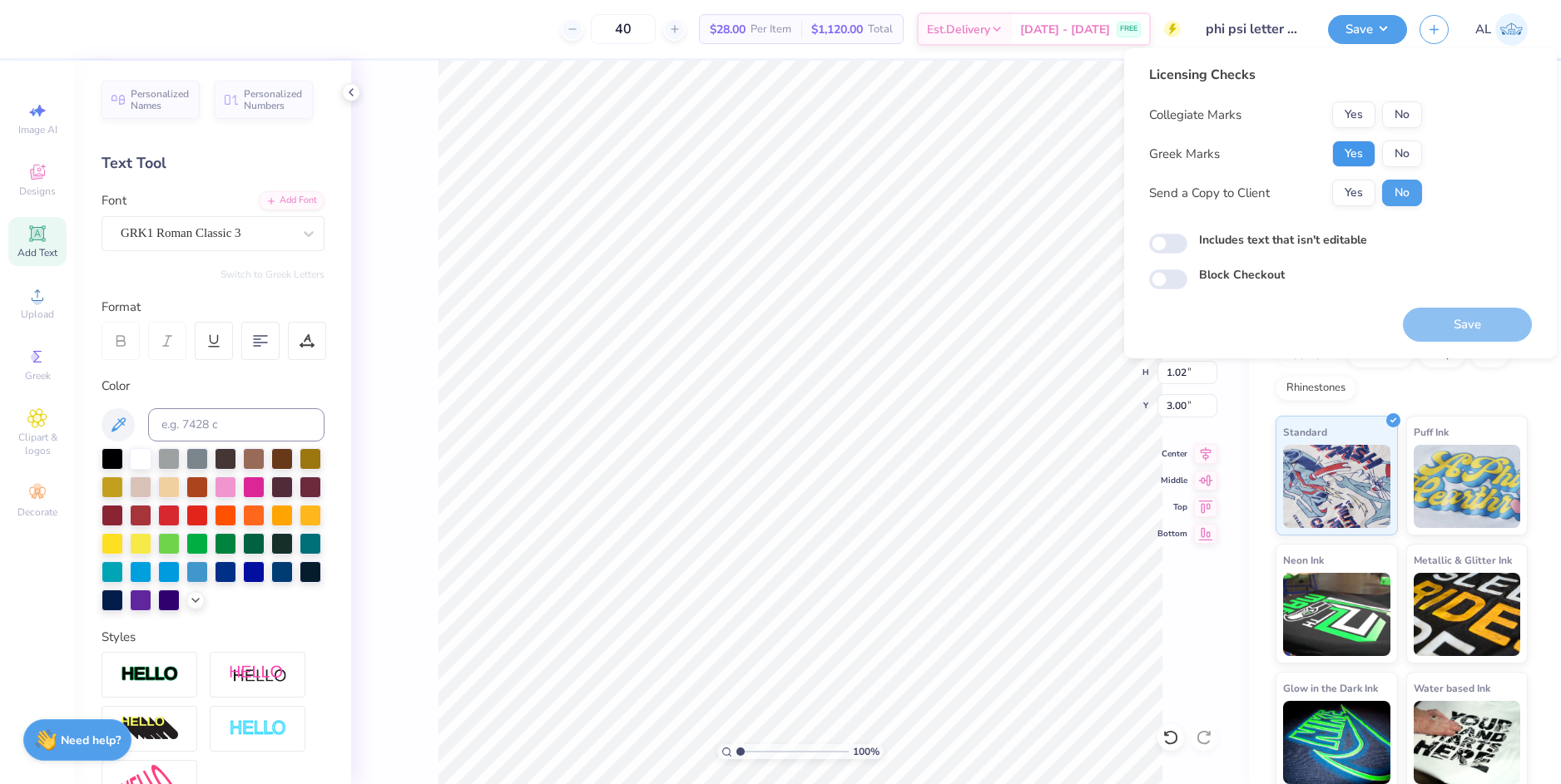
click at [1362, 149] on button "Yes" at bounding box center [1354, 154] width 43 height 27
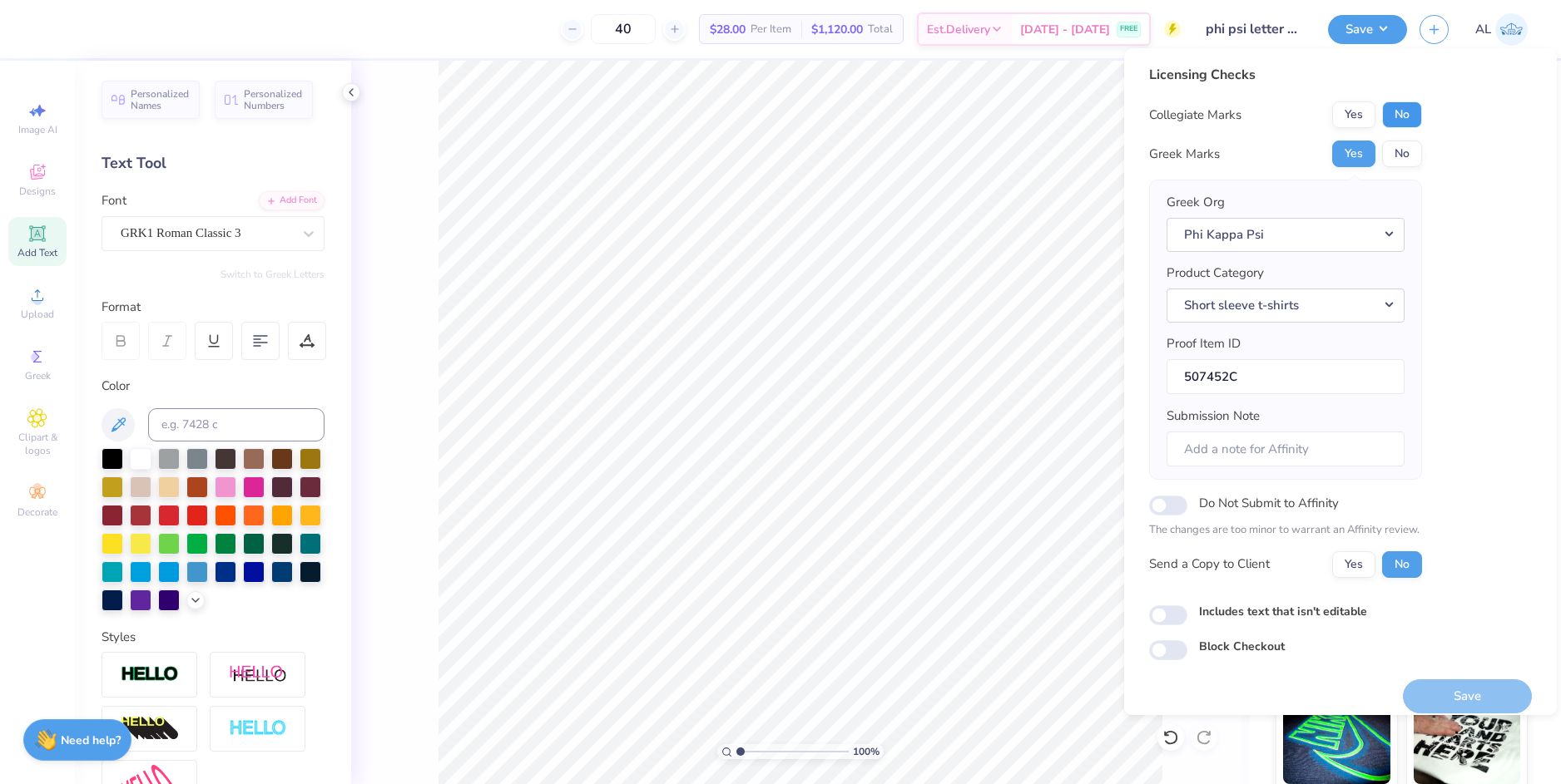
click at [1420, 114] on button "No" at bounding box center [1402, 114] width 40 height 27
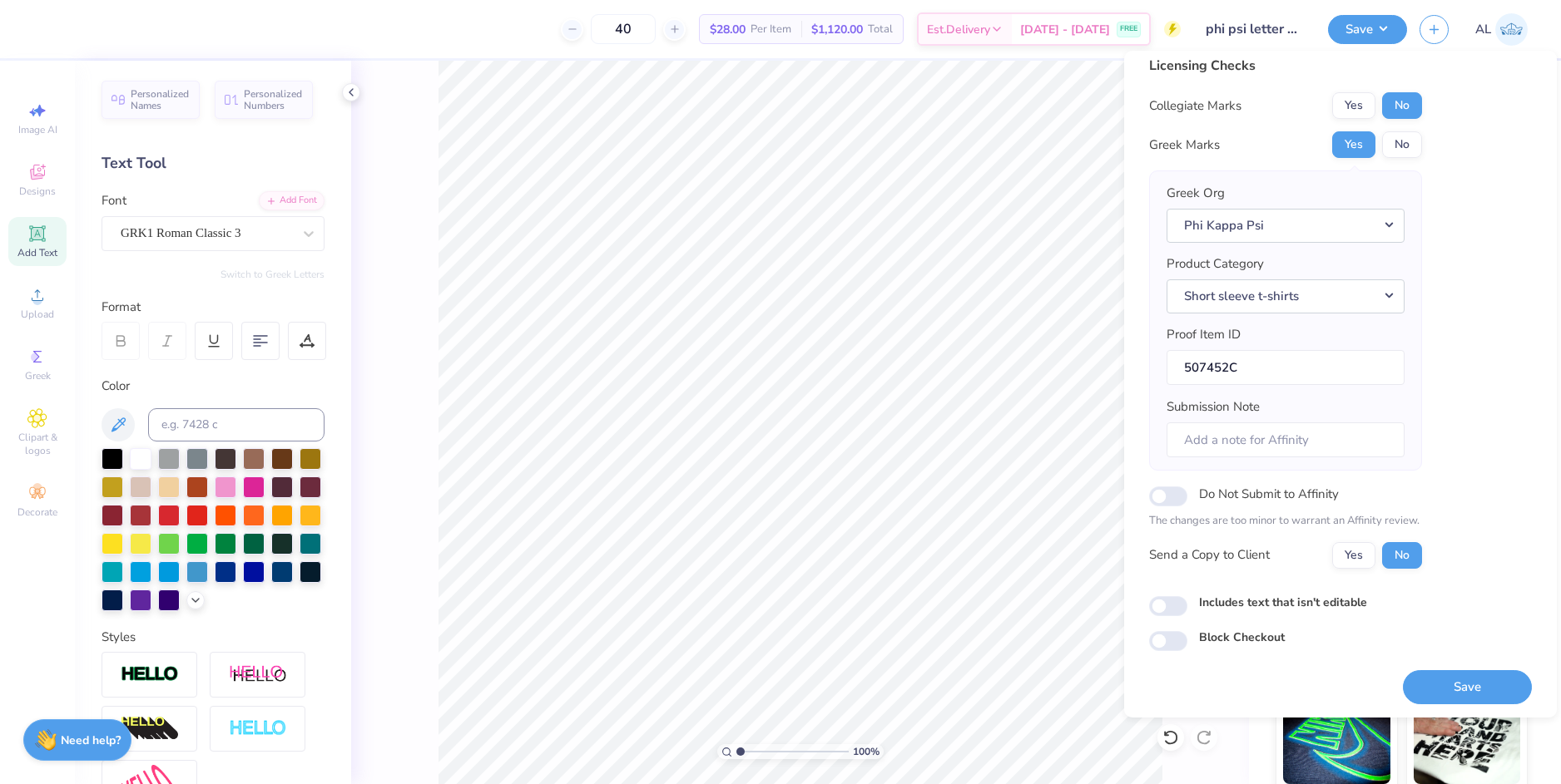
scroll to position [14, 0]
click at [1357, 553] on button "Yes" at bounding box center [1354, 553] width 43 height 27
click at [1431, 680] on button "Save" at bounding box center [1467, 685] width 129 height 34
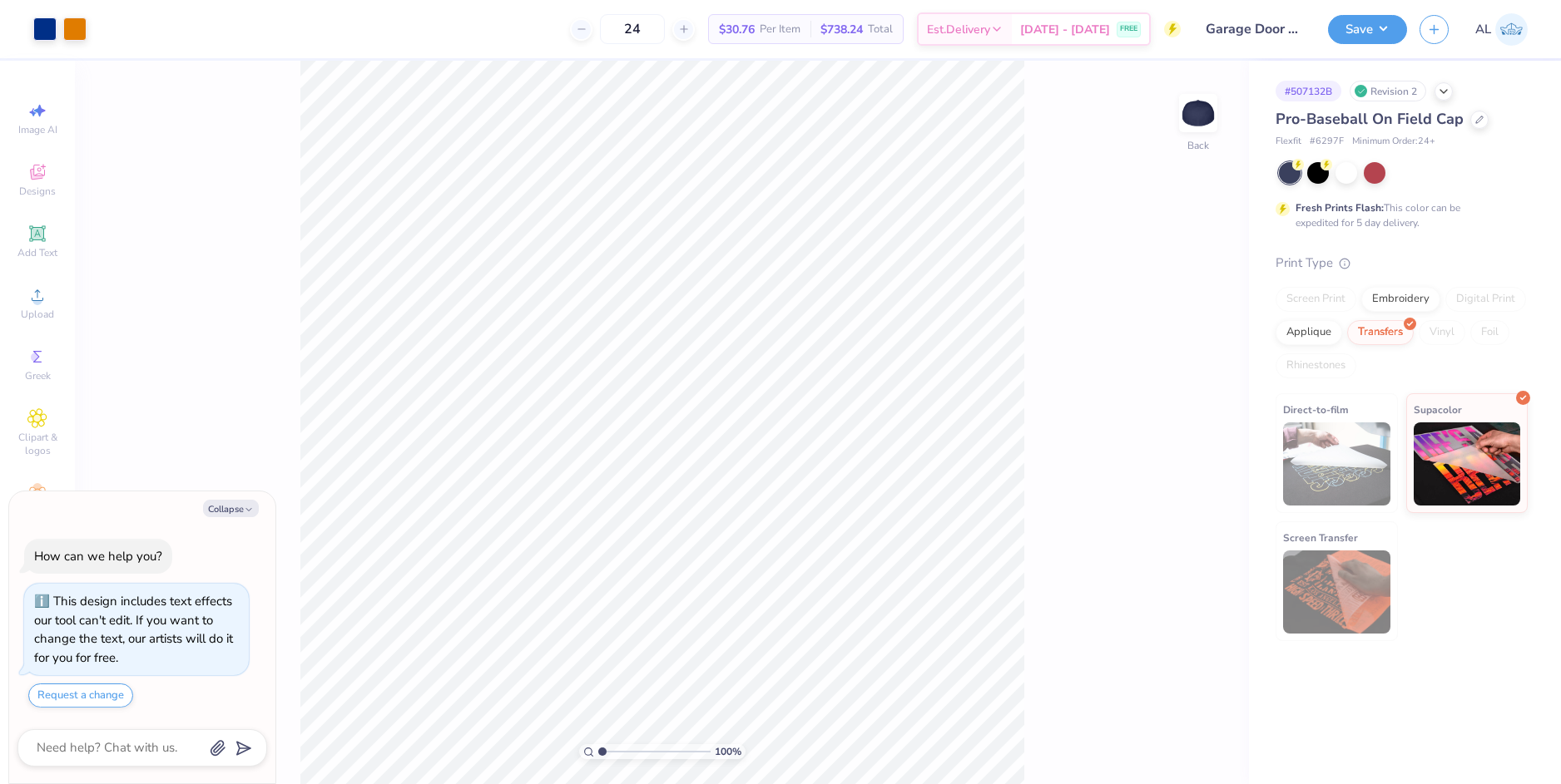
type textarea "x"
click at [1162, 388] on input "1.81" at bounding box center [1168, 387] width 60 height 23
type input "2"
click at [1158, 369] on div "W 2.62 2.62 " H 2 2 "" at bounding box center [1169, 374] width 96 height 50
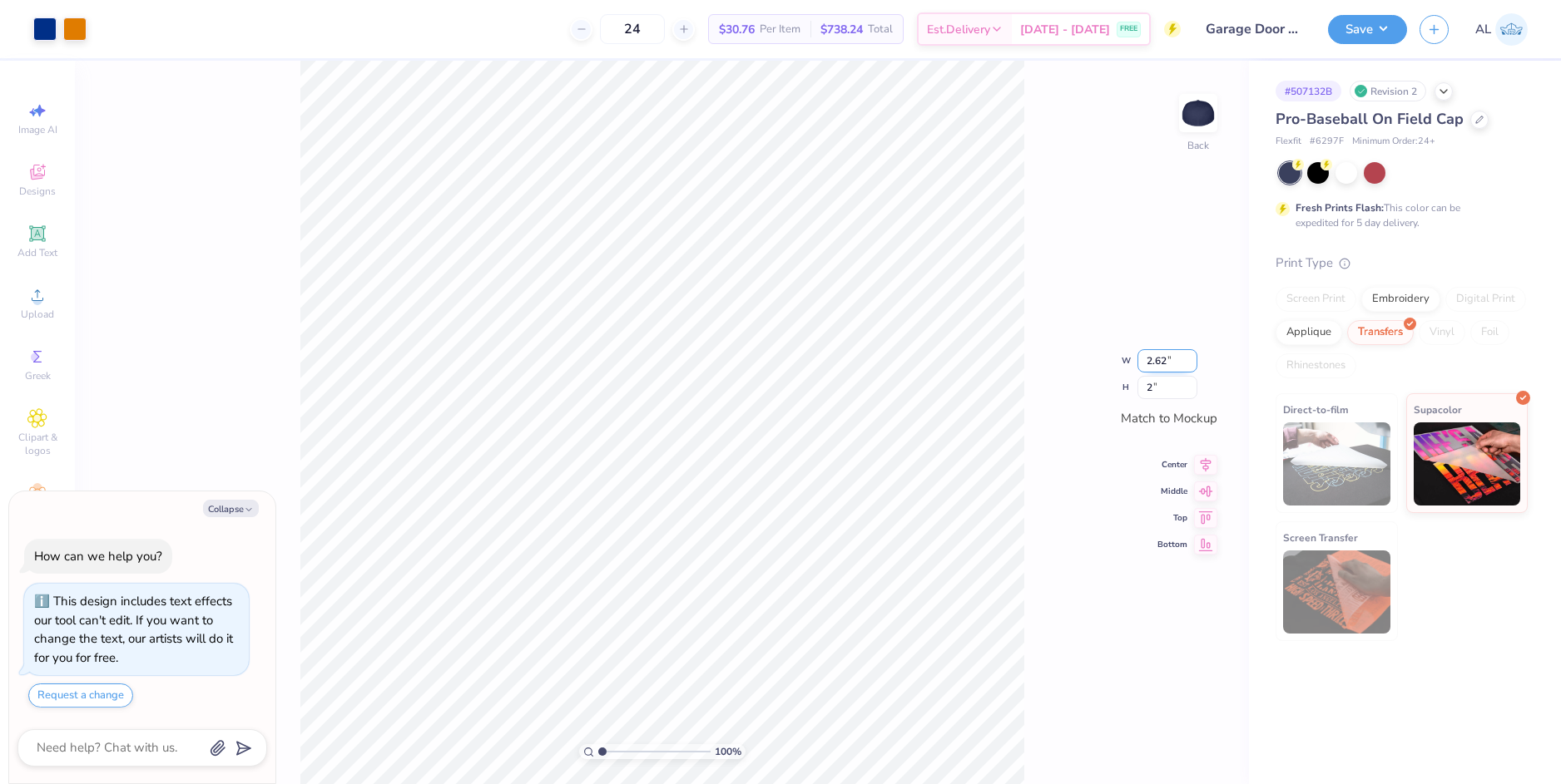
type textarea "x"
type input "2.88"
type input "2.00"
click at [1200, 445] on icon at bounding box center [1205, 448] width 23 height 20
click at [1206, 453] on icon at bounding box center [1206, 449] width 11 height 14
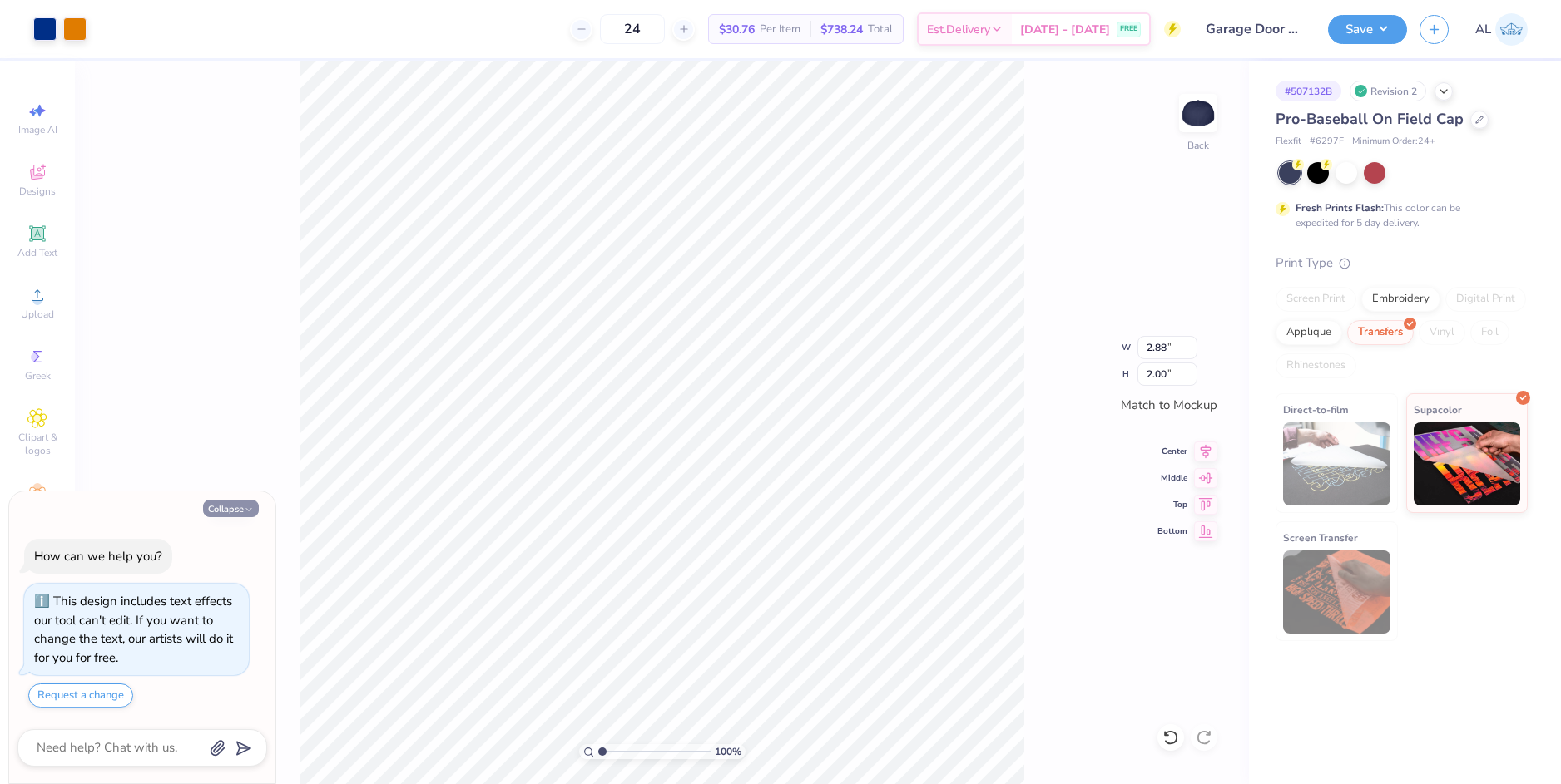
click at [243, 512] on button "Collapse" at bounding box center [230, 508] width 56 height 17
type textarea "x"
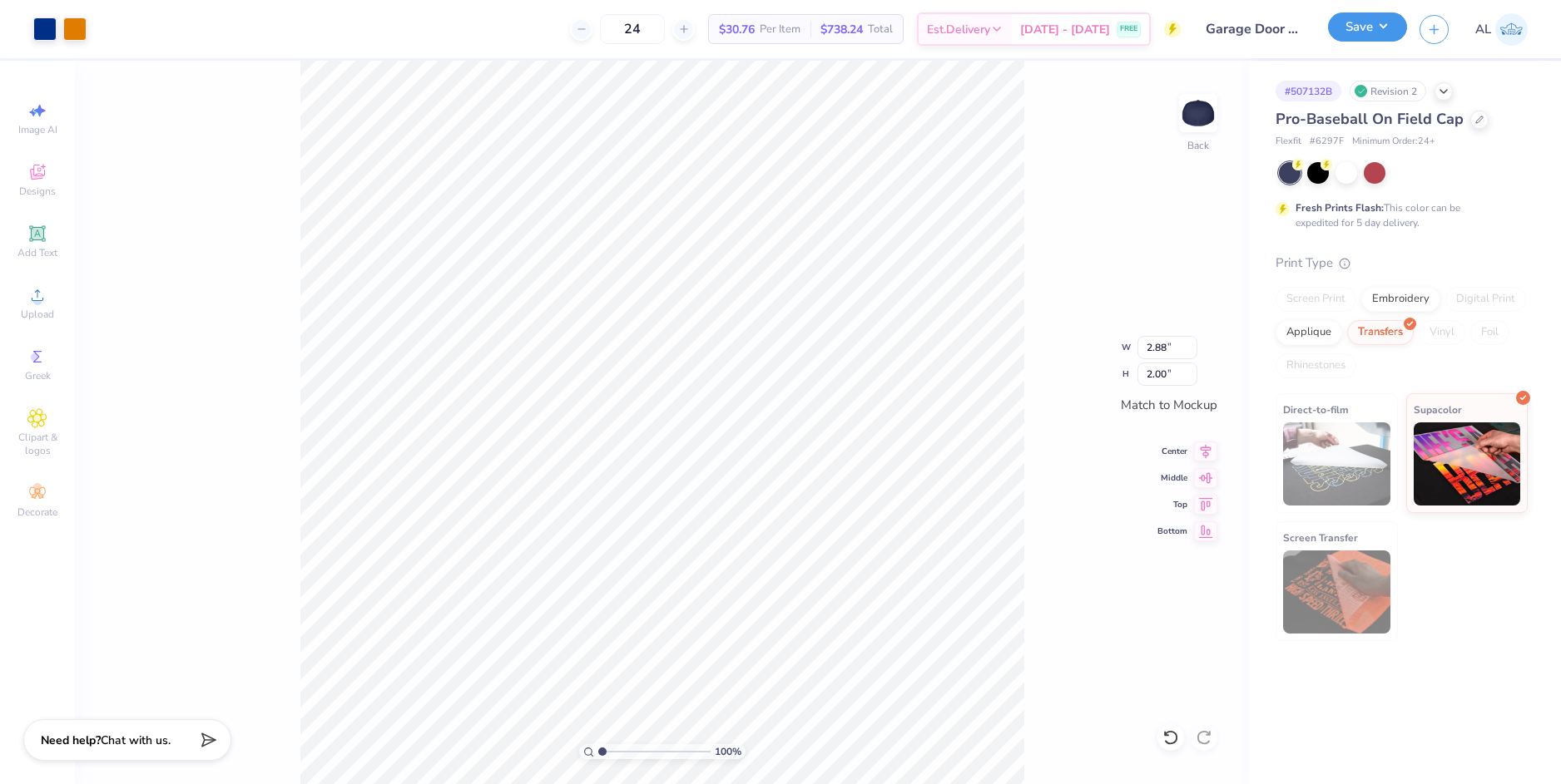
click at [1372, 31] on button "Save" at bounding box center [1368, 27] width 79 height 29
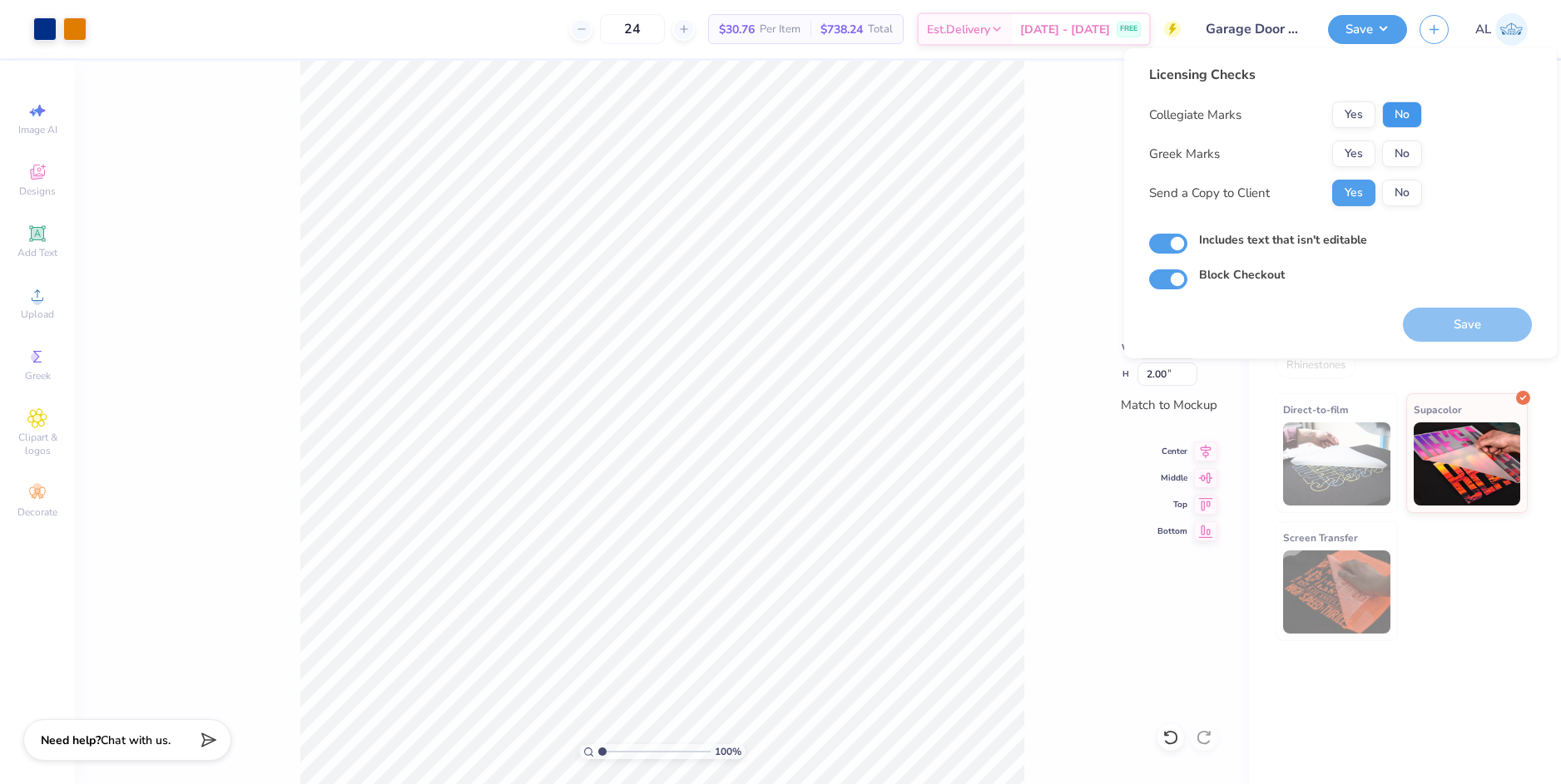
click at [1390, 119] on button "No" at bounding box center [1402, 114] width 40 height 27
click at [1395, 150] on button "No" at bounding box center [1402, 154] width 40 height 27
click at [1475, 319] on button "Save" at bounding box center [1467, 325] width 129 height 34
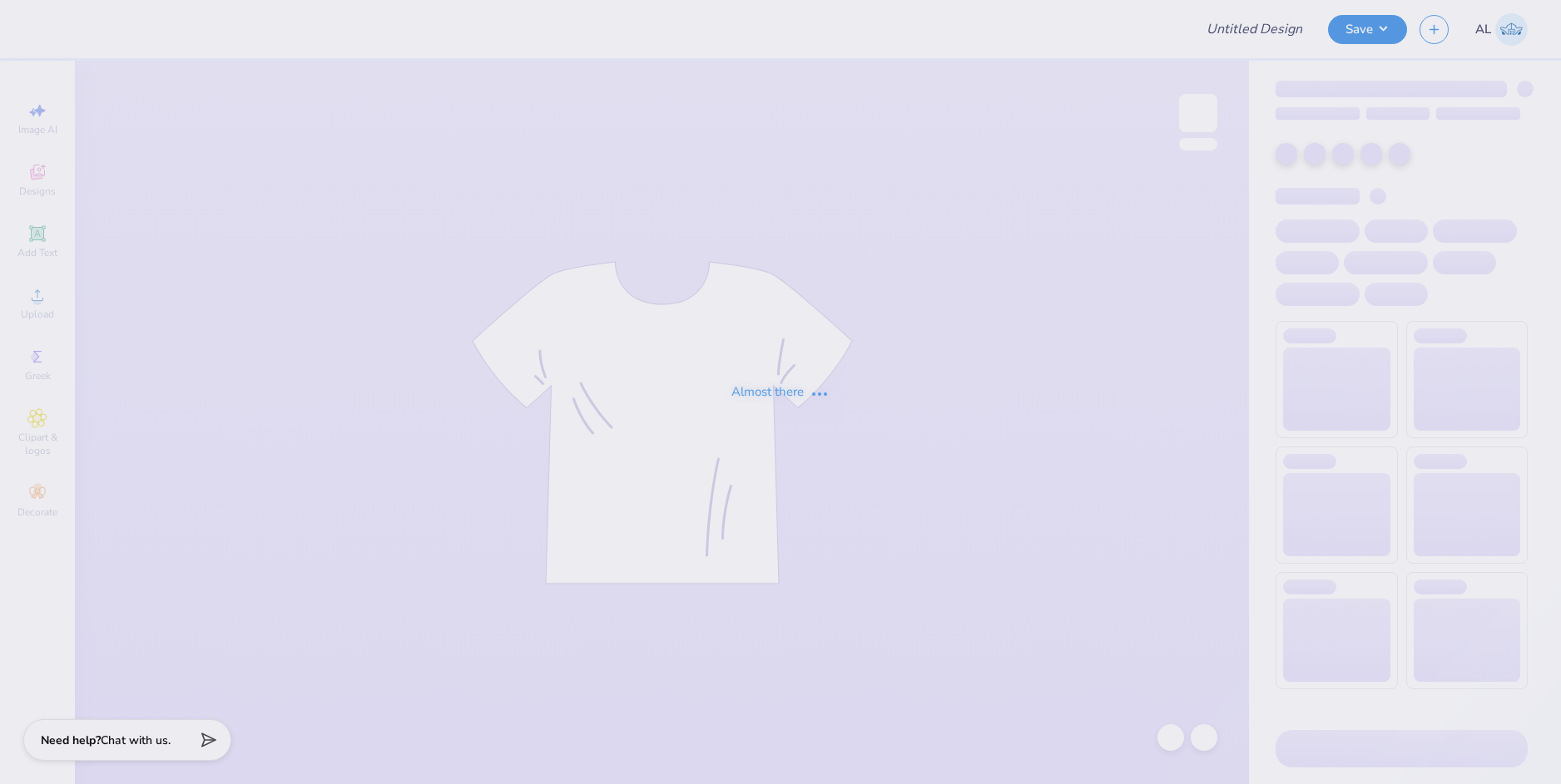
type input "phi psi letter shirts 2"
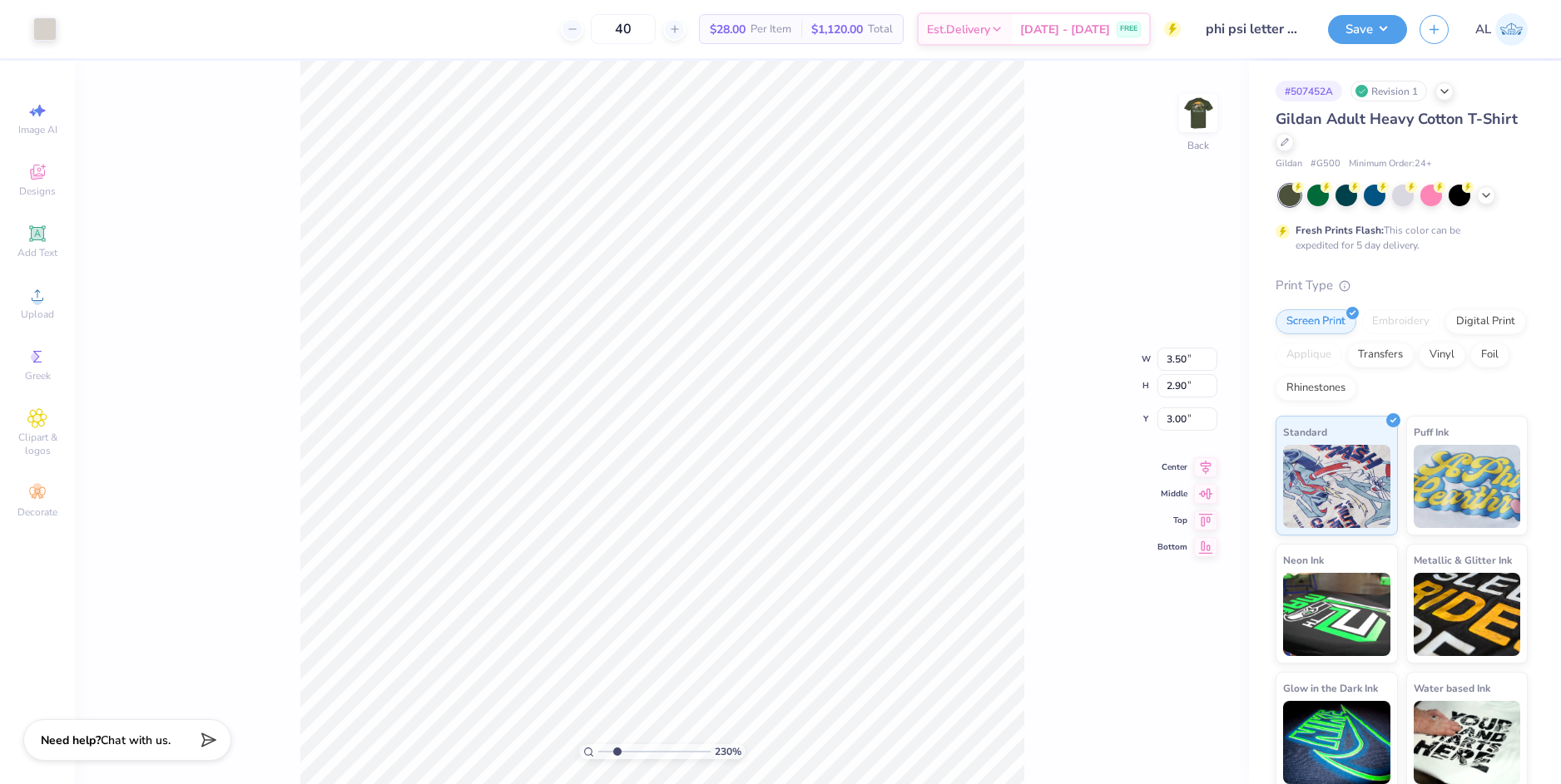
drag, startPoint x: 602, startPoint y: 751, endPoint x: 619, endPoint y: 747, distance: 17.5
type input "2.38"
click at [618, 751] on input "range" at bounding box center [654, 751] width 113 height 15
drag, startPoint x: 612, startPoint y: 751, endPoint x: 596, endPoint y: 752, distance: 16.0
type input "1"
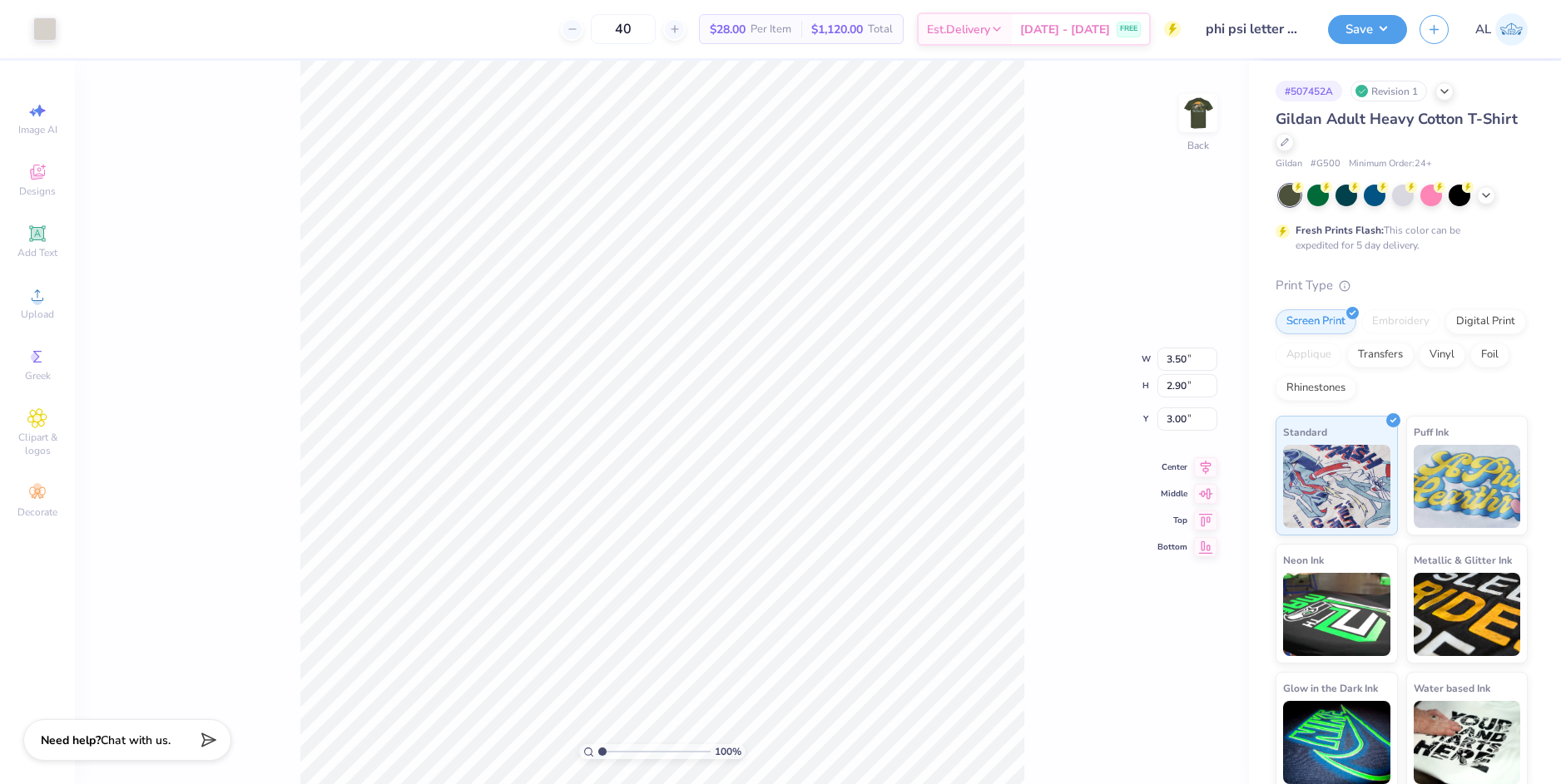
click at [598, 752] on input "range" at bounding box center [654, 751] width 113 height 15
click at [46, 300] on icon at bounding box center [37, 295] width 20 height 20
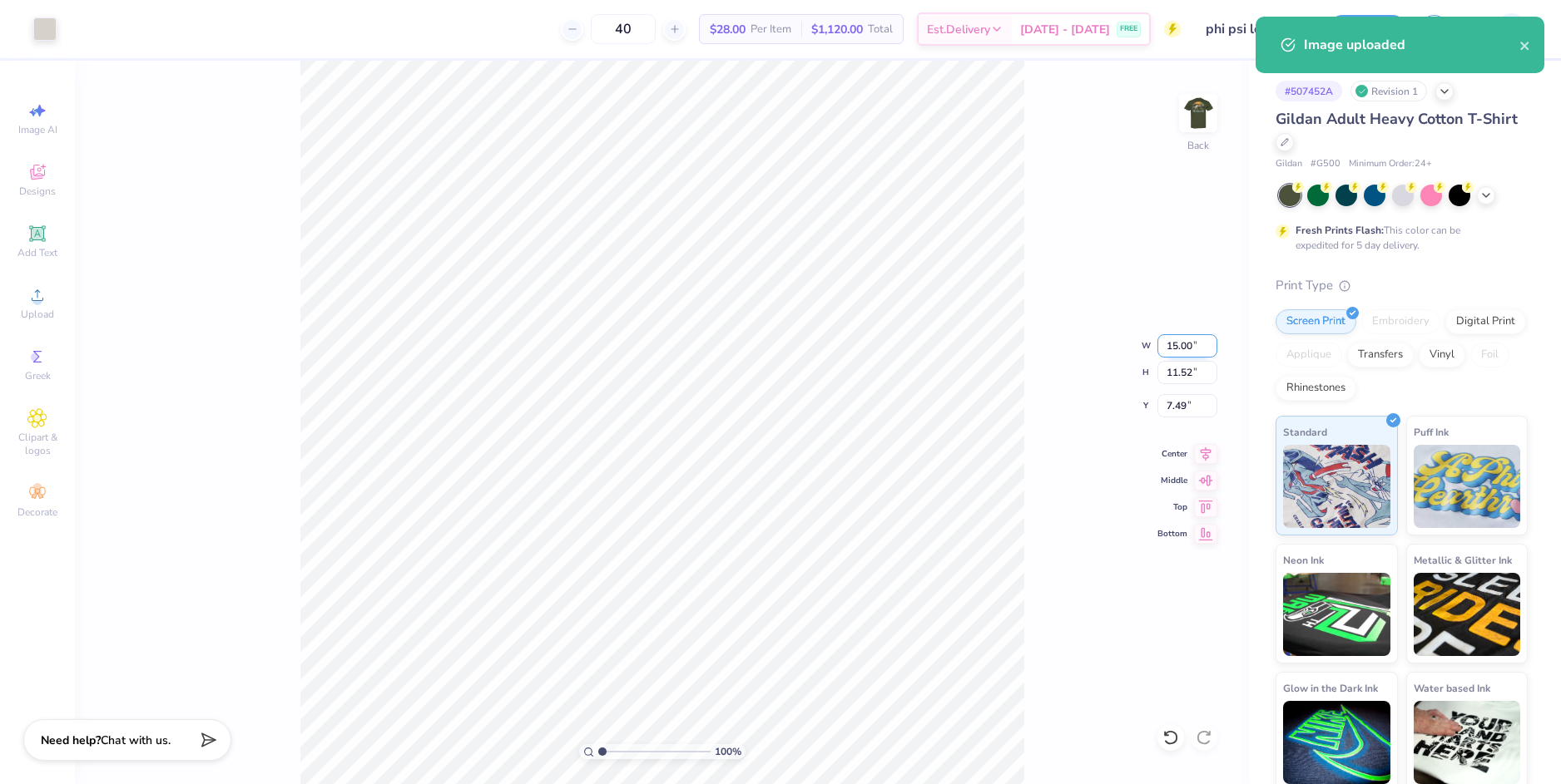
click at [1177, 347] on input "15.00" at bounding box center [1187, 345] width 60 height 23
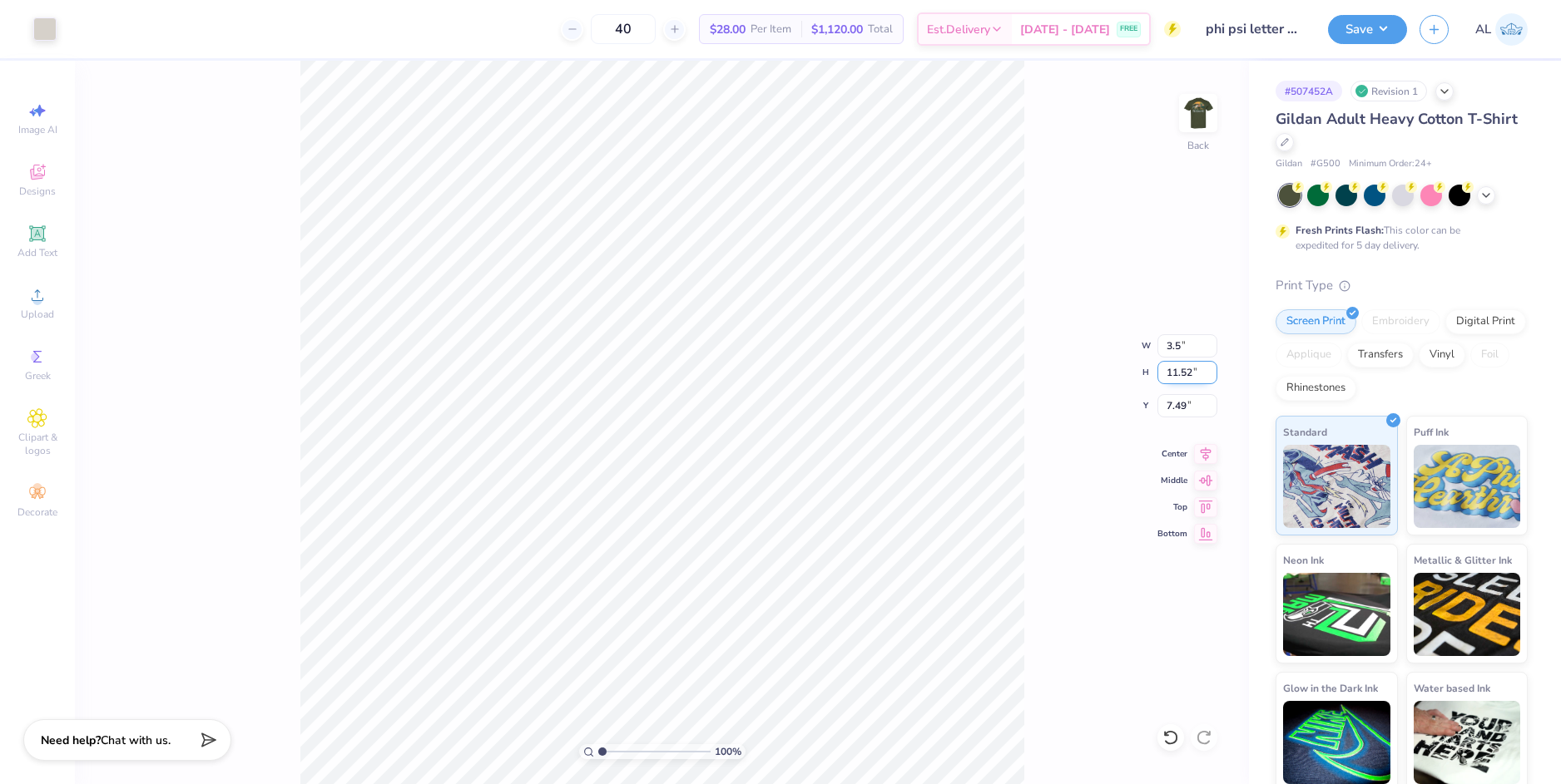
click at [1172, 366] on input "11.52" at bounding box center [1187, 372] width 60 height 23
type input "3.50"
type input "2.69"
click at [1174, 404] on input "11.91" at bounding box center [1187, 405] width 60 height 23
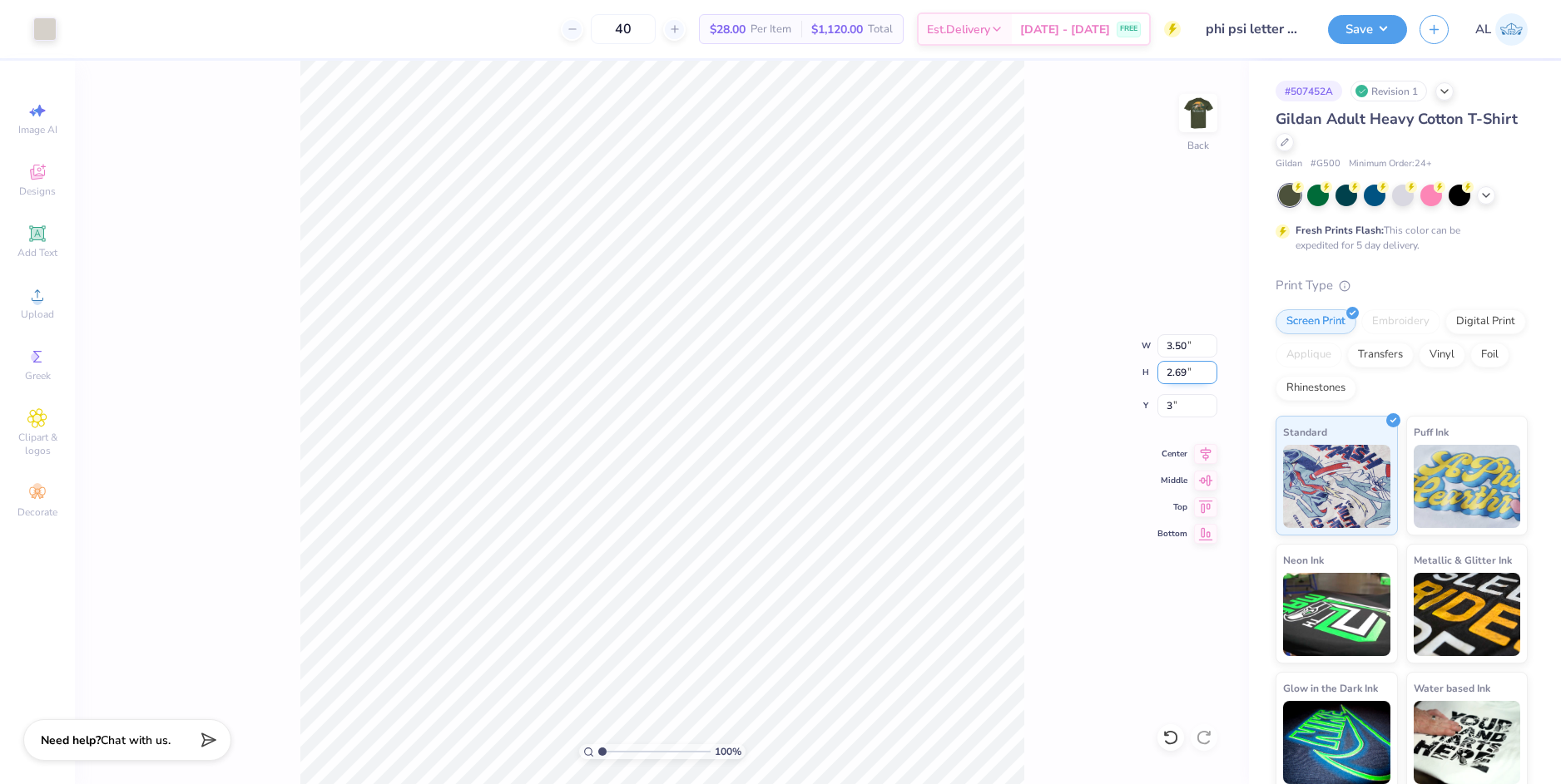
click at [1180, 377] on input "2.69" at bounding box center [1187, 372] width 60 height 23
type input "3.00"
click at [1205, 112] on img at bounding box center [1198, 112] width 66 height 66
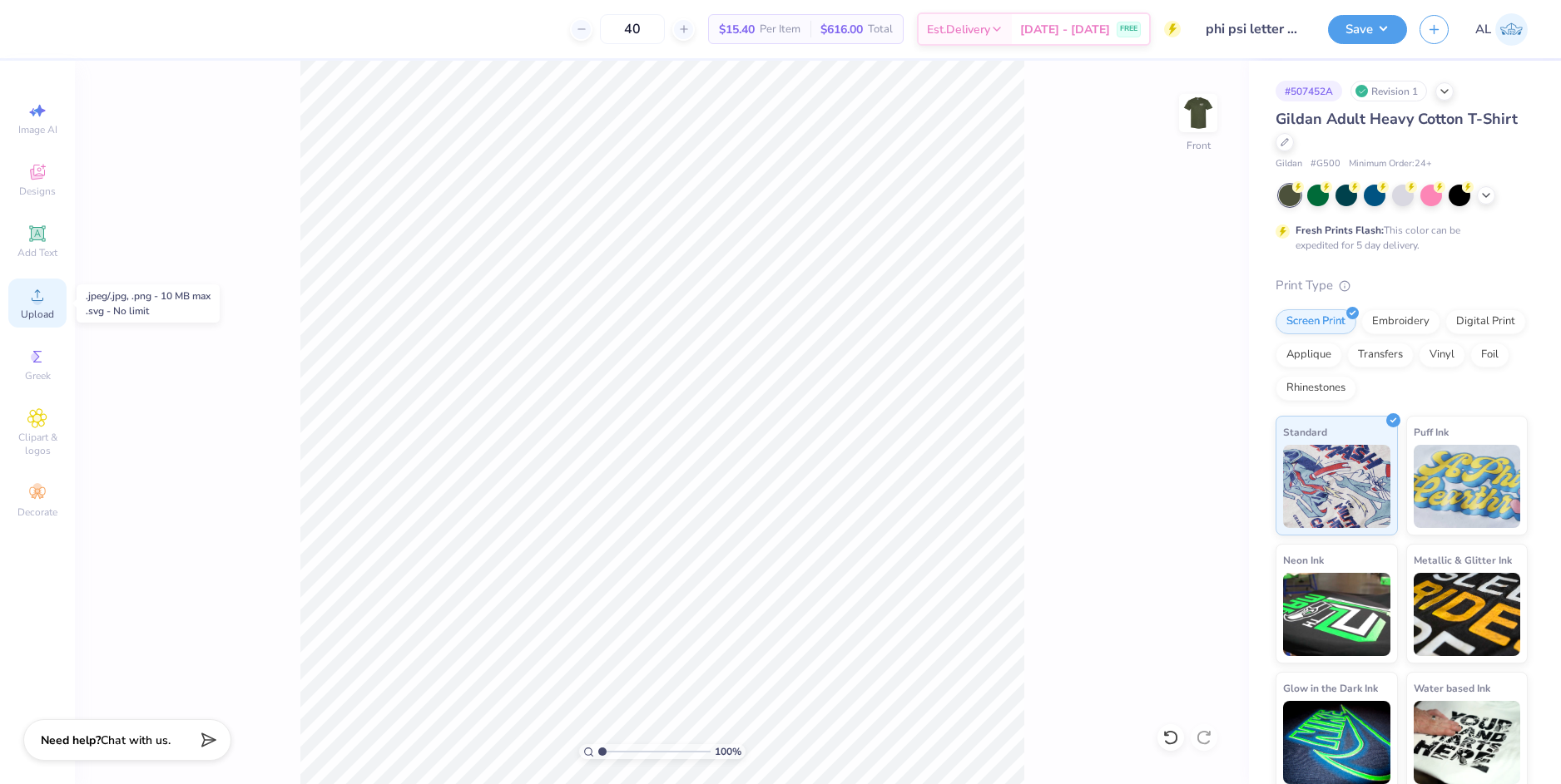
click at [43, 295] on icon at bounding box center [37, 295] width 20 height 20
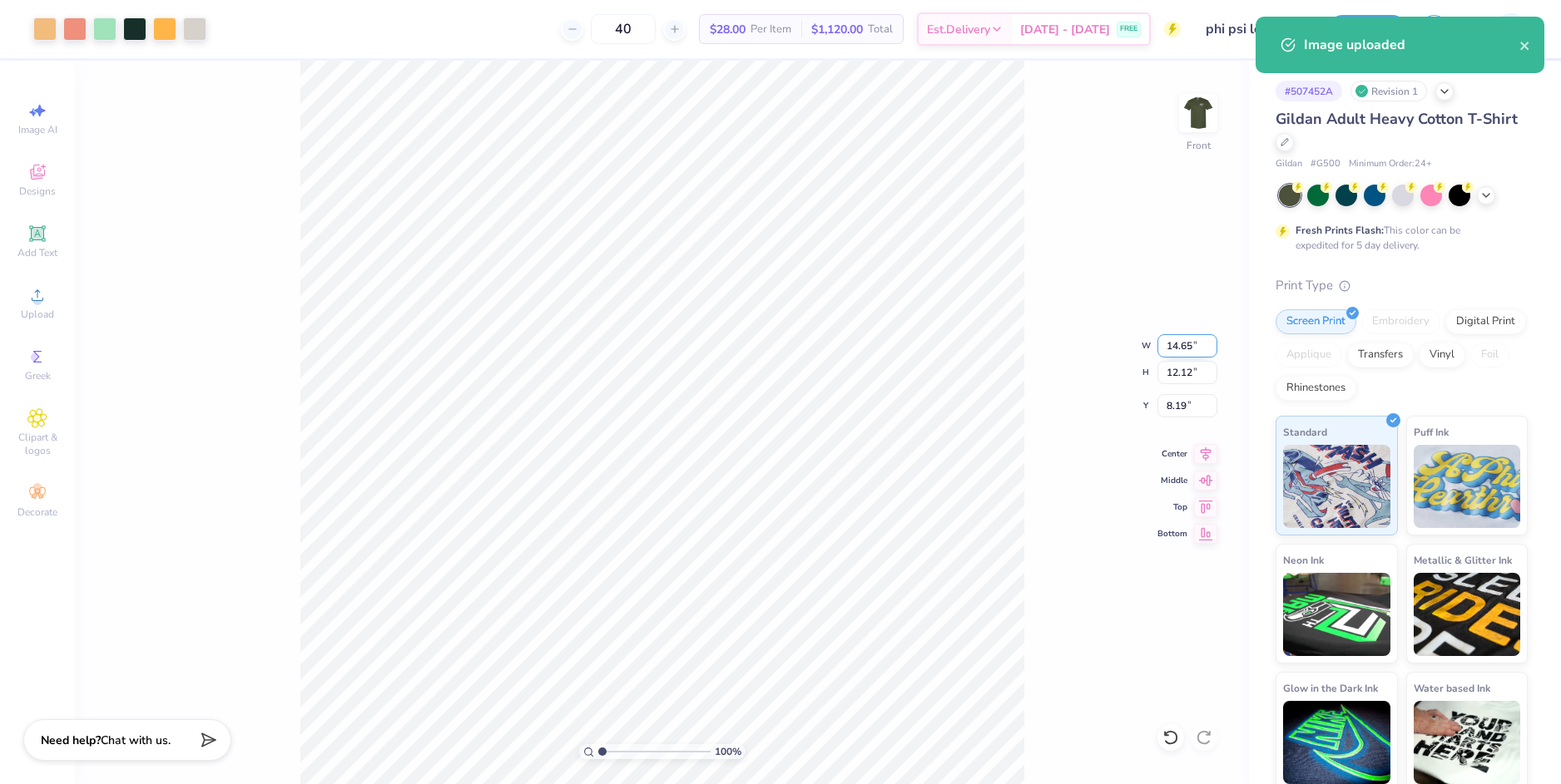
click at [1174, 349] on input "14.65" at bounding box center [1187, 345] width 60 height 23
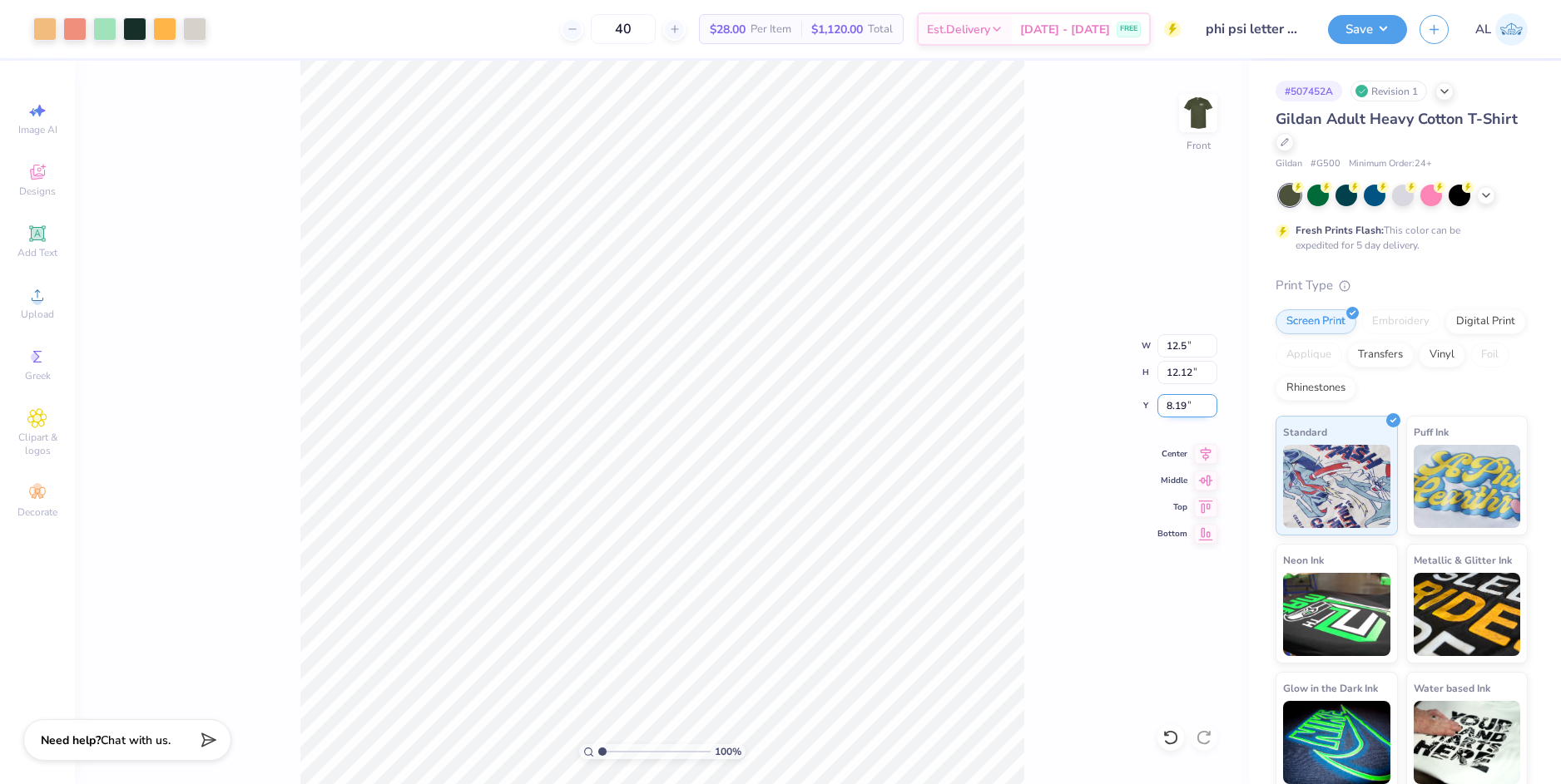
click at [1181, 404] on input "8.19" at bounding box center [1187, 405] width 60 height 23
click at [1180, 405] on input "8.19" at bounding box center [1187, 405] width 60 height 23
type input "12.50"
type input "10.35"
click at [1178, 405] on input "9.08" at bounding box center [1187, 405] width 60 height 23
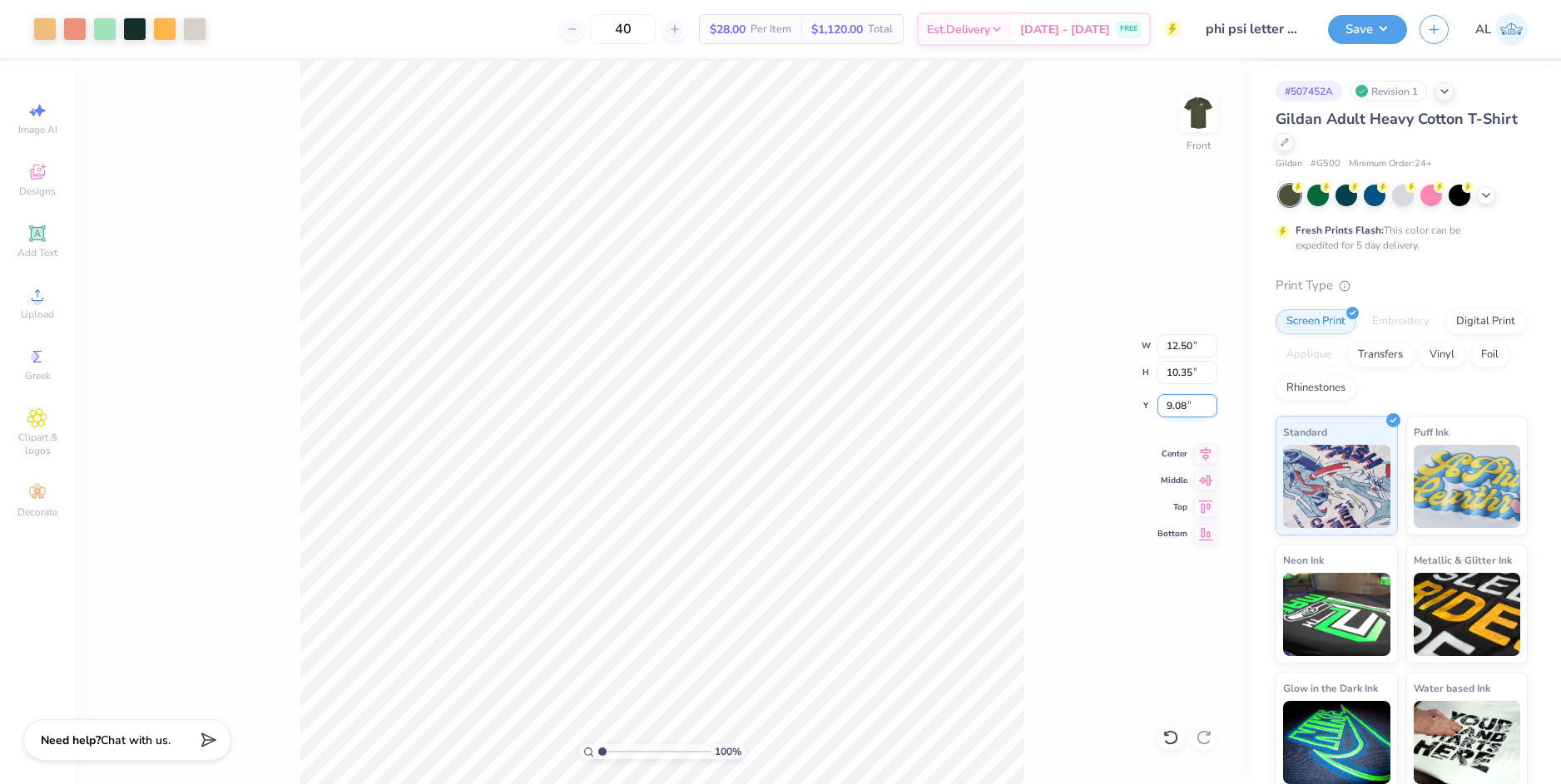
click at [1178, 405] on input "9.08" at bounding box center [1187, 405] width 60 height 23
click at [1180, 377] on input "10.35" at bounding box center [1187, 372] width 60 height 23
type input "3.00"
click at [1078, 384] on div "100 % Front W 12.50 12.50 " H 10.35 10.35 " Y 3.00 3.00 " Center Middle Top Bot…" at bounding box center [662, 422] width 1174 height 724
click at [1387, 20] on button "Save" at bounding box center [1368, 27] width 79 height 29
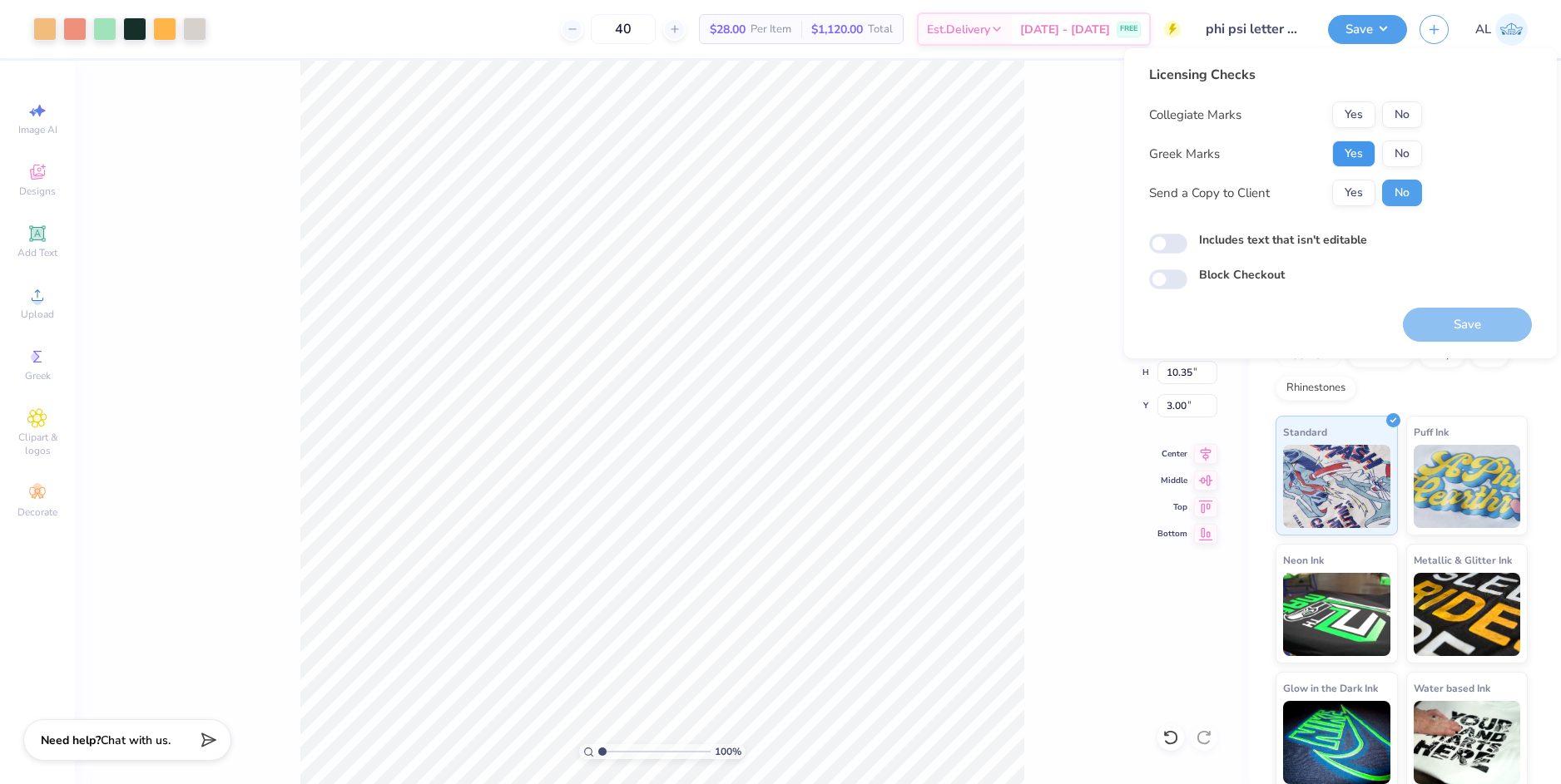
click at [1347, 144] on button "Yes" at bounding box center [1354, 154] width 43 height 27
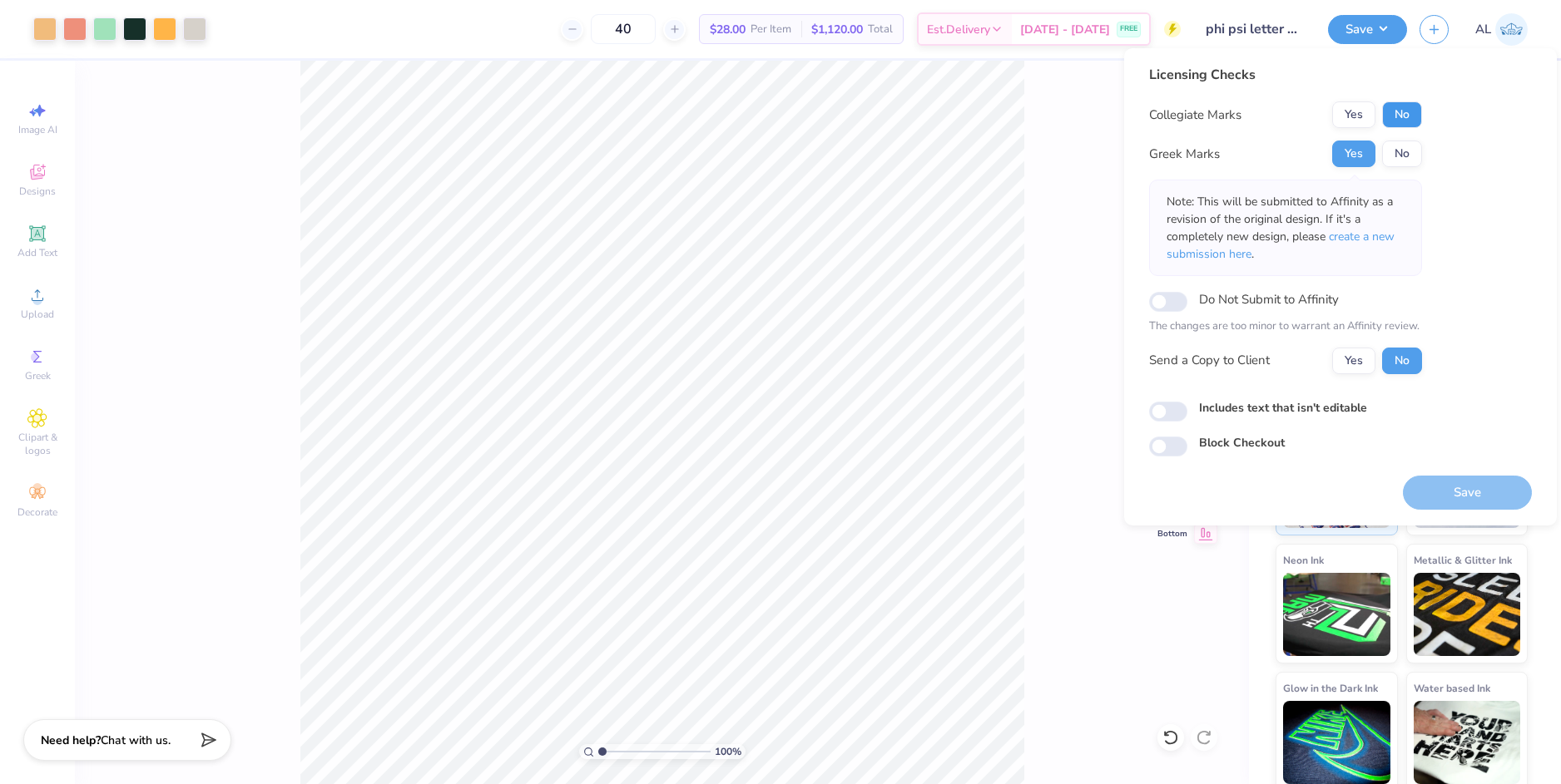
click at [1403, 112] on button "No" at bounding box center [1402, 114] width 40 height 27
click at [1356, 360] on button "Yes" at bounding box center [1354, 361] width 43 height 27
click at [1466, 491] on button "Save" at bounding box center [1467, 493] width 129 height 34
